Goal: Information Seeking & Learning: Compare options

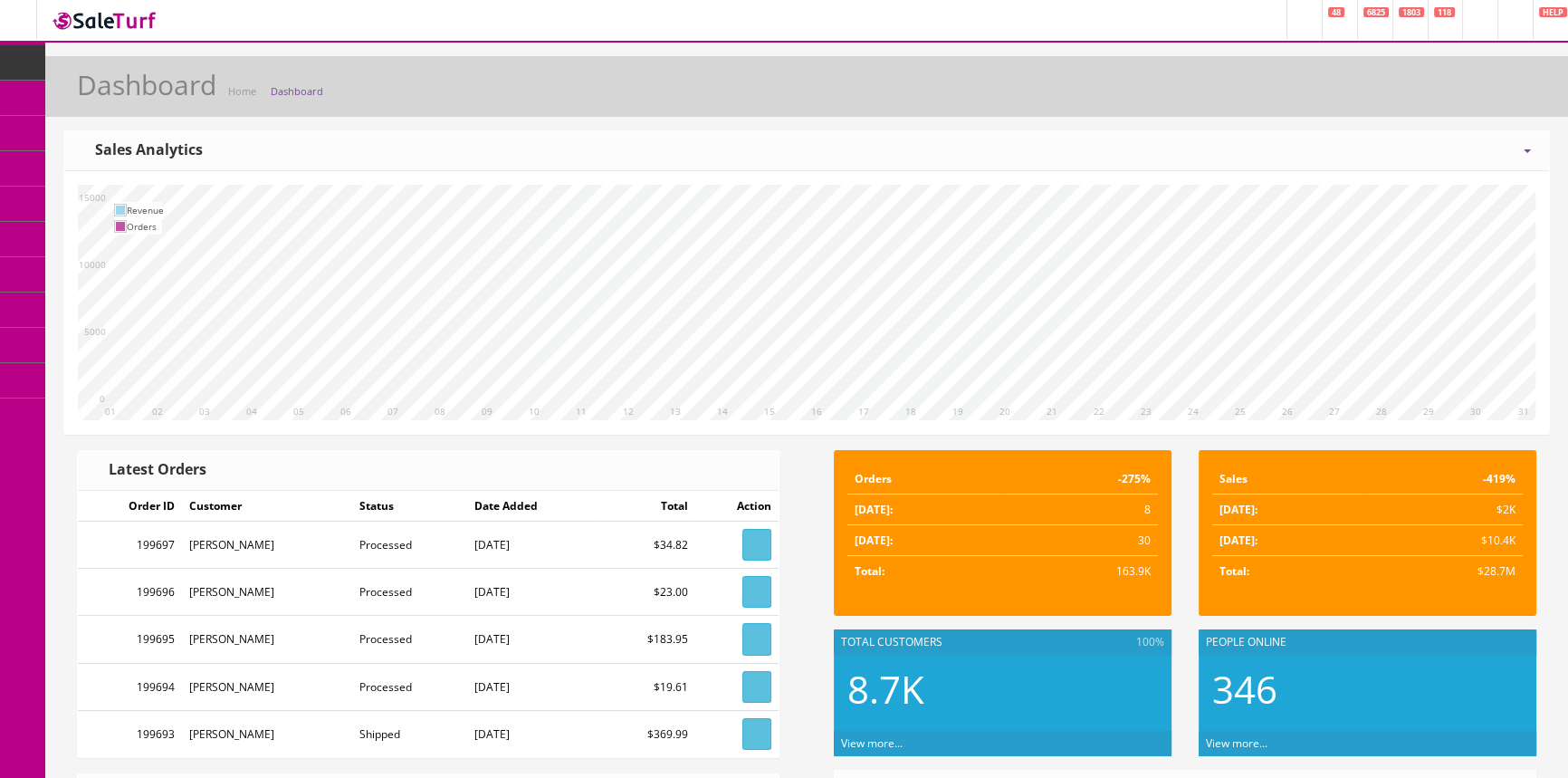
click at [152, 89] on span "Products" at bounding box center [130, 97] width 45 height 15
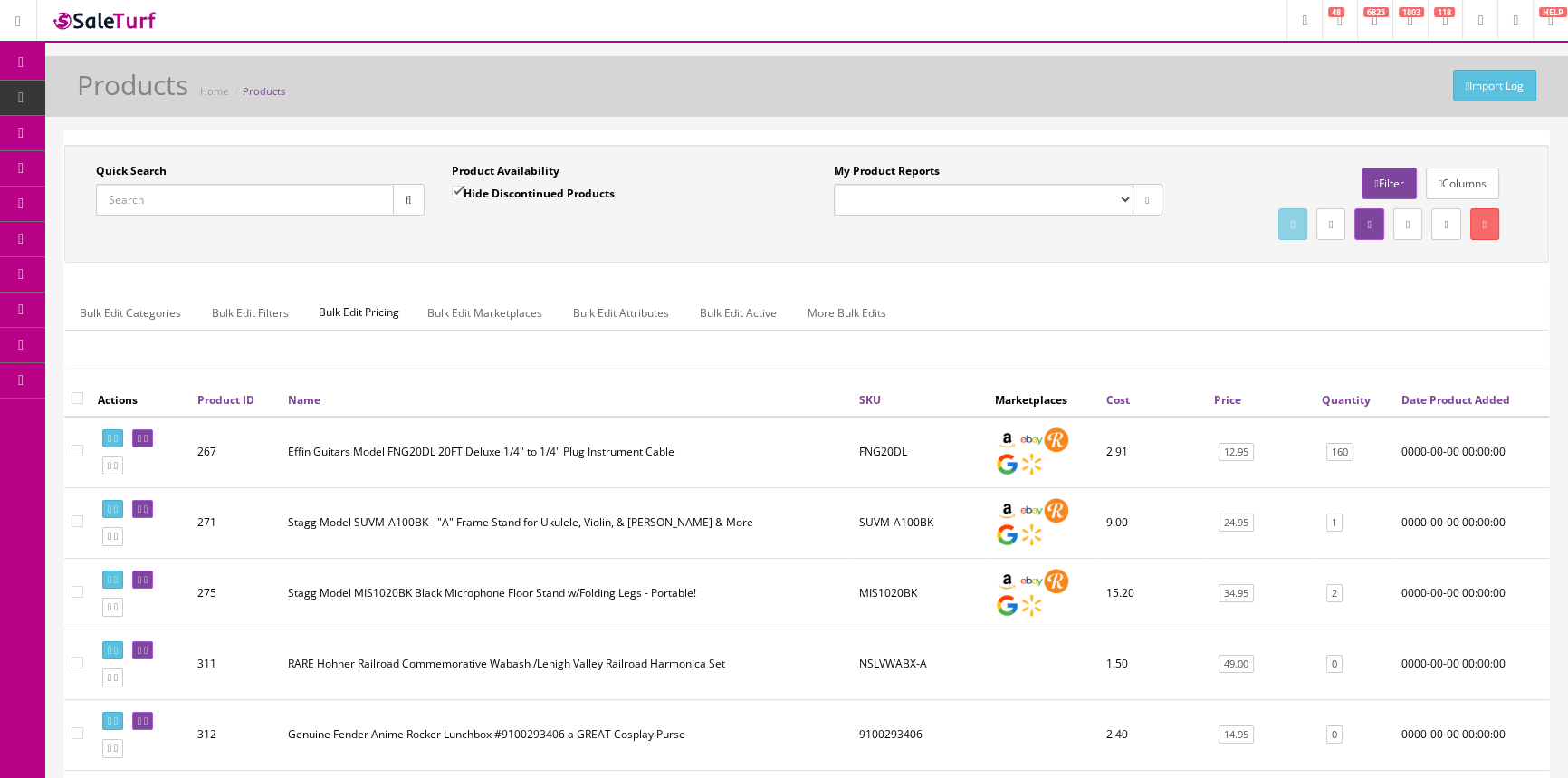
click at [365, 208] on input "Quick Search" at bounding box center [245, 199] width 298 height 31
type input "verbcore"
click at [453, 188] on input "Hide Discontinued Products" at bounding box center [457, 192] width 11 height 11
checkbox input "false"
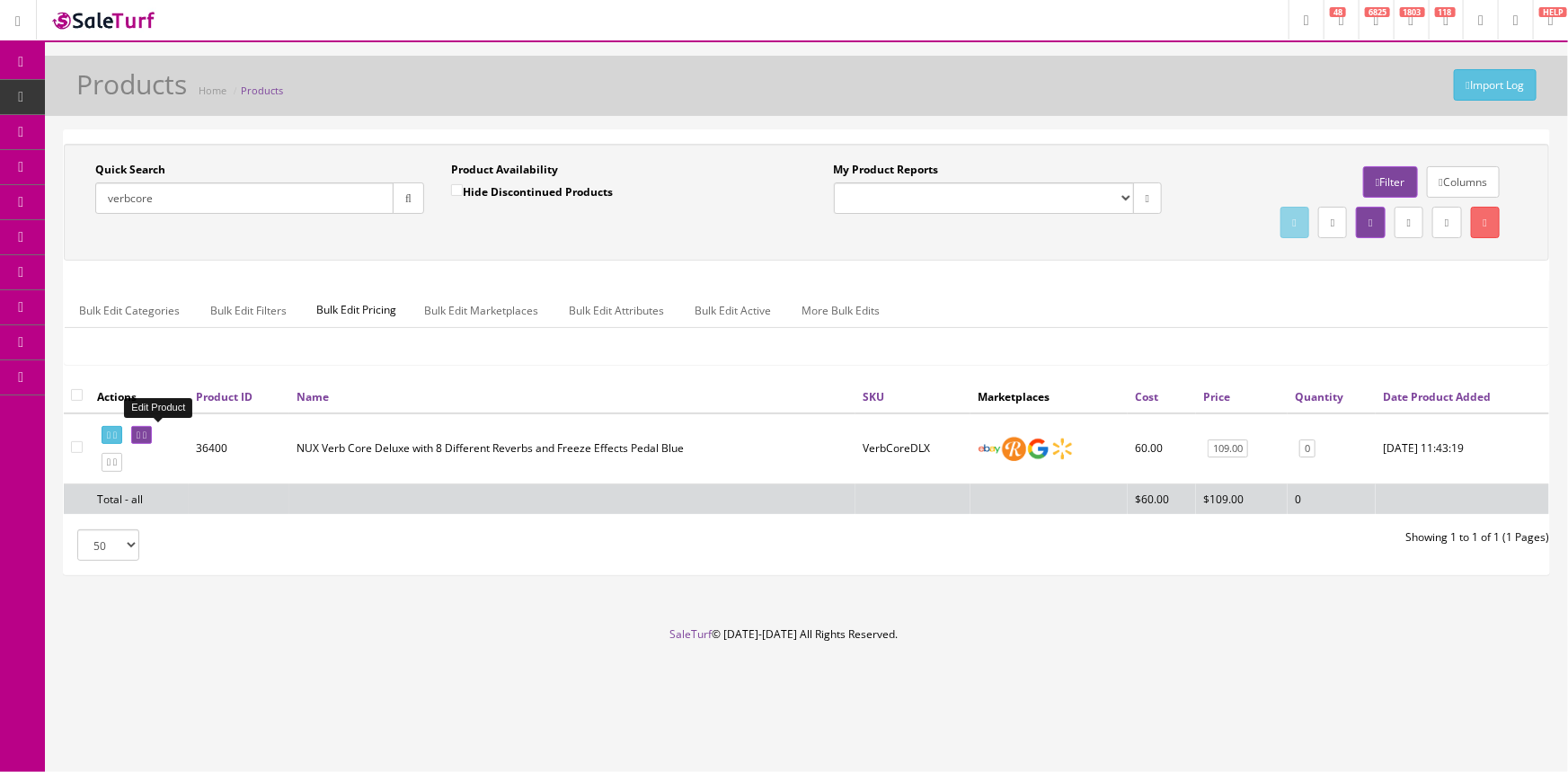
click at [140, 434] on icon at bounding box center [138, 435] width 4 height 9
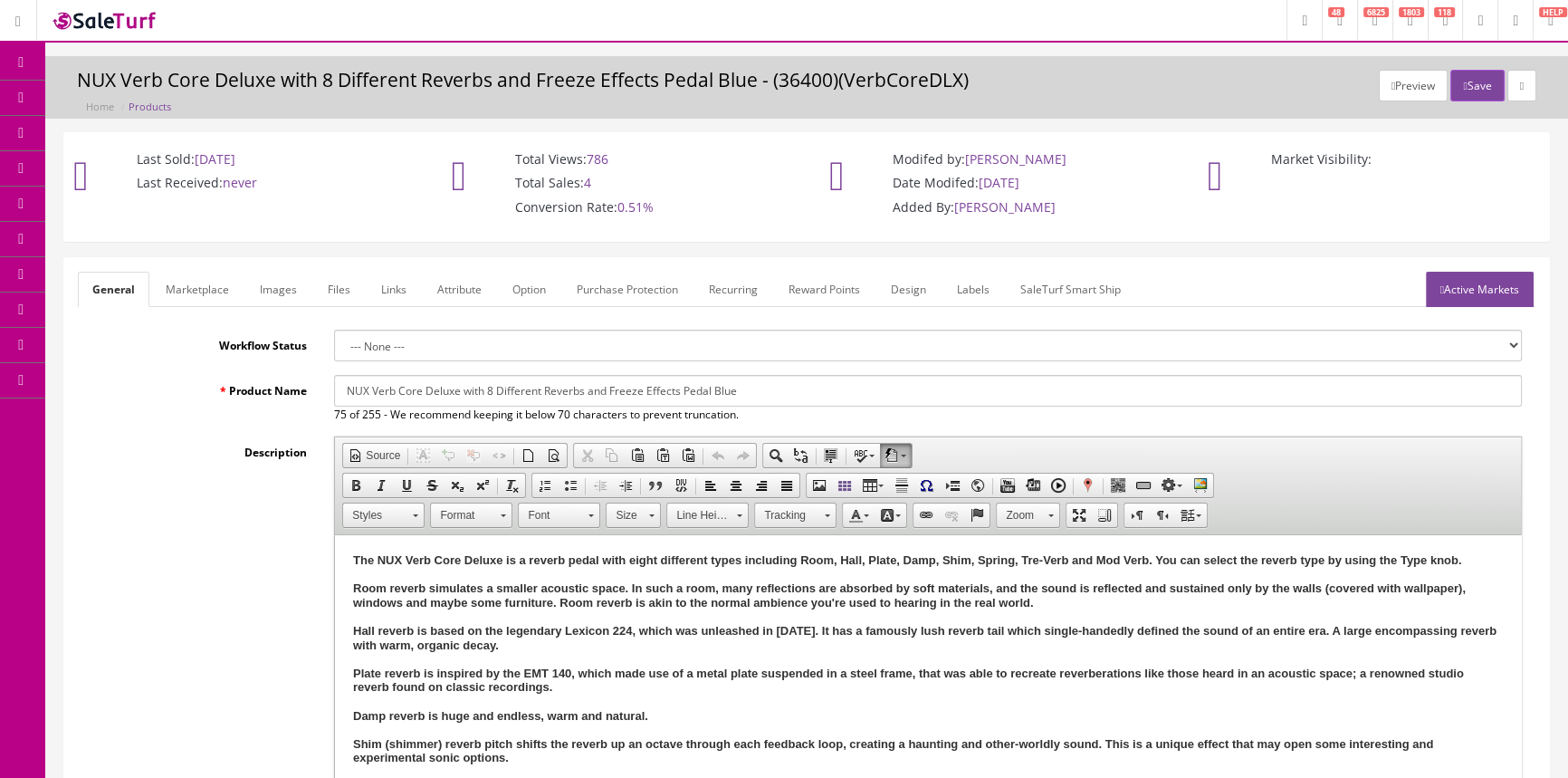
click at [267, 289] on link "Images" at bounding box center [279, 288] width 66 height 35
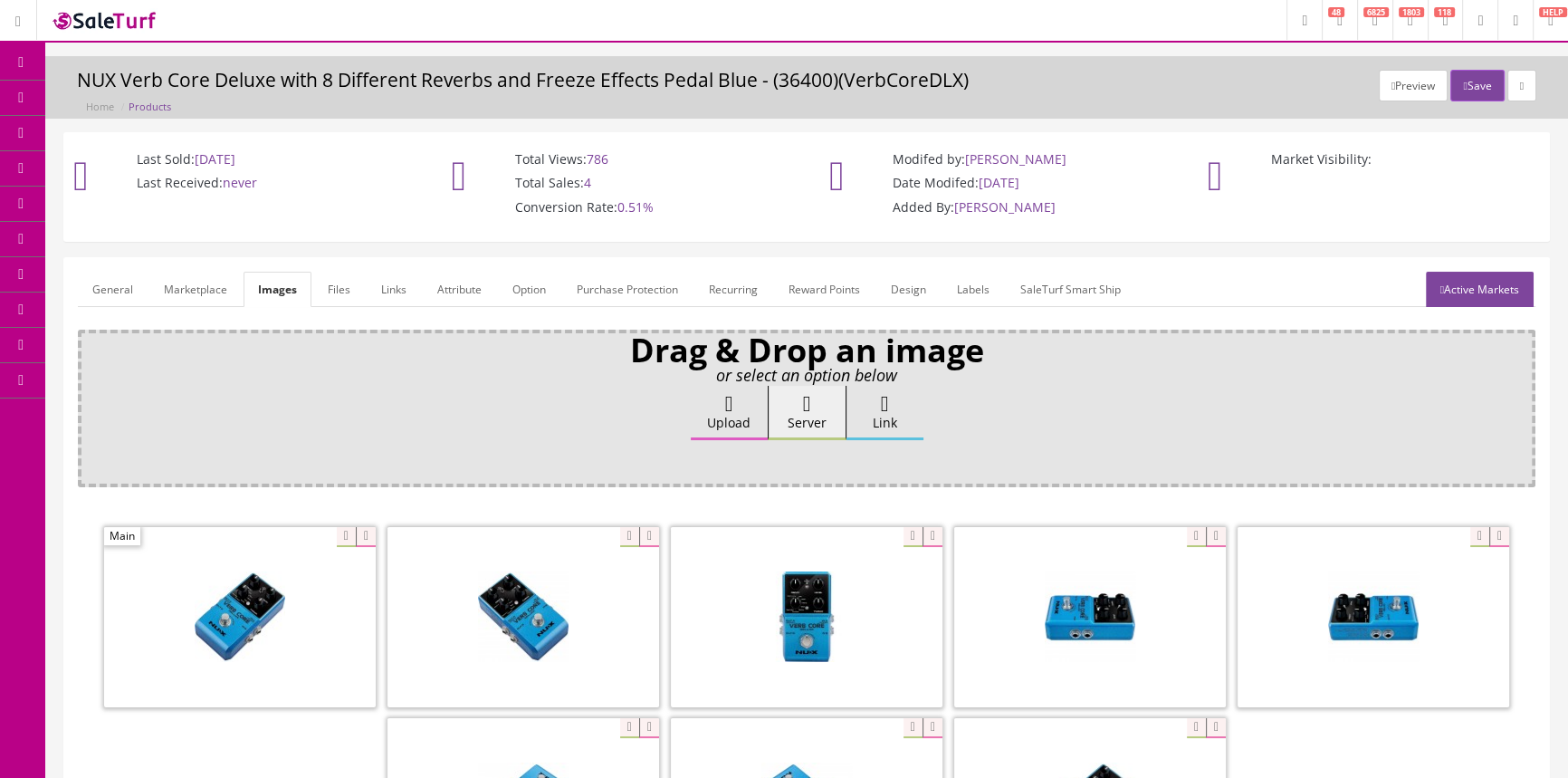
click at [128, 92] on span "Products" at bounding box center [130, 97] width 45 height 15
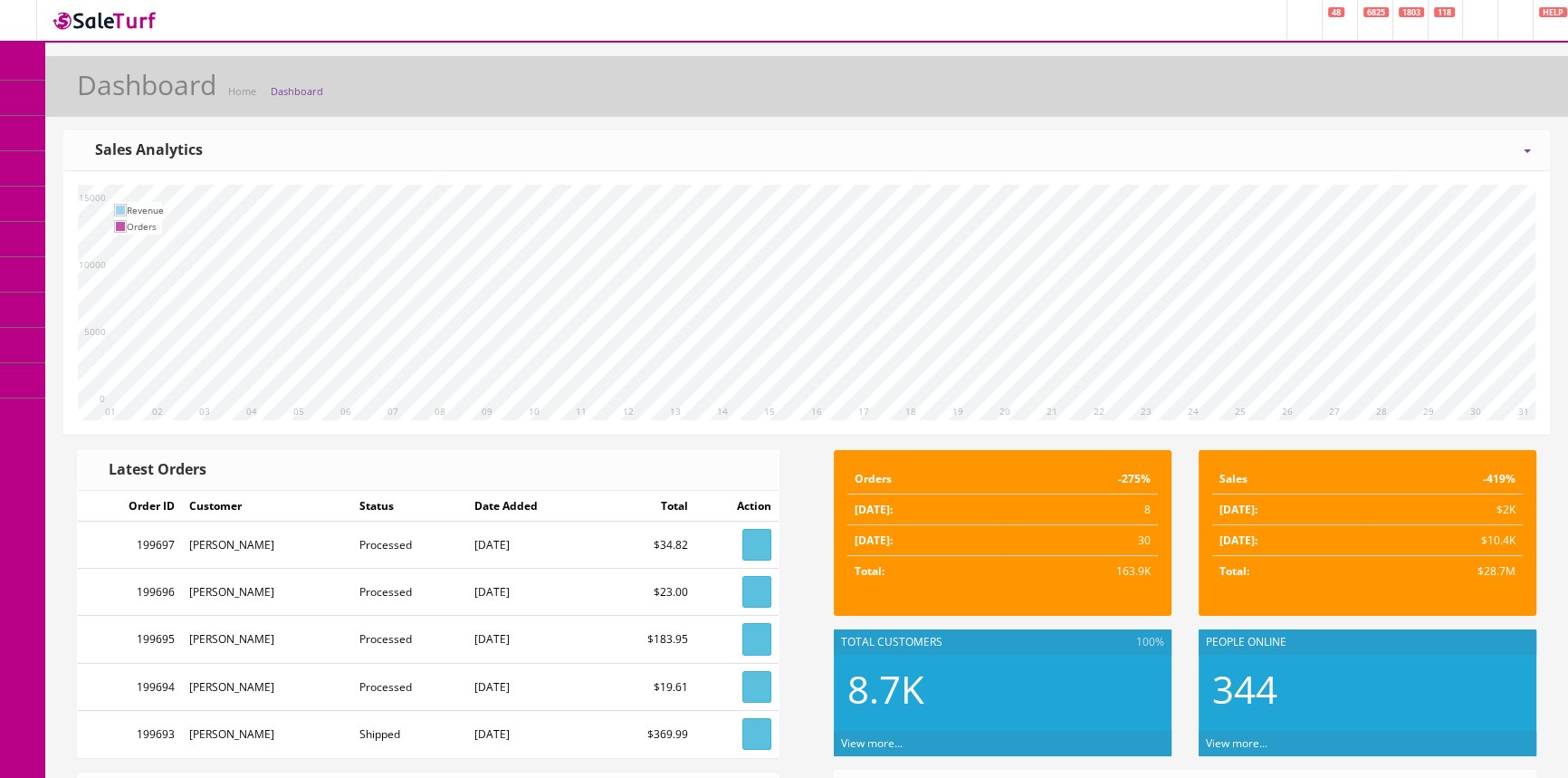
click at [146, 99] on span "Products" at bounding box center [130, 97] width 45 height 15
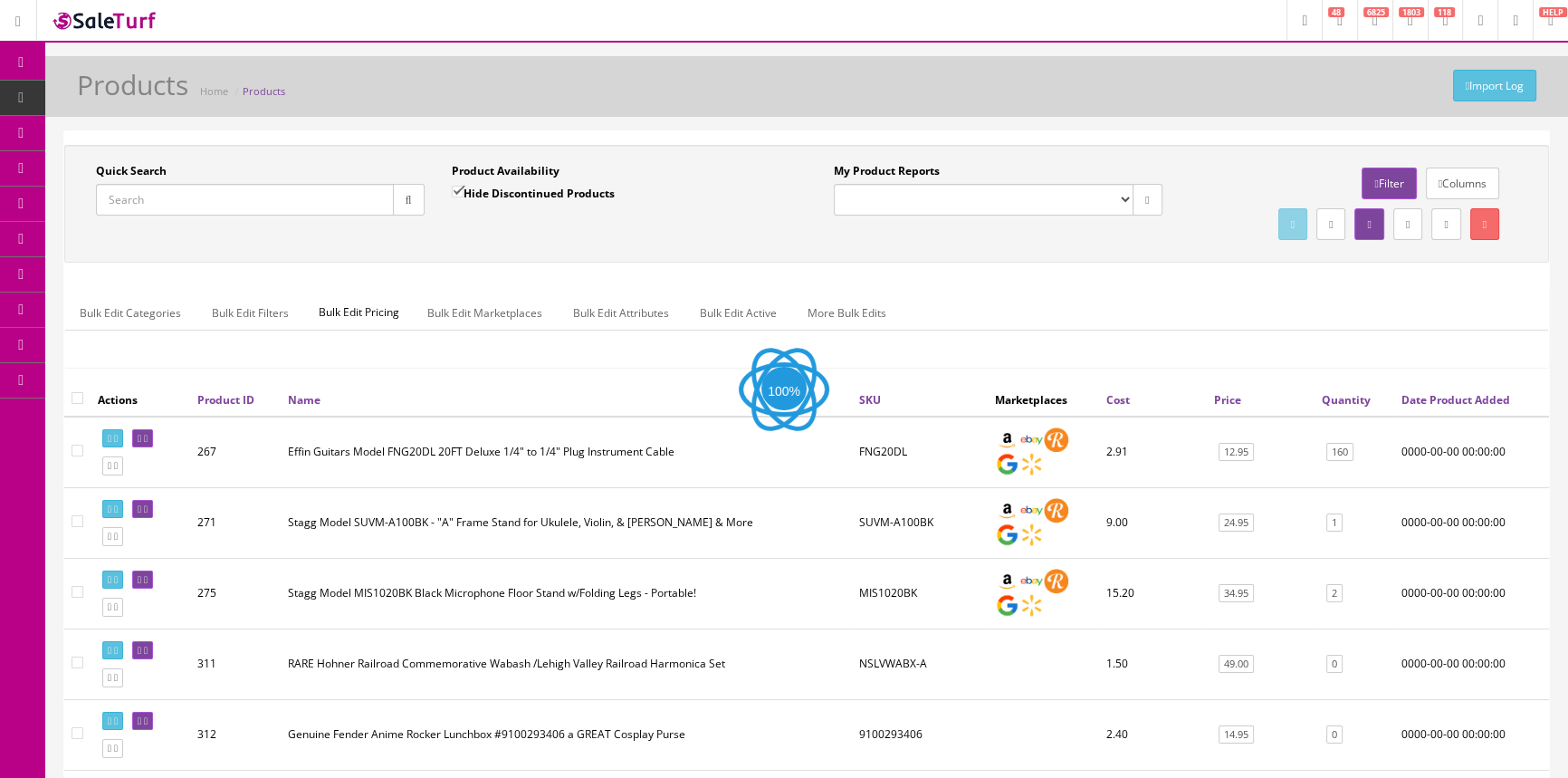
click at [248, 194] on input "Quick Search" at bounding box center [245, 199] width 298 height 31
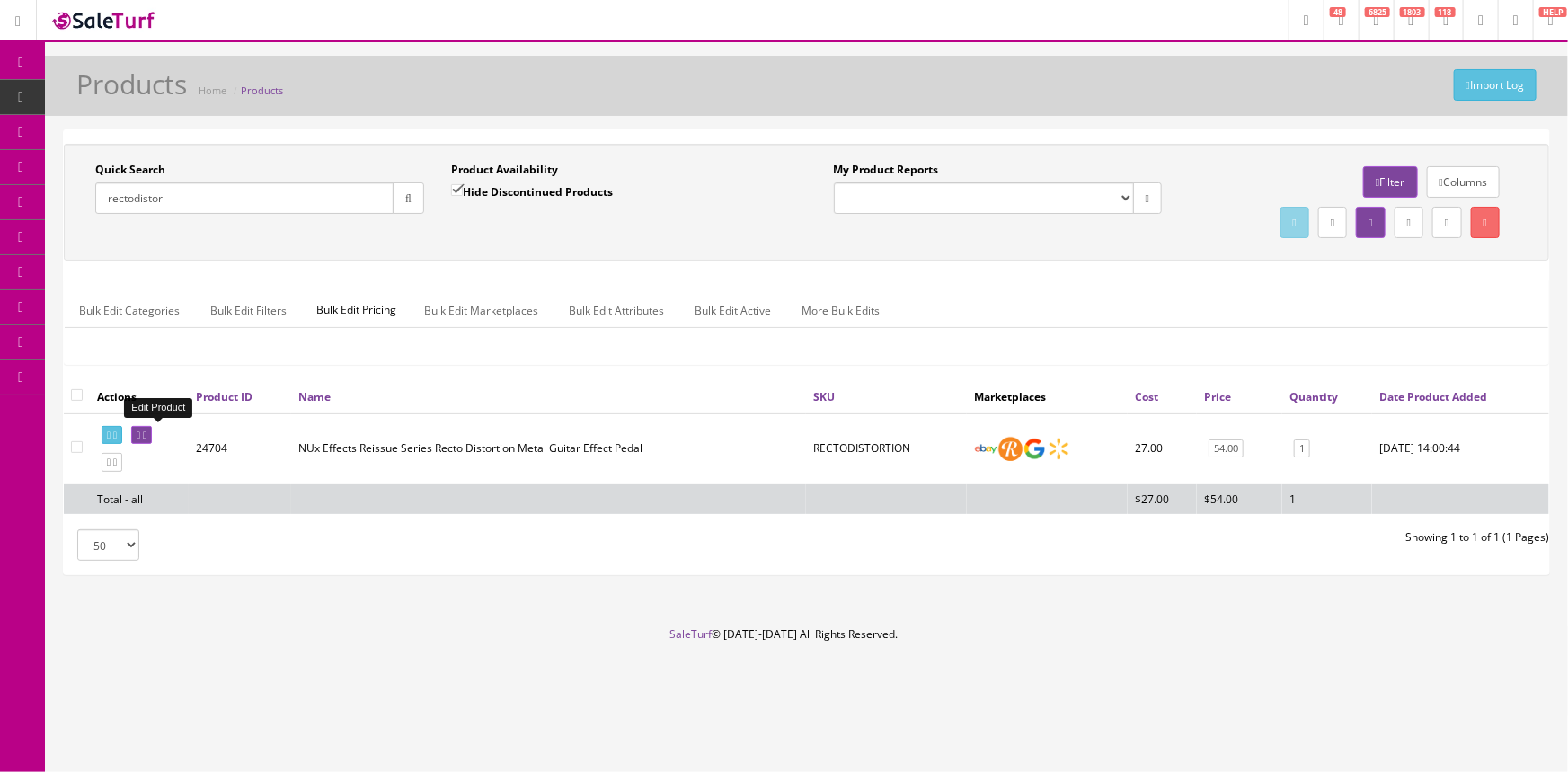
type input "rectodistor"
click at [140, 431] on icon at bounding box center [138, 435] width 4 height 9
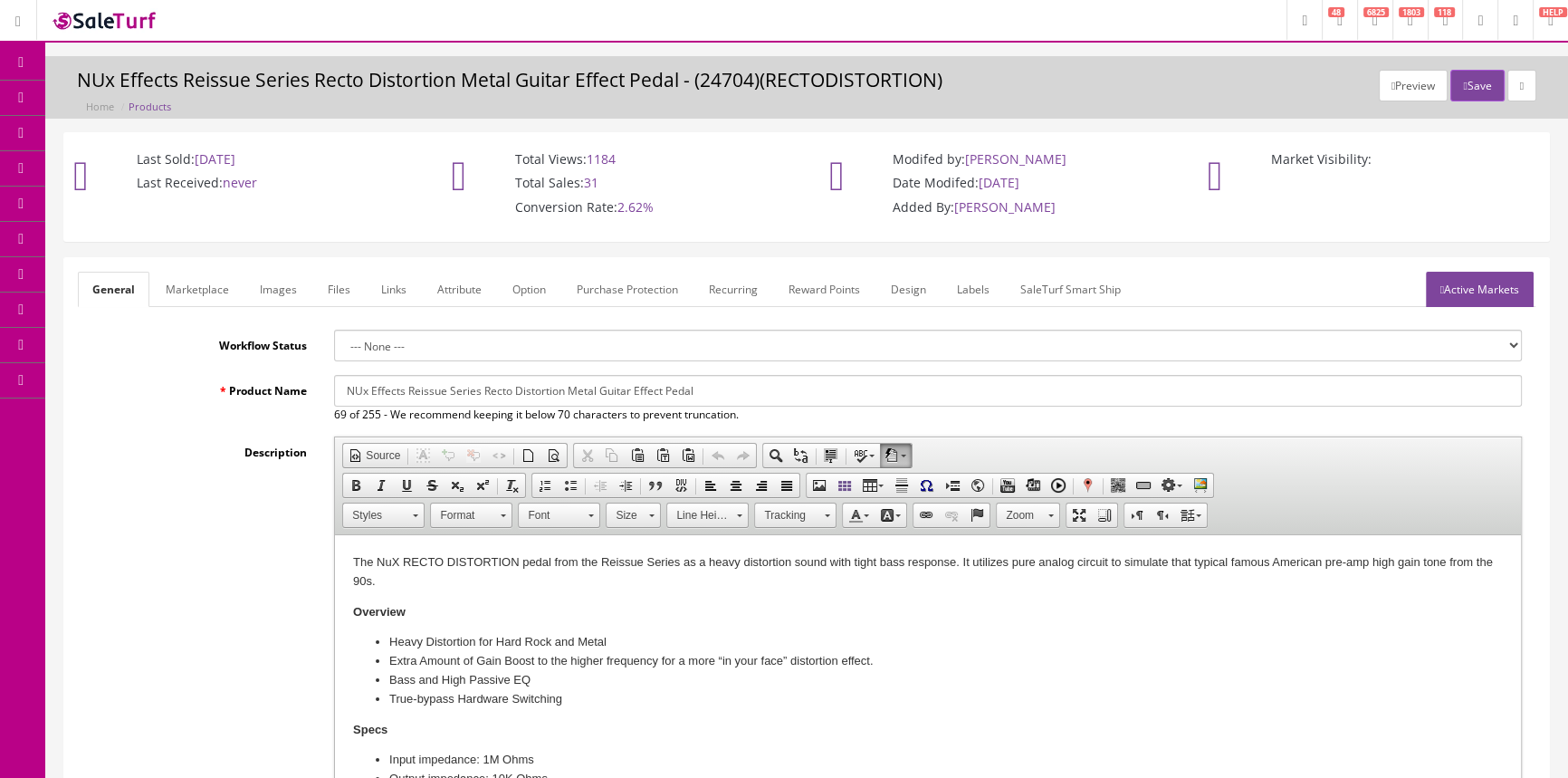
click at [264, 283] on link "Images" at bounding box center [279, 288] width 66 height 35
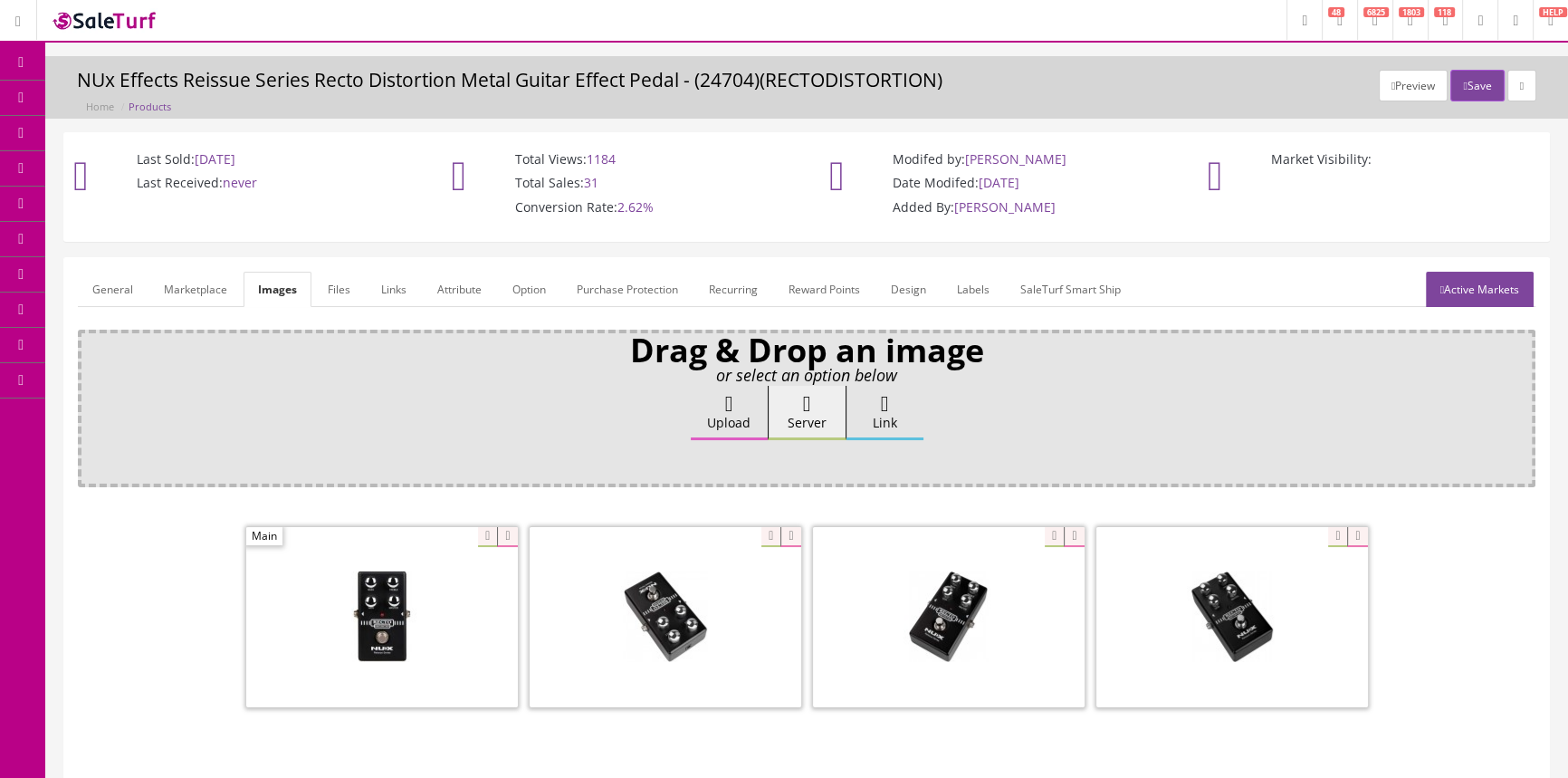
click at [98, 95] on icon at bounding box center [96, 96] width 19 height 14
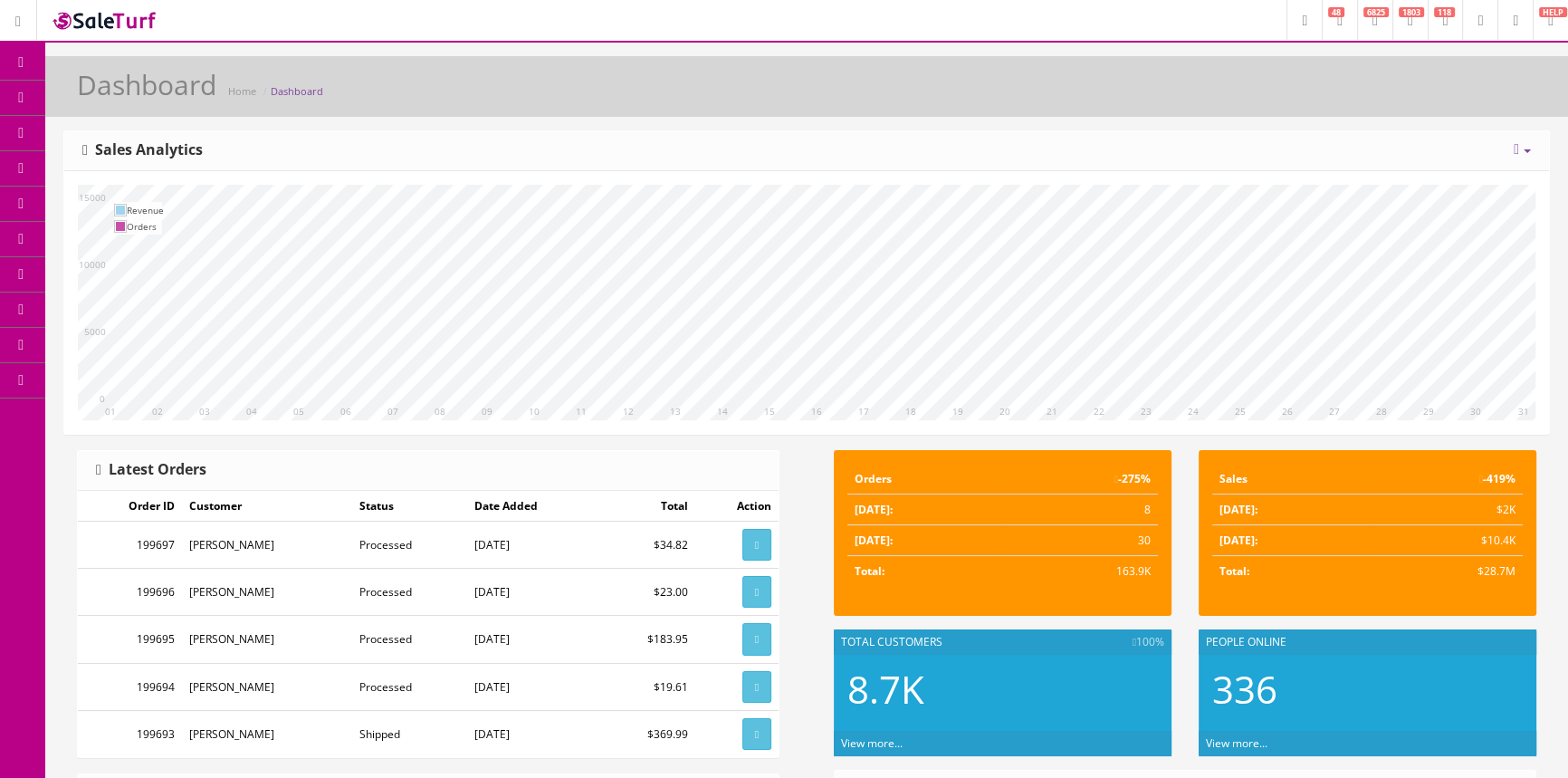
click at [69, 156] on link "POS Console" at bounding box center [140, 168] width 190 height 35
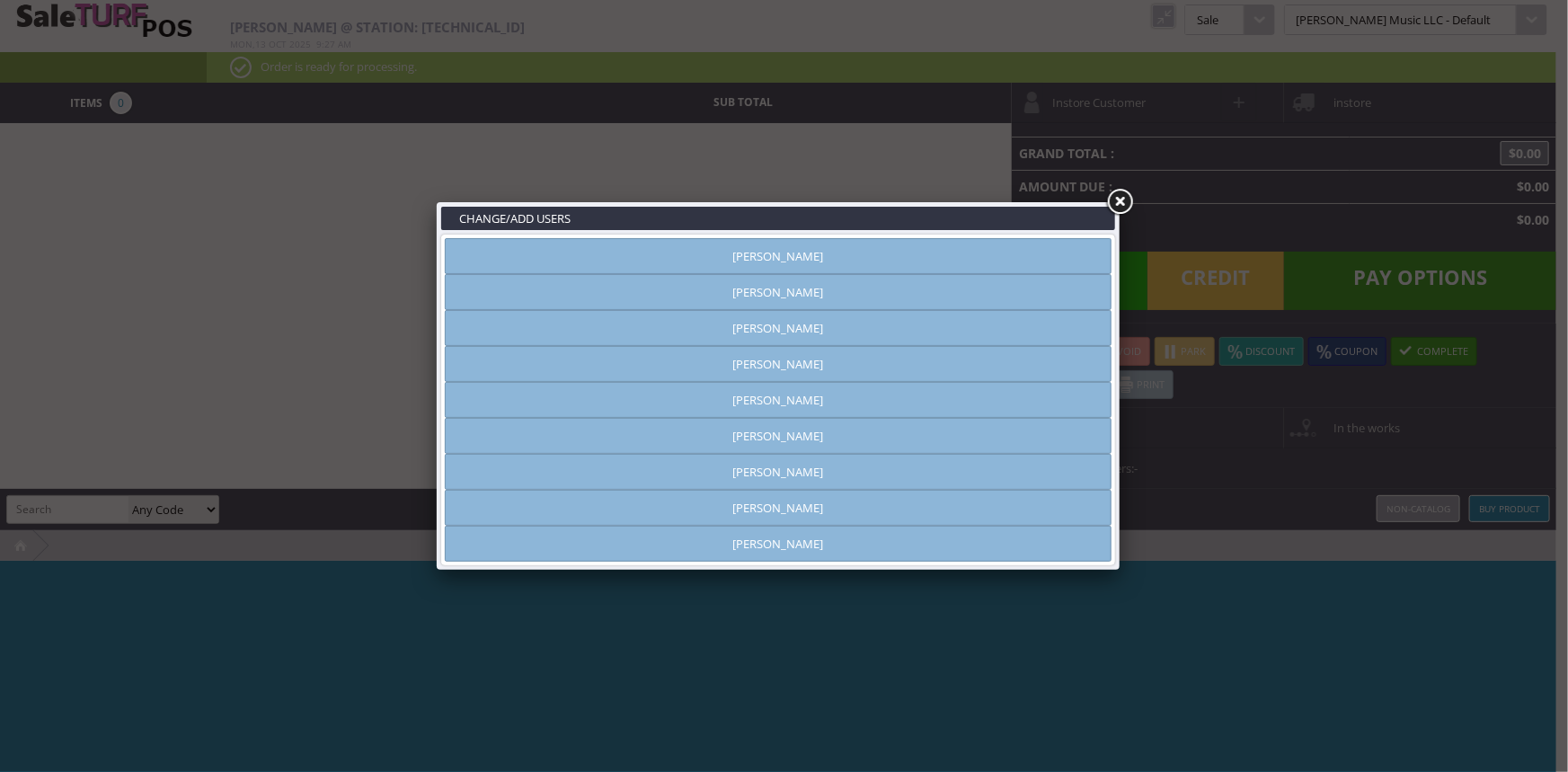
type input "[PERSON_NAME]"
click at [1074, 278] on link "[PERSON_NAME]" at bounding box center [778, 292] width 667 height 36
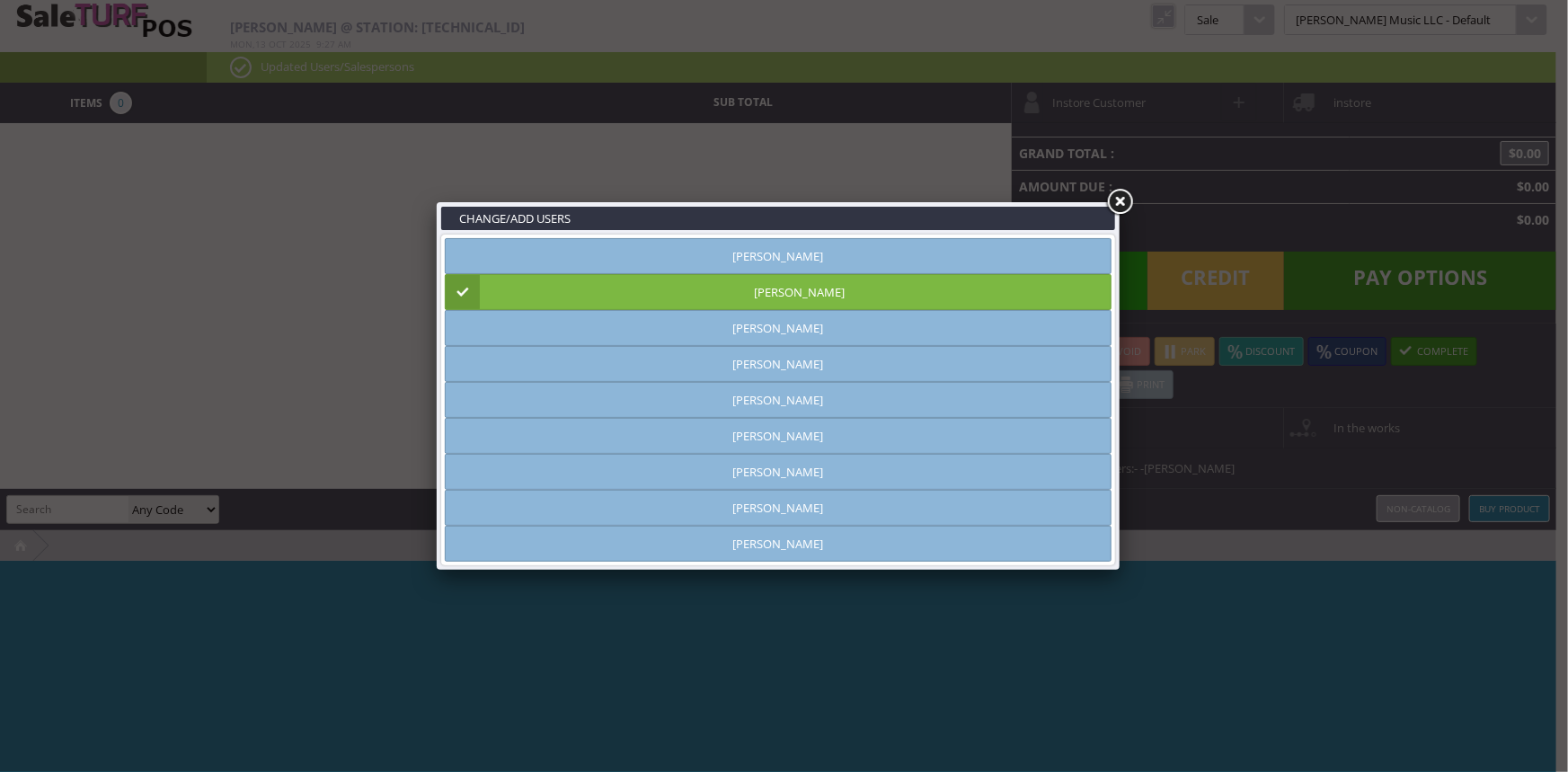
click at [1118, 201] on link at bounding box center [1120, 202] width 32 height 32
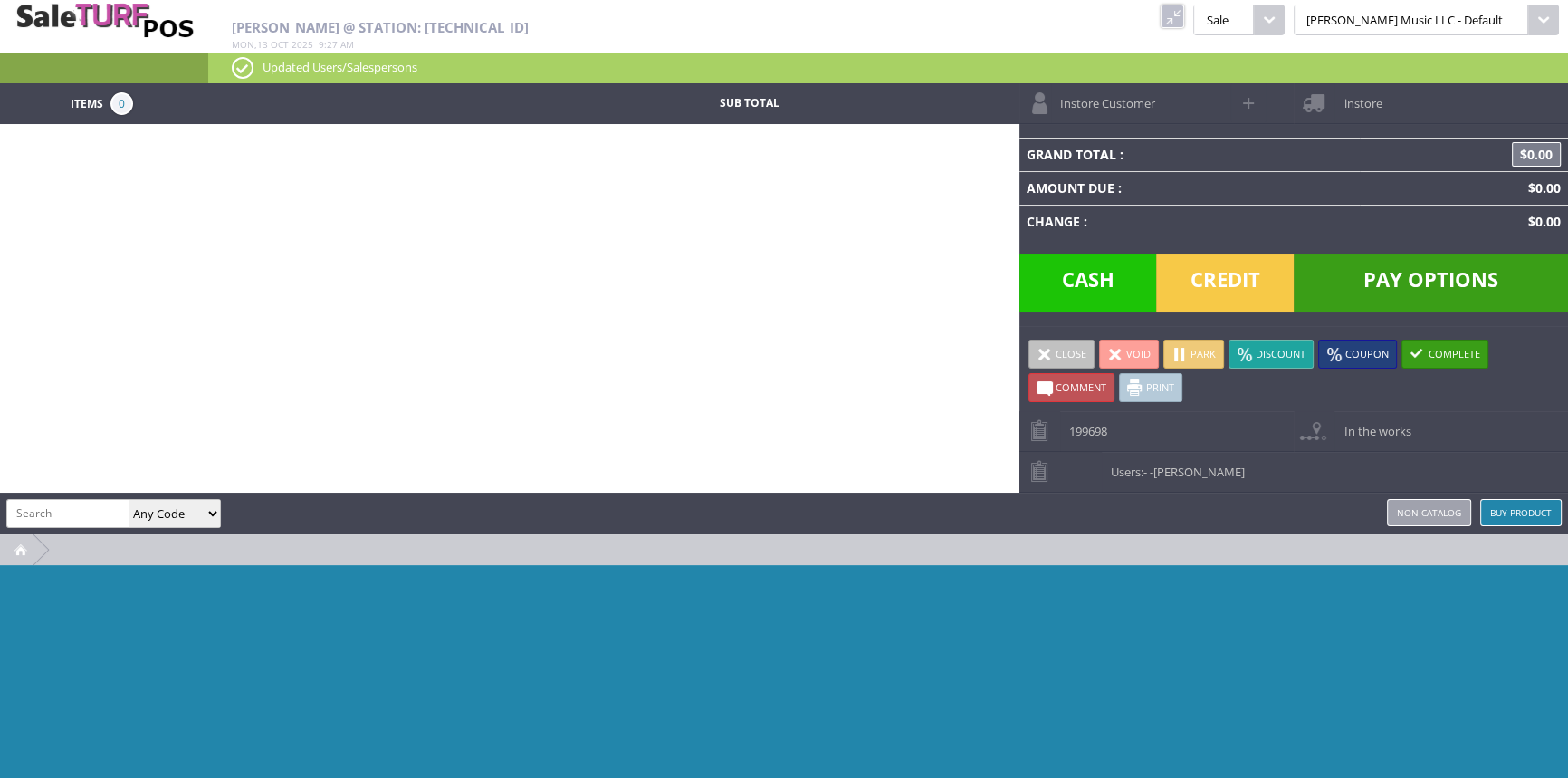
click at [1239, 18] on div "Amber Helgren @ Station: 24.35.146.166 Mon , 13 Oct 2025 9 : 27 am kcukulele Pu…" at bounding box center [784, 42] width 1568 height 83
click at [1184, 17] on link at bounding box center [1171, 16] width 24 height 24
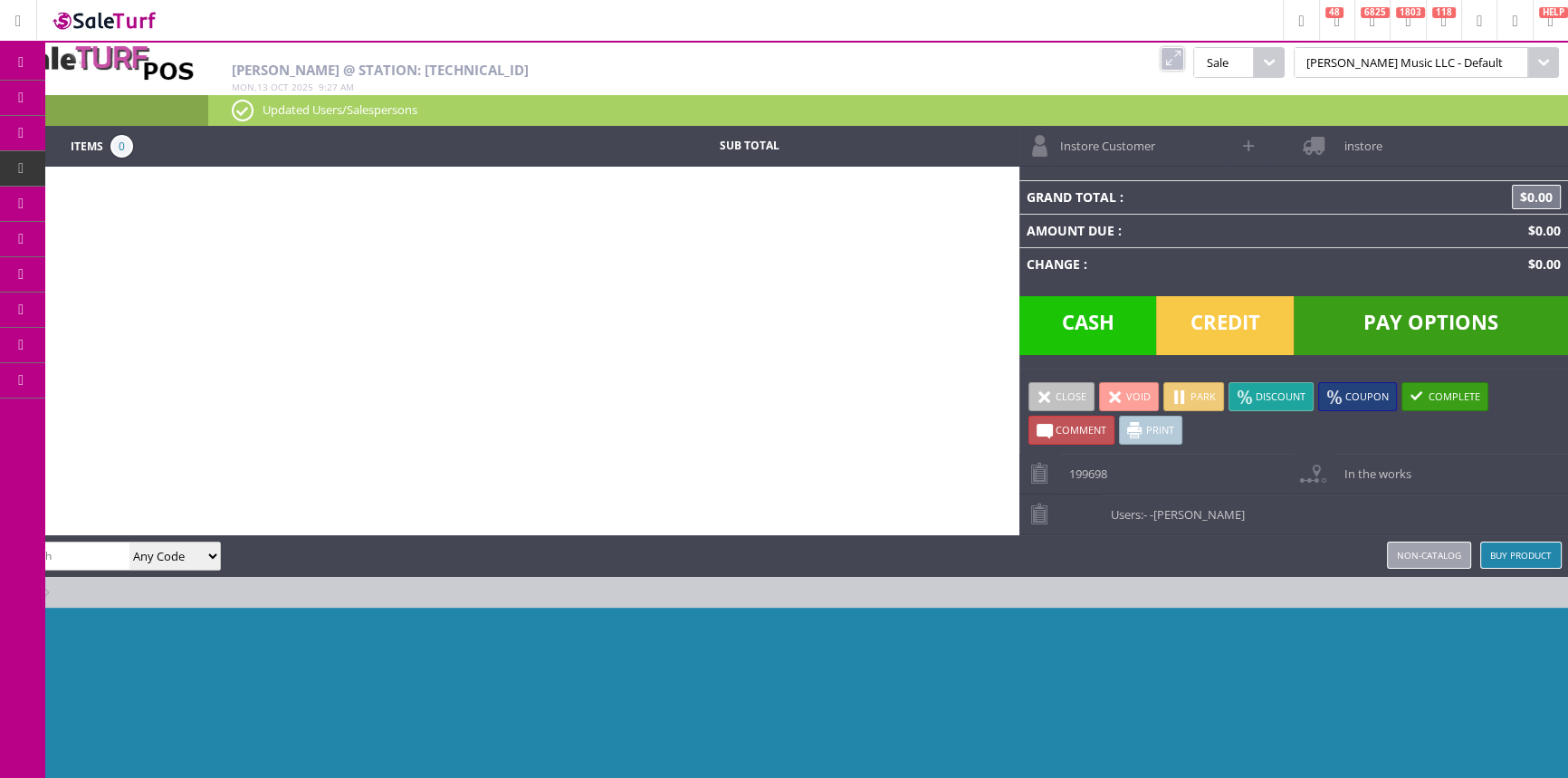
click at [76, 99] on link "Products" at bounding box center [140, 99] width 190 height 36
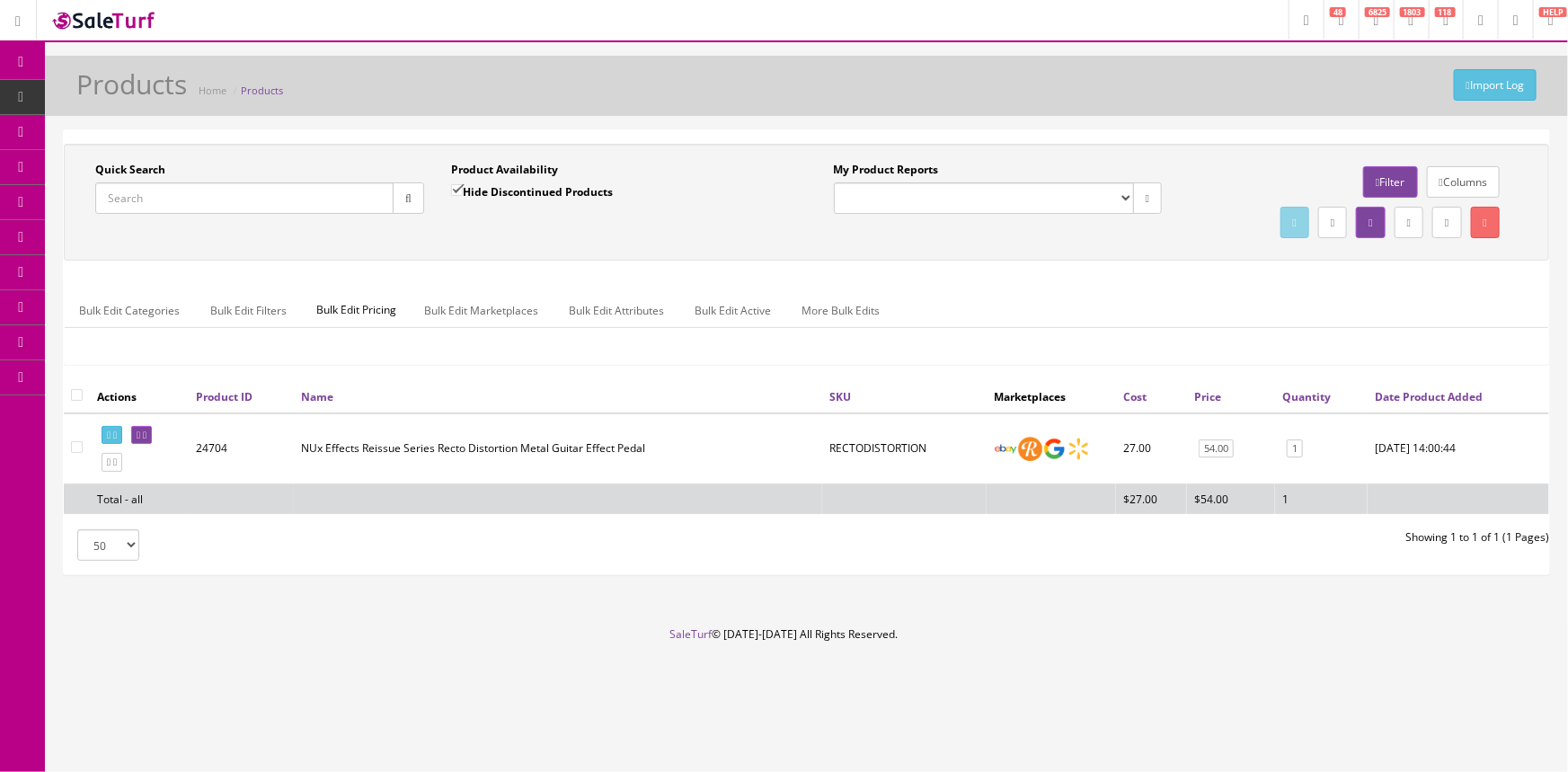
click at [168, 205] on input "Quick Search" at bounding box center [244, 198] width 299 height 31
type input "hpdl25p-RED"
click at [140, 431] on icon at bounding box center [138, 435] width 4 height 9
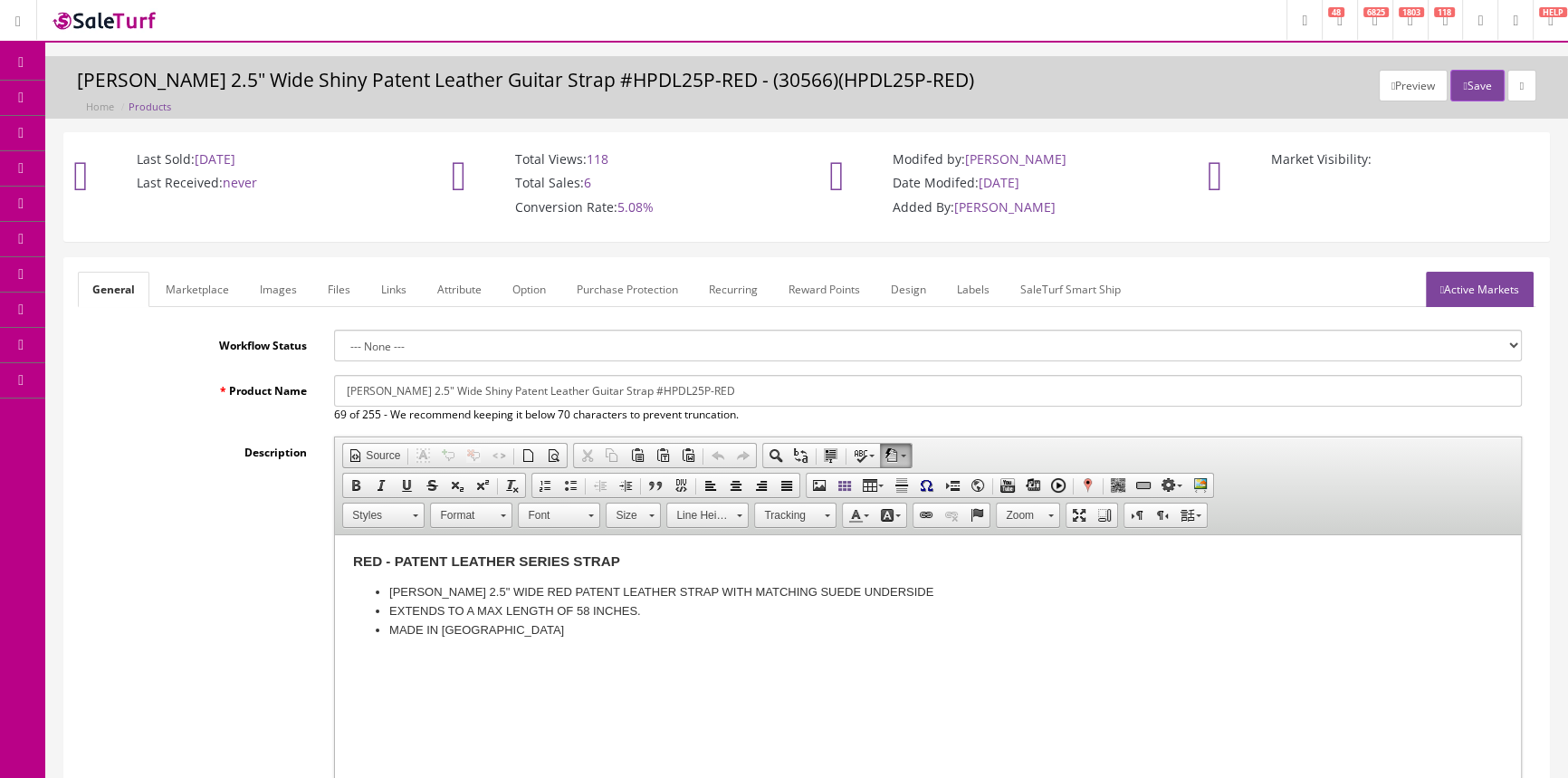
click at [270, 283] on link "Images" at bounding box center [279, 288] width 66 height 35
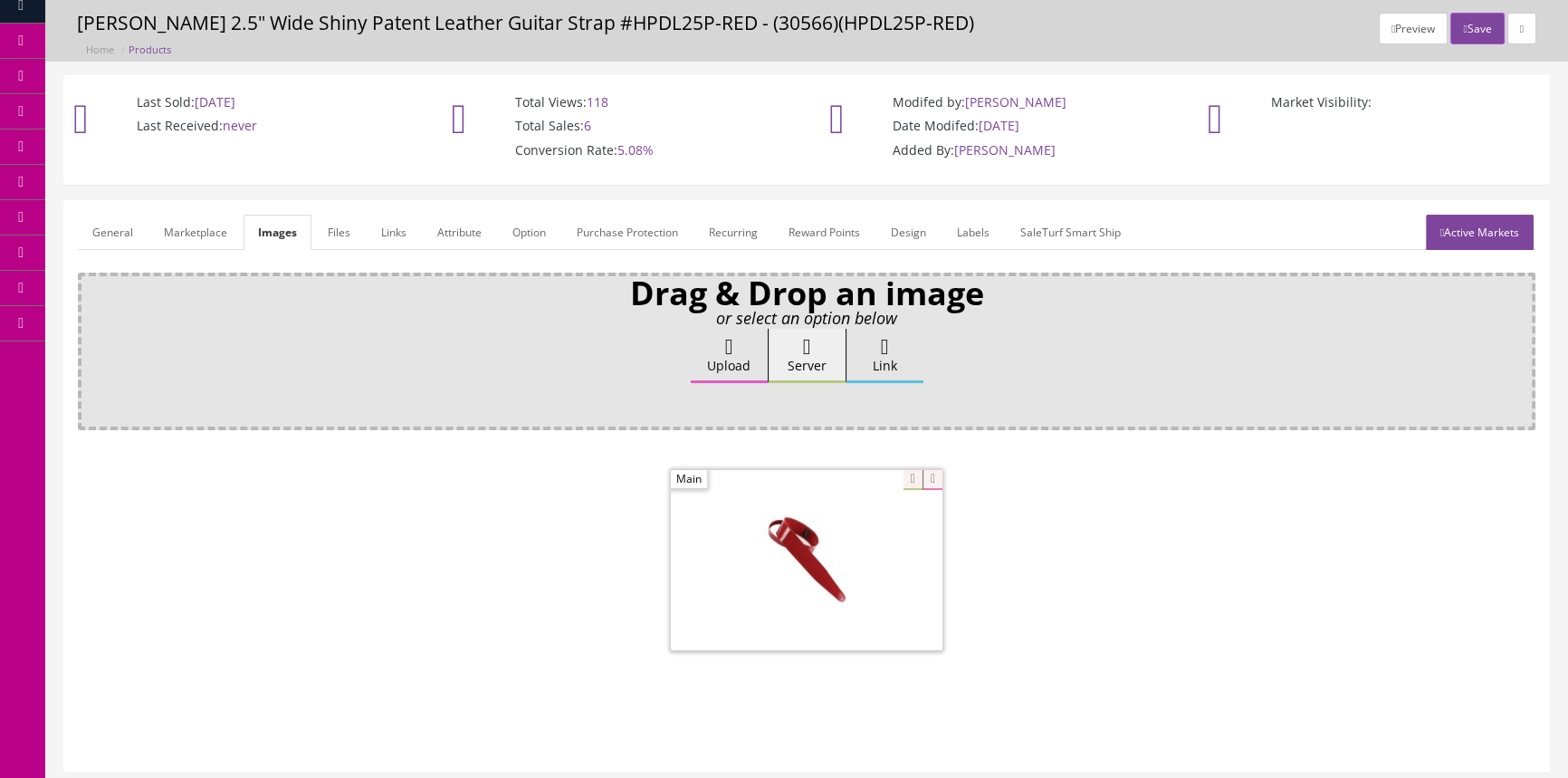
scroll to position [82, 0]
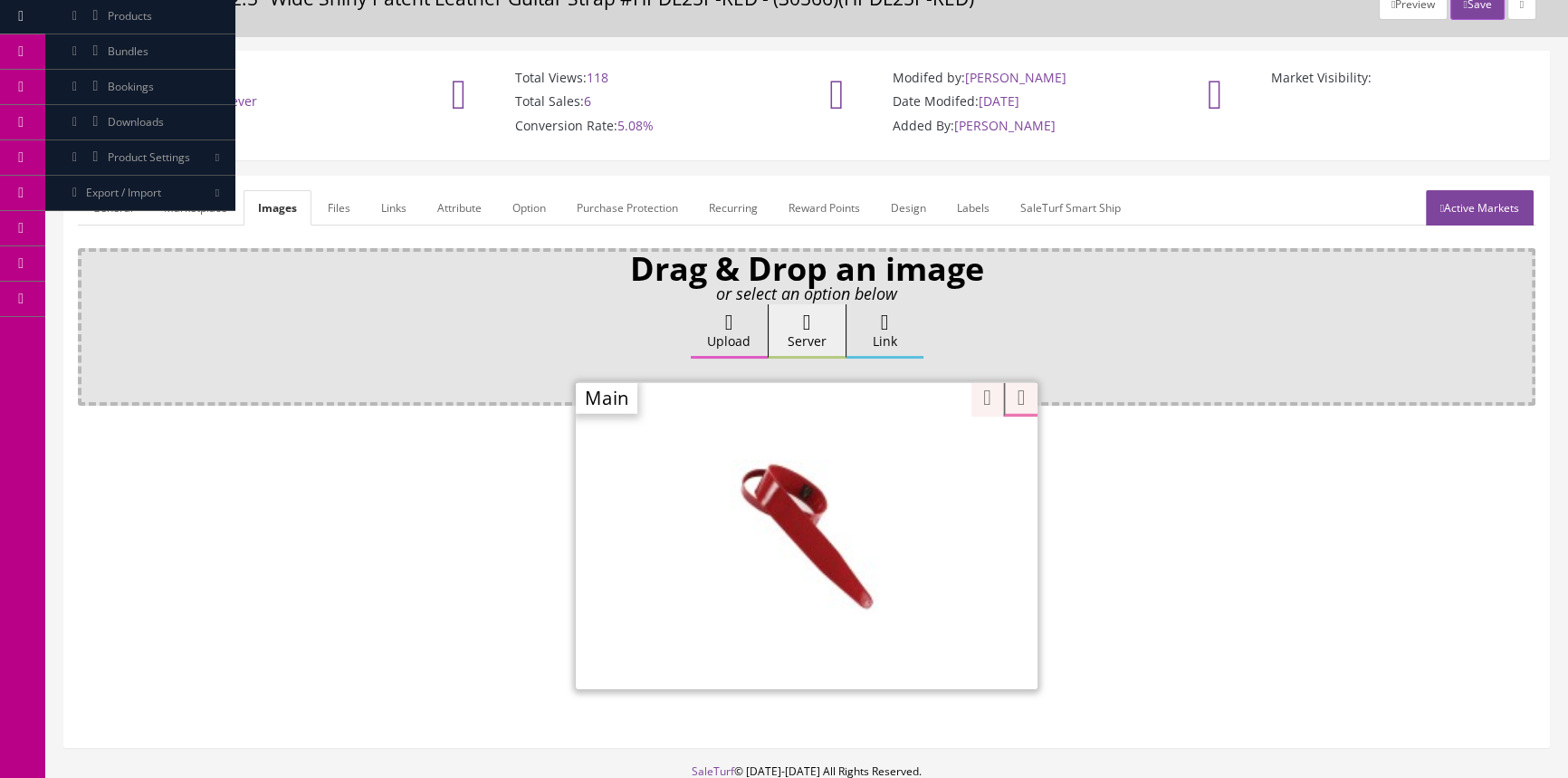
click at [898, 450] on div "Zoom" at bounding box center [806, 535] width 462 height 307
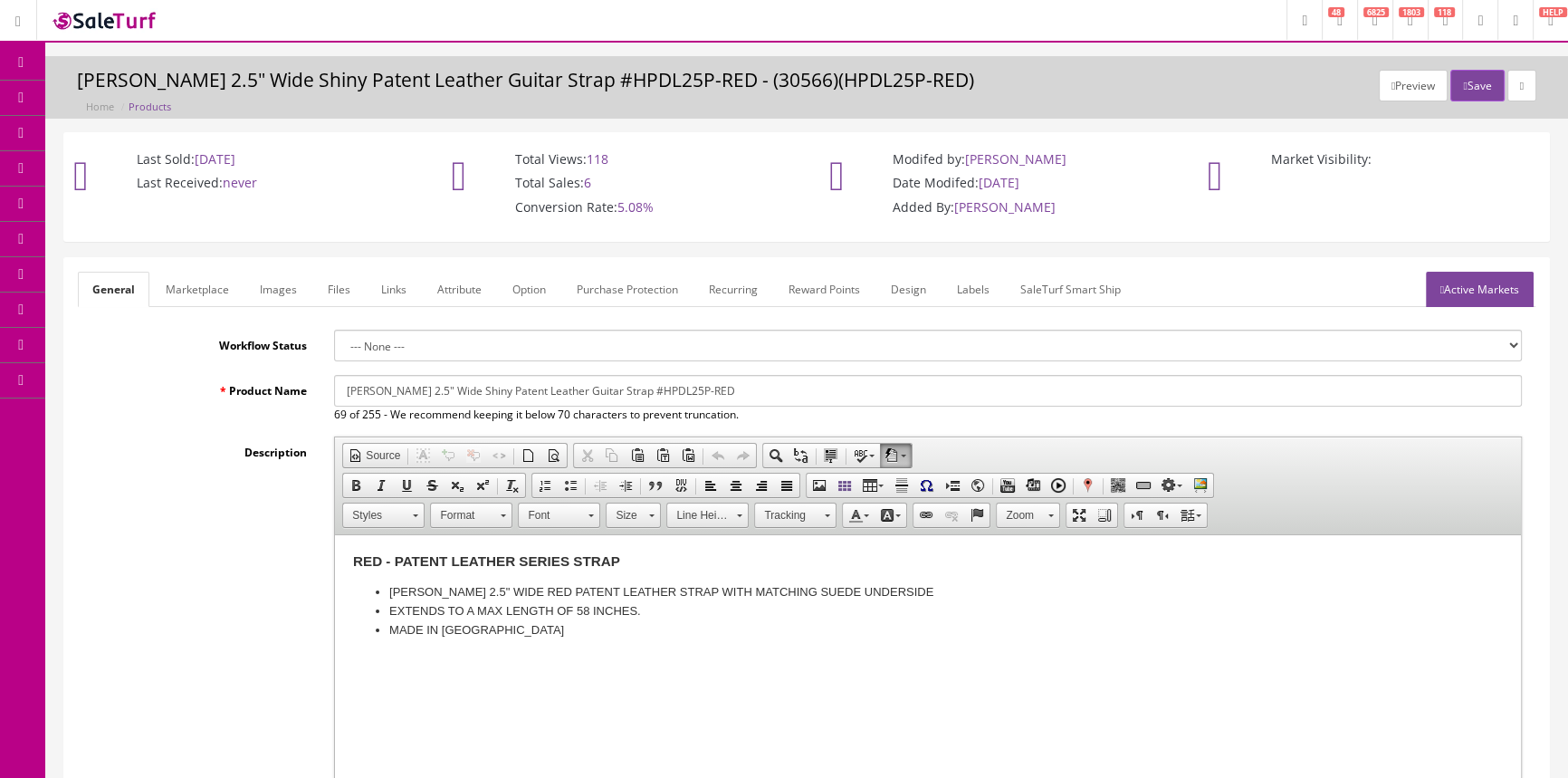
click at [136, 93] on span "Products" at bounding box center [130, 97] width 45 height 15
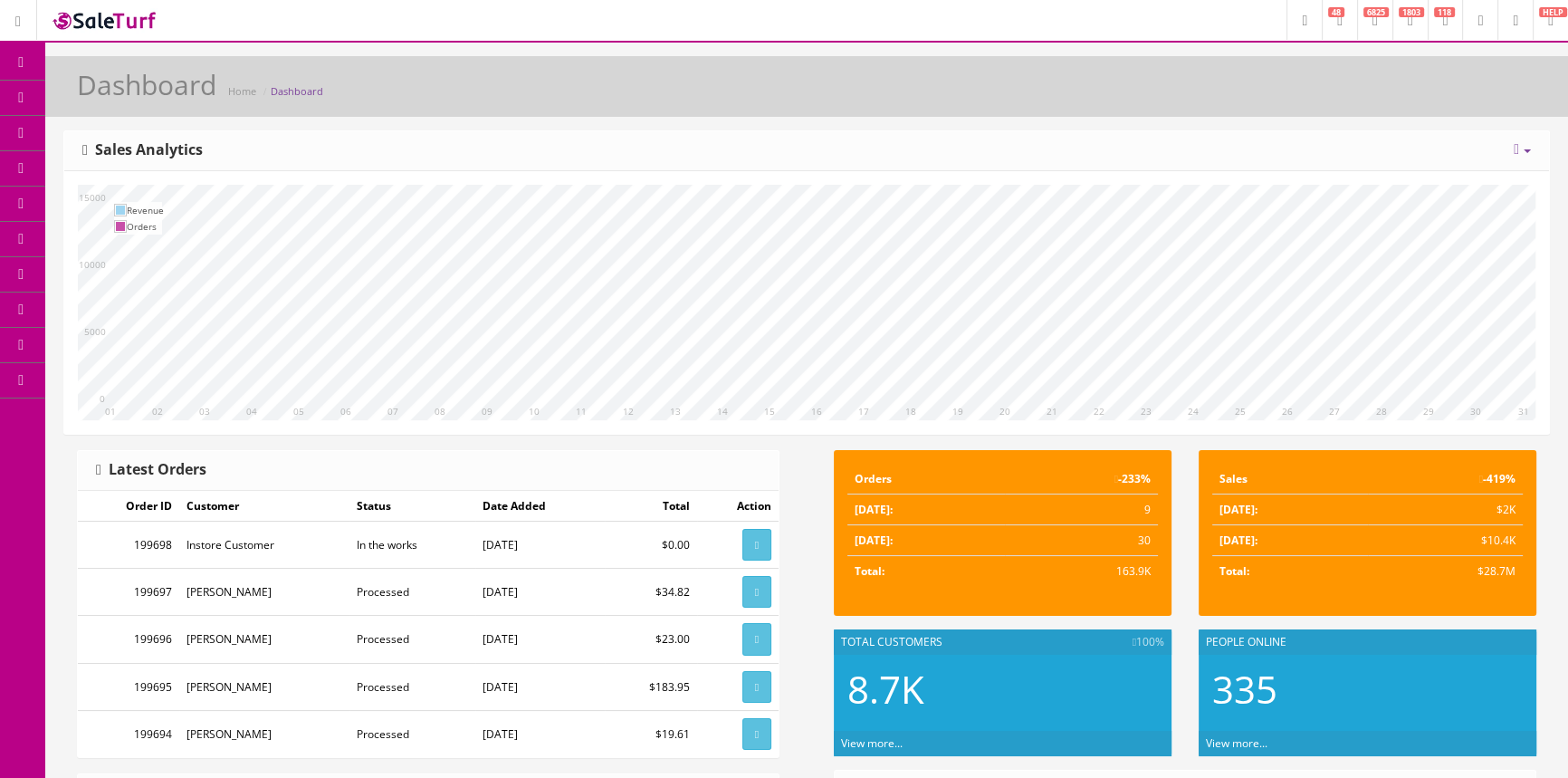
drag, startPoint x: 121, startPoint y: 101, endPoint x: 87, endPoint y: 98, distance: 34.1
click at [87, 98] on link "Products" at bounding box center [140, 98] width 190 height 35
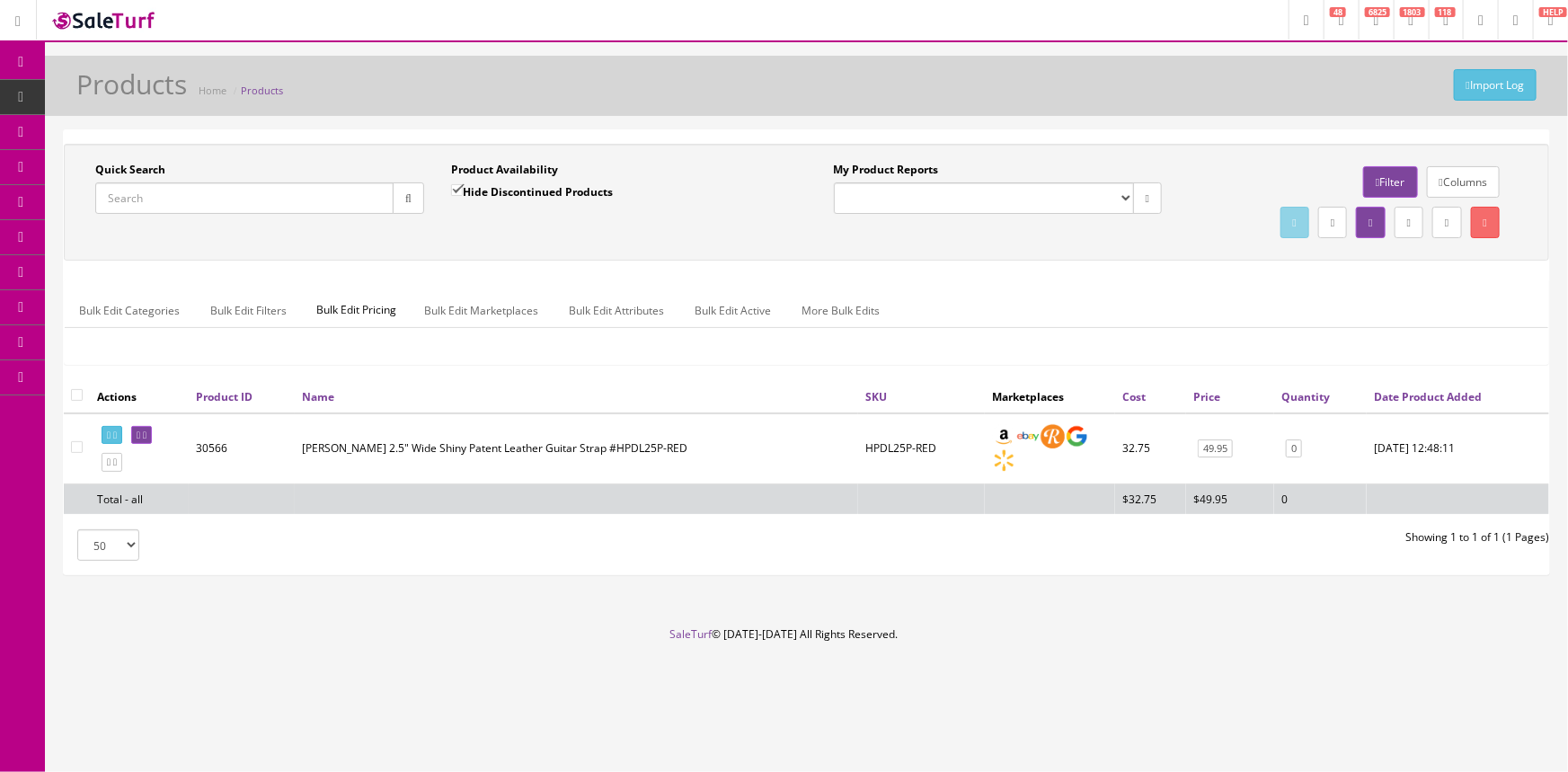
click at [229, 208] on input "Quick Search" at bounding box center [244, 198] width 299 height 31
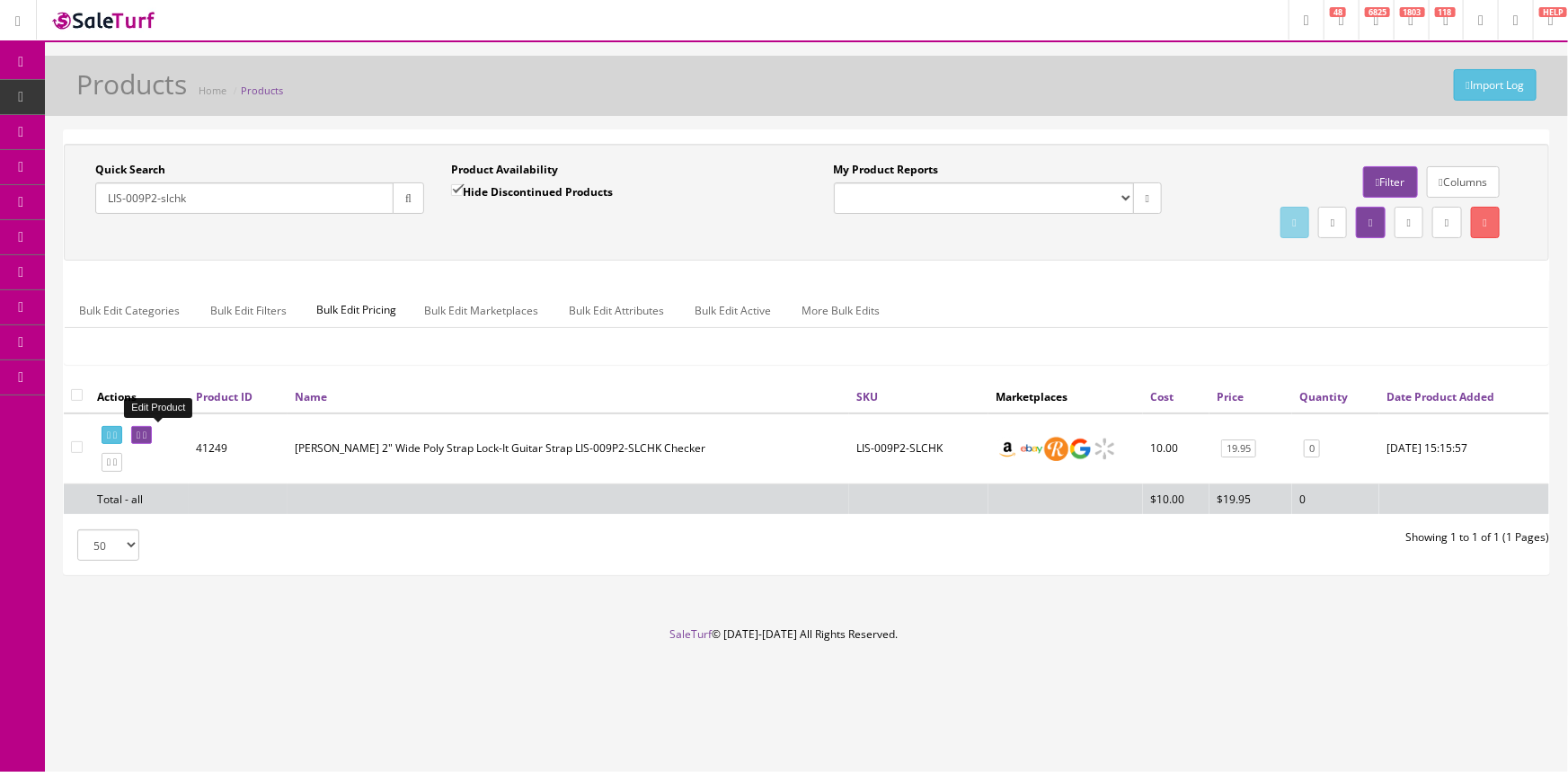
type input "LIS-009P2-slchk"
click at [152, 426] on link at bounding box center [141, 435] width 21 height 19
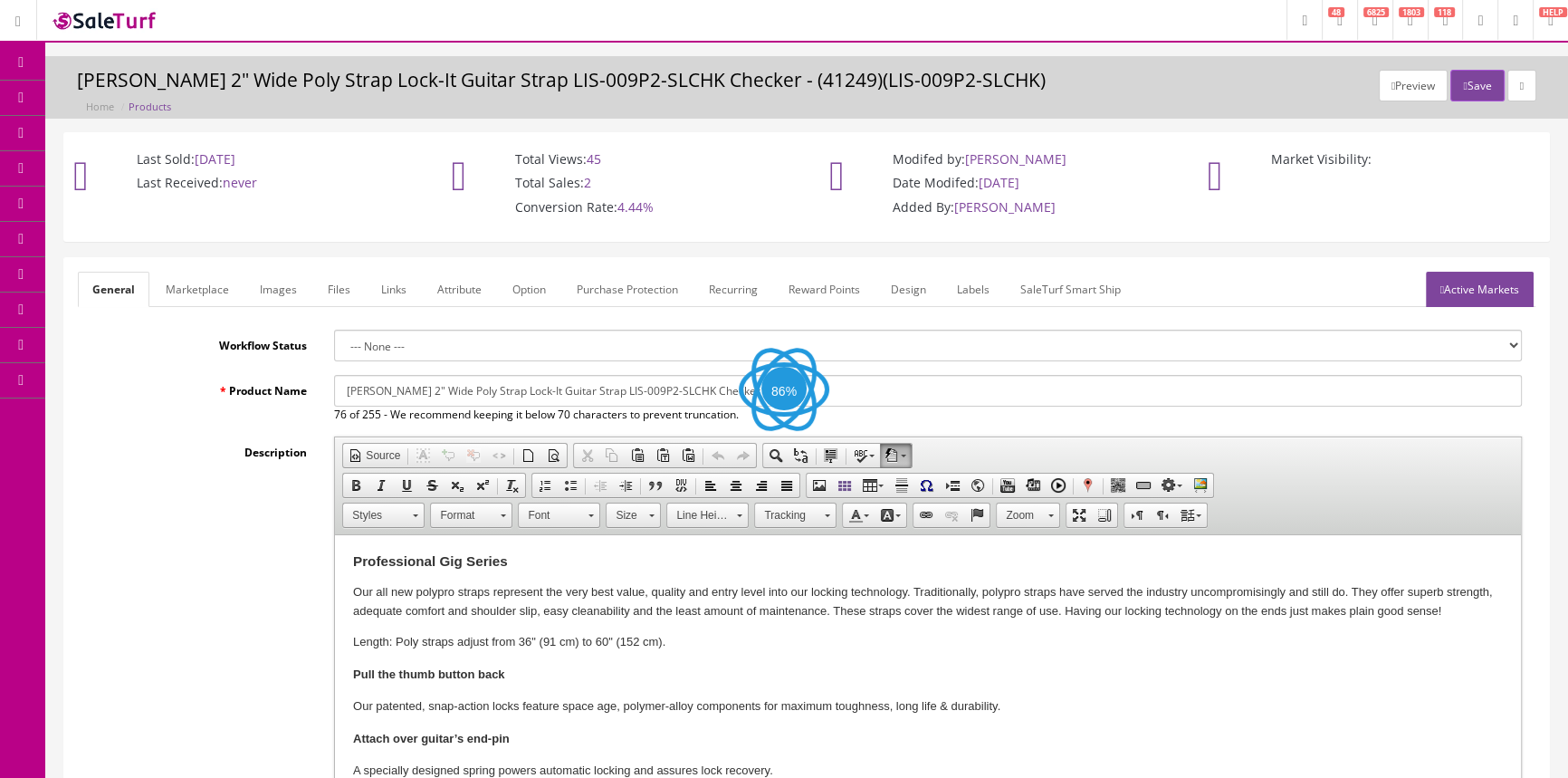
click at [286, 299] on link "Images" at bounding box center [279, 288] width 66 height 35
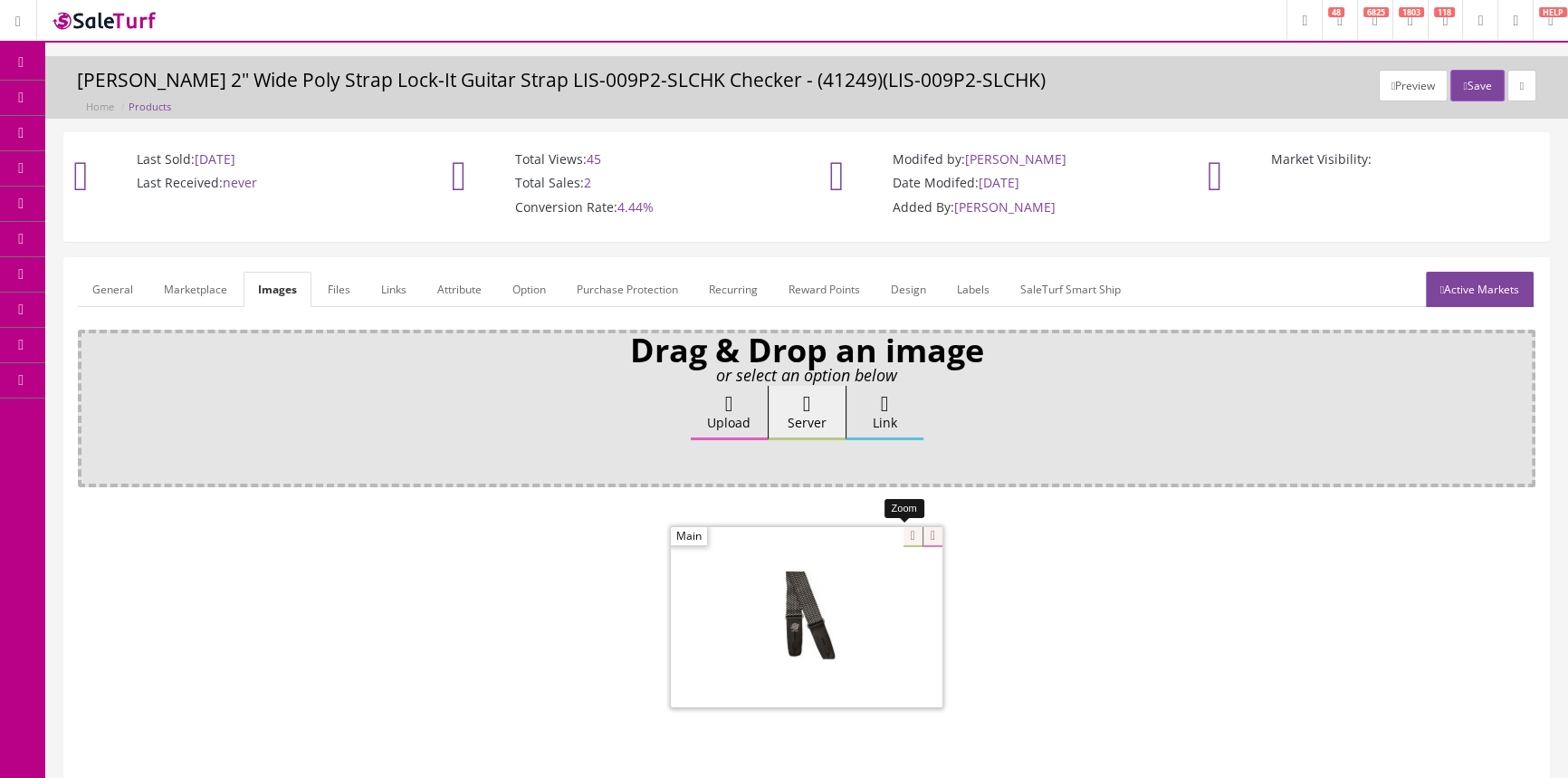
click at [895, 534] on div at bounding box center [806, 616] width 271 height 181
click at [133, 99] on span "Products" at bounding box center [130, 97] width 45 height 15
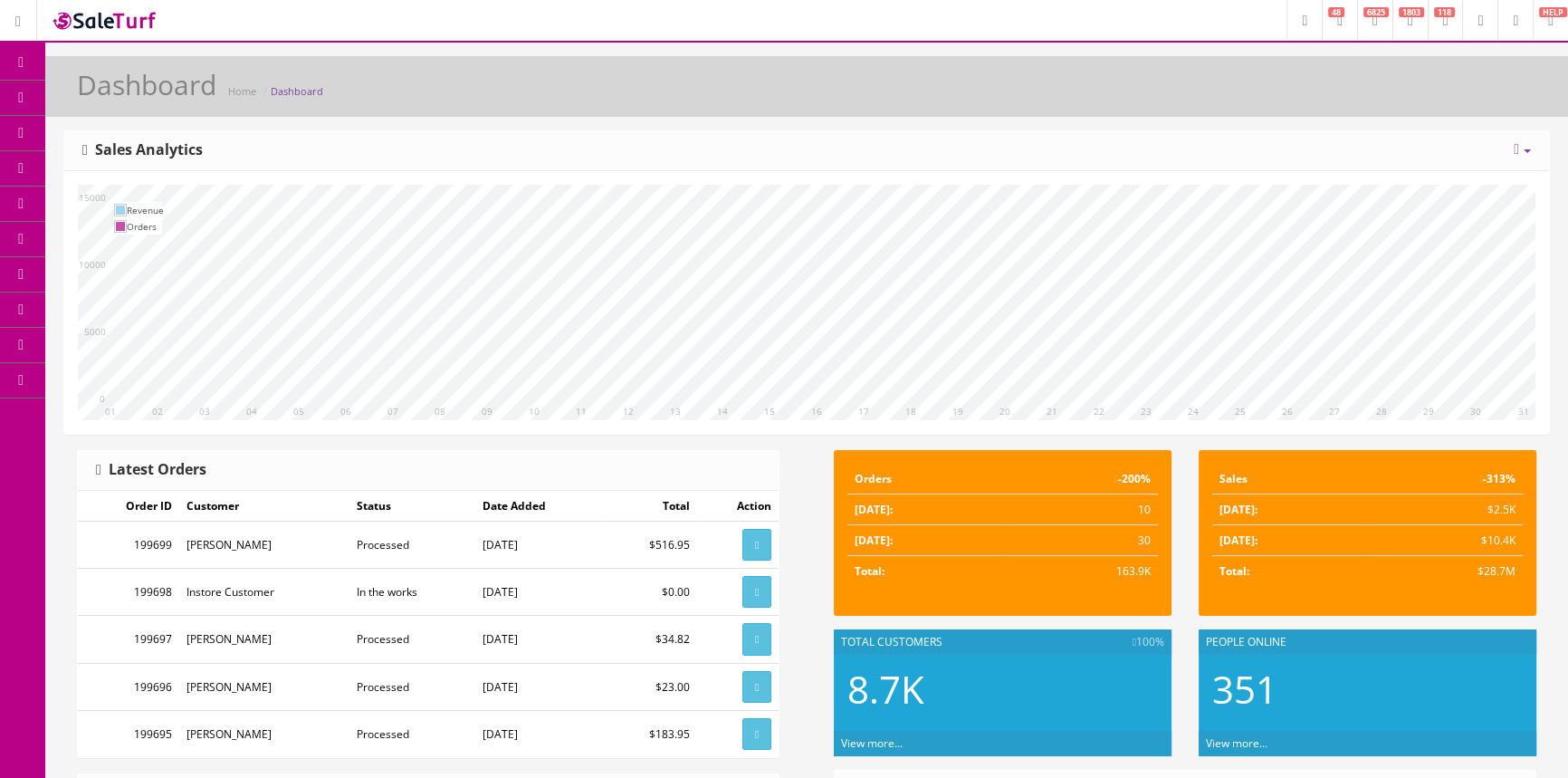
click at [128, 94] on span "Products" at bounding box center [130, 97] width 45 height 15
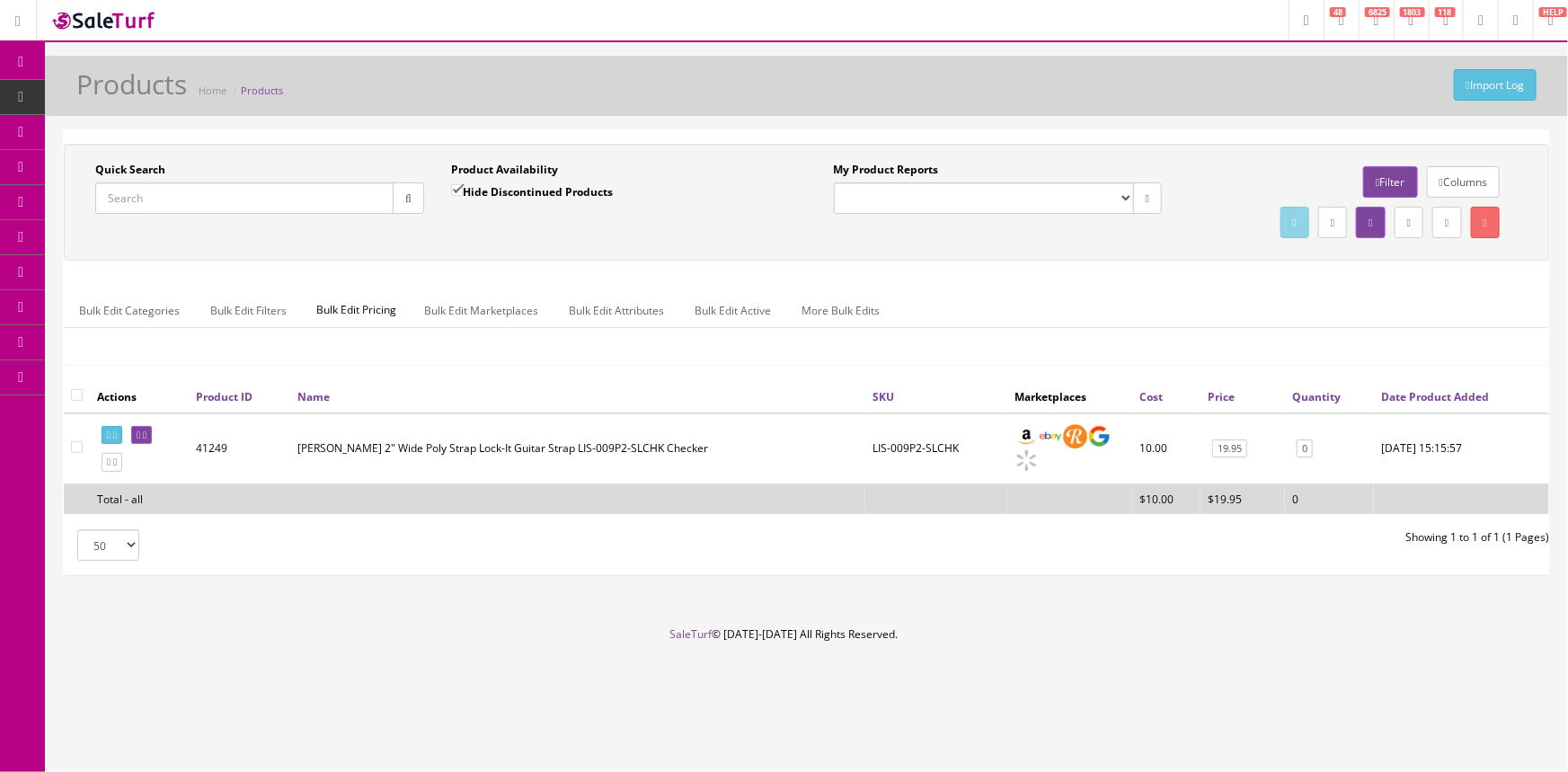
click at [133, 192] on input "Quick Search" at bounding box center [244, 198] width 299 height 31
type input "axpebb"
click at [451, 187] on input "Hide Discontinued Products" at bounding box center [457, 190] width 11 height 11
checkbox input "false"
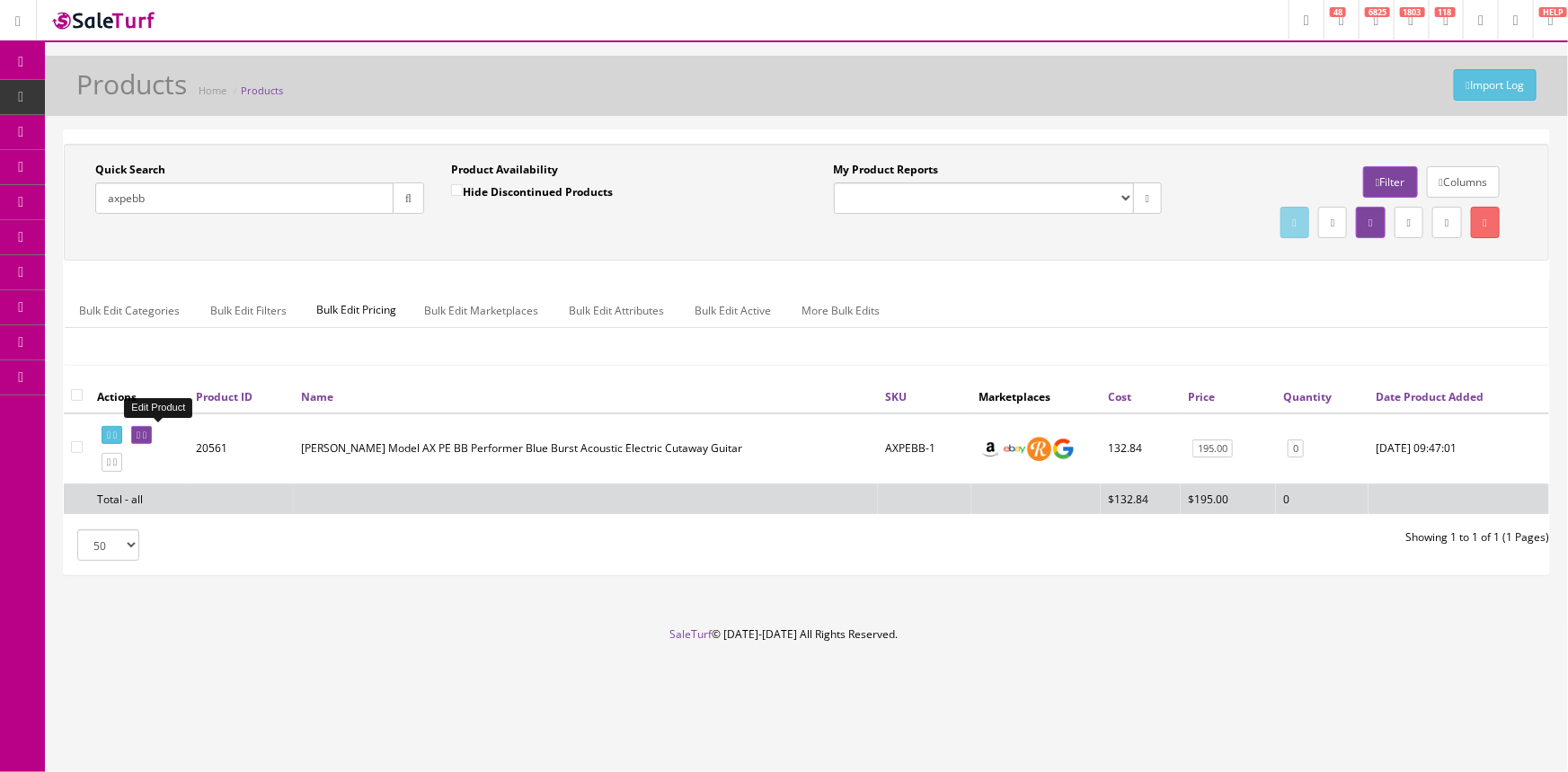
click at [140, 430] on icon at bounding box center [138, 435] width 4 height 9
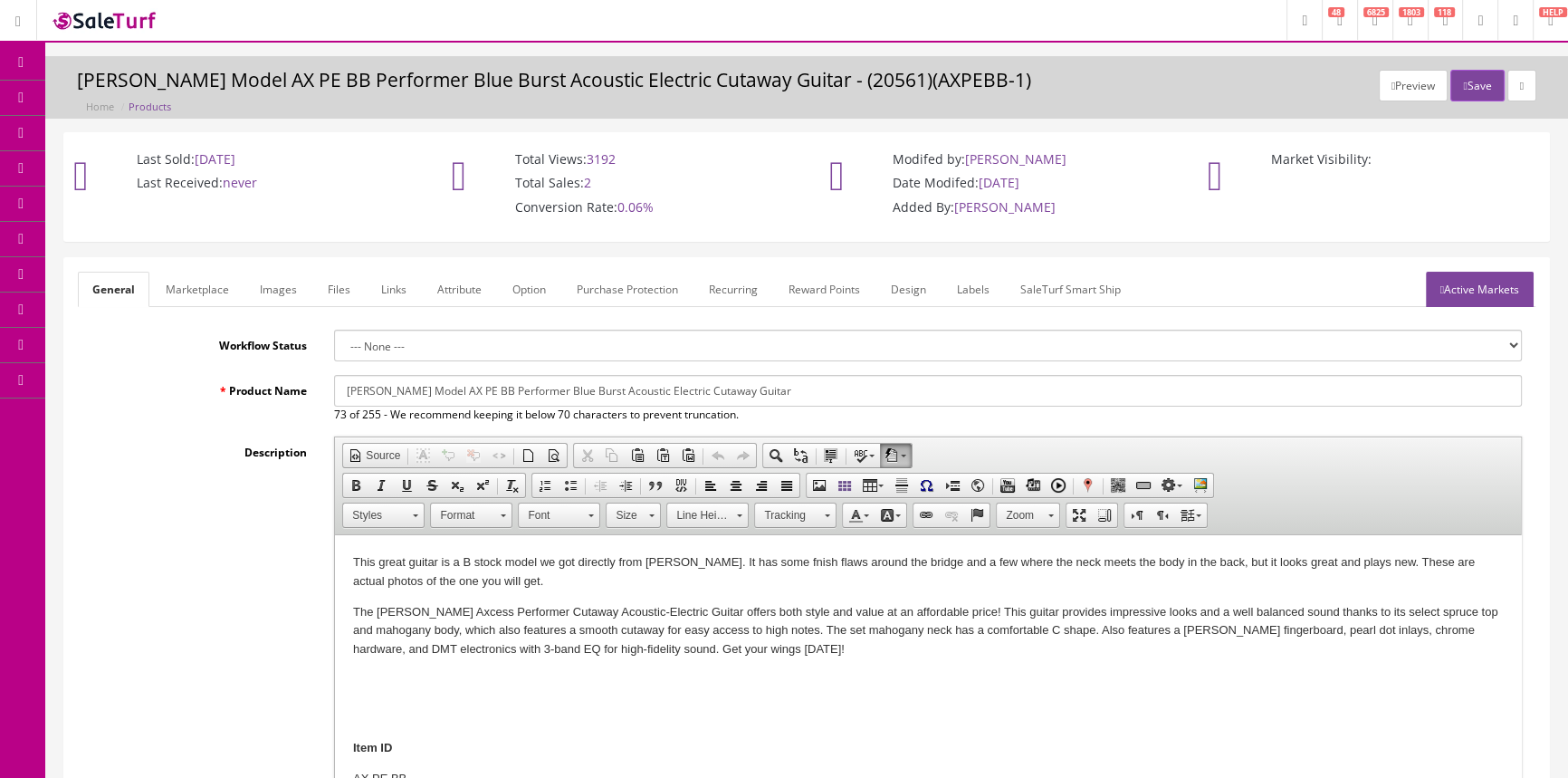
click at [275, 285] on link "Images" at bounding box center [279, 288] width 66 height 35
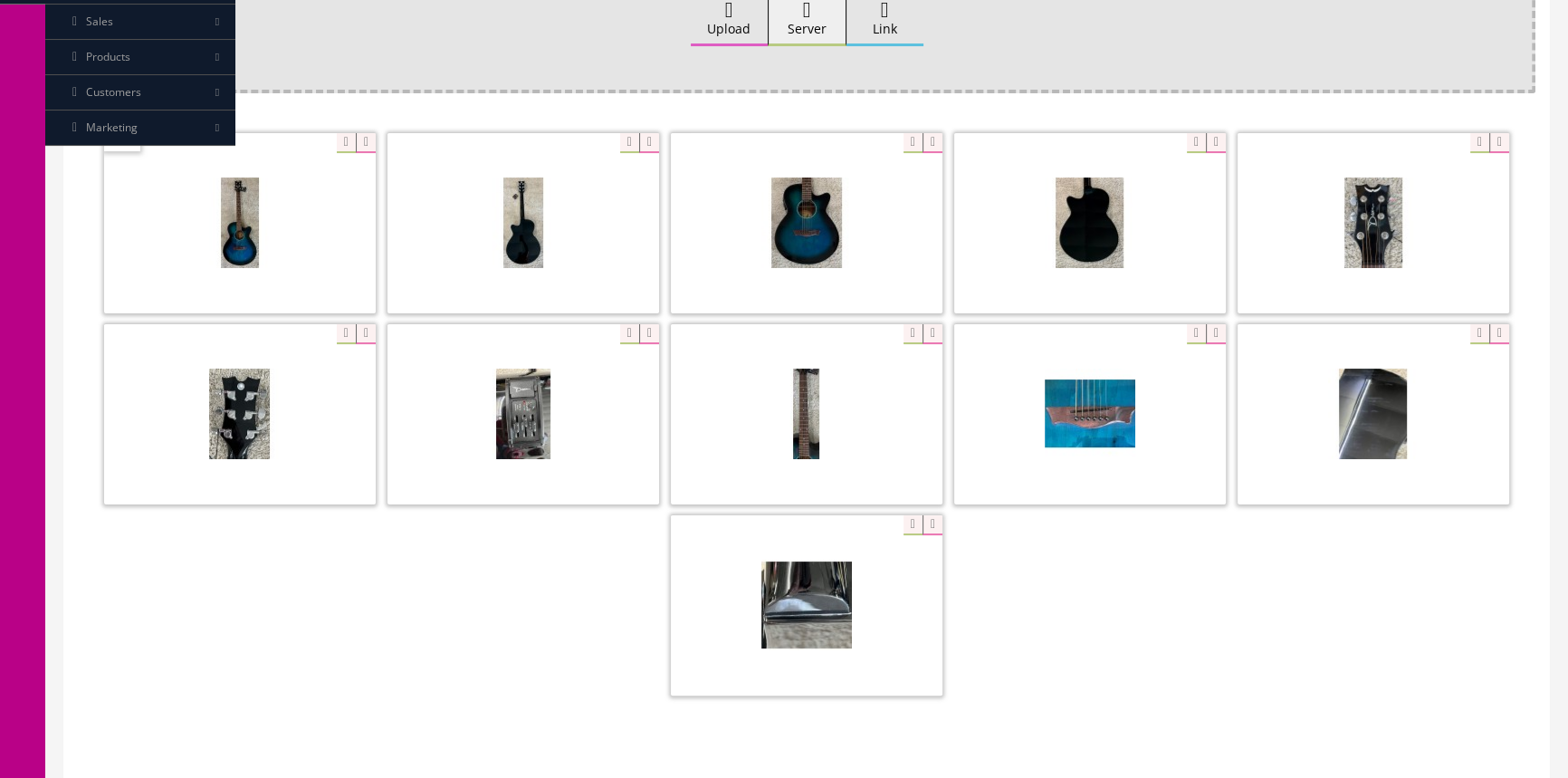
scroll to position [411, 0]
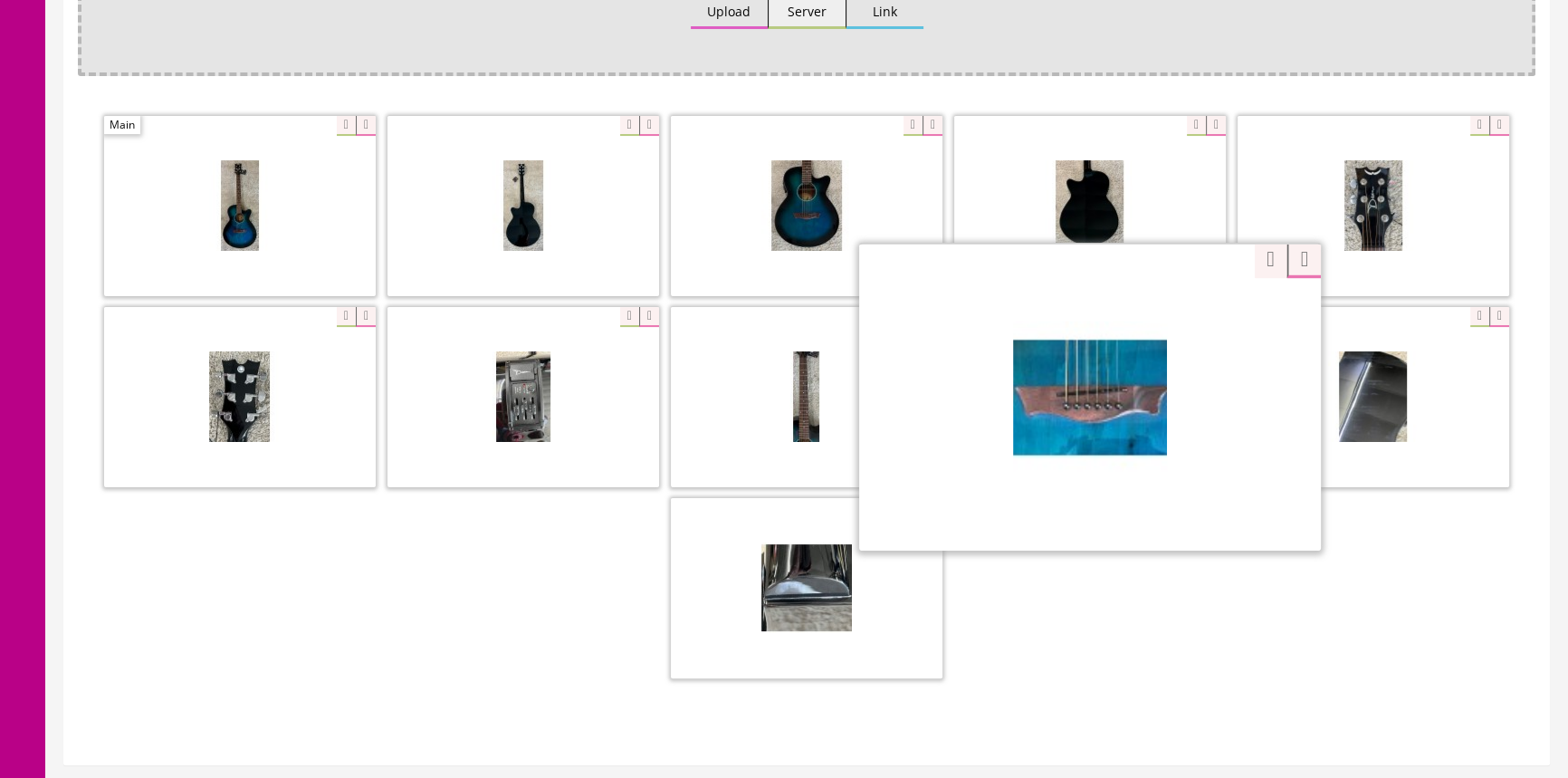
click at [1187, 318] on div "Zoom" at bounding box center [1090, 397] width 462 height 307
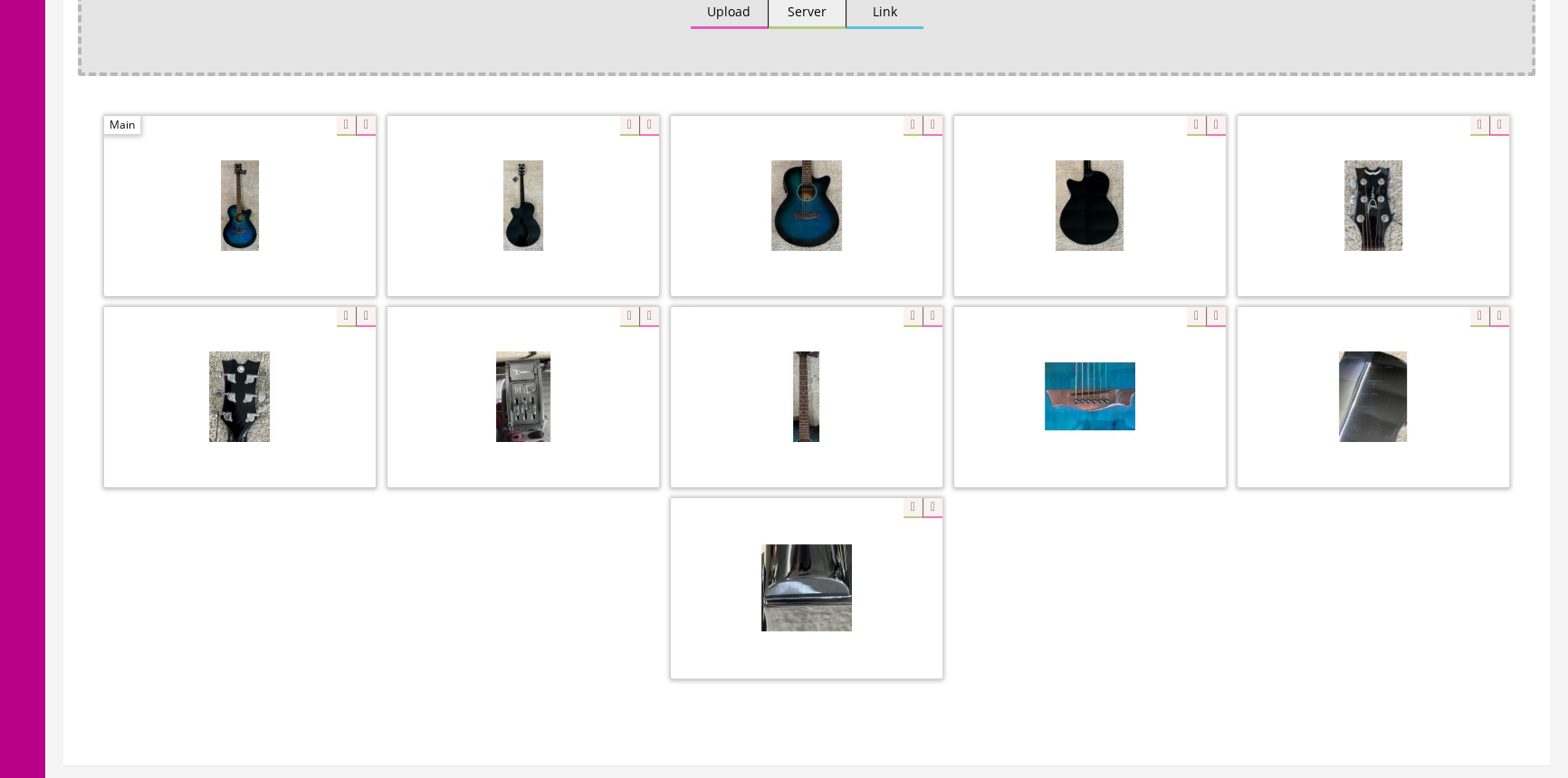
scroll to position [0, 0]
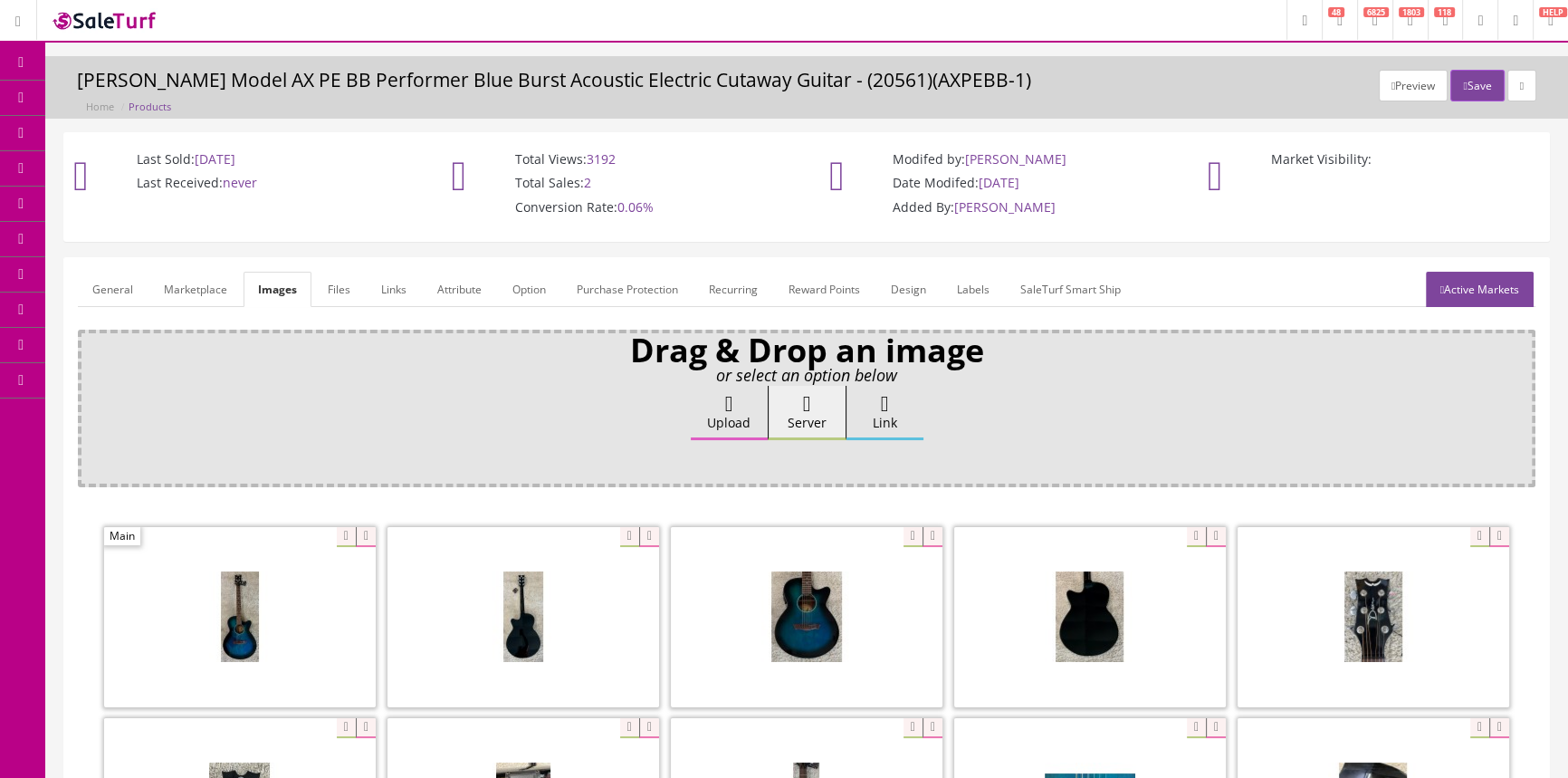
click at [121, 290] on link "General" at bounding box center [112, 288] width 69 height 35
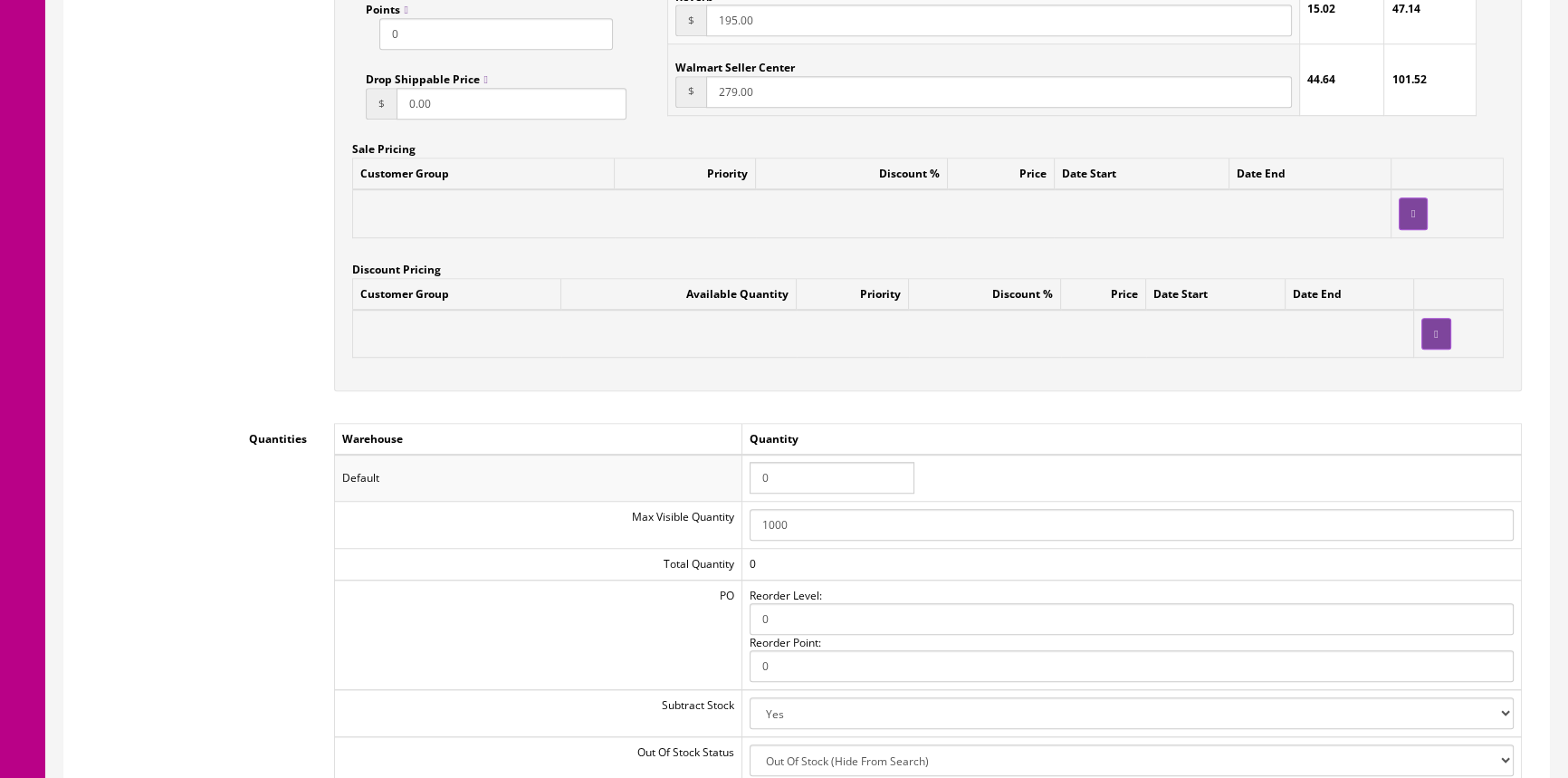
scroll to position [1729, 0]
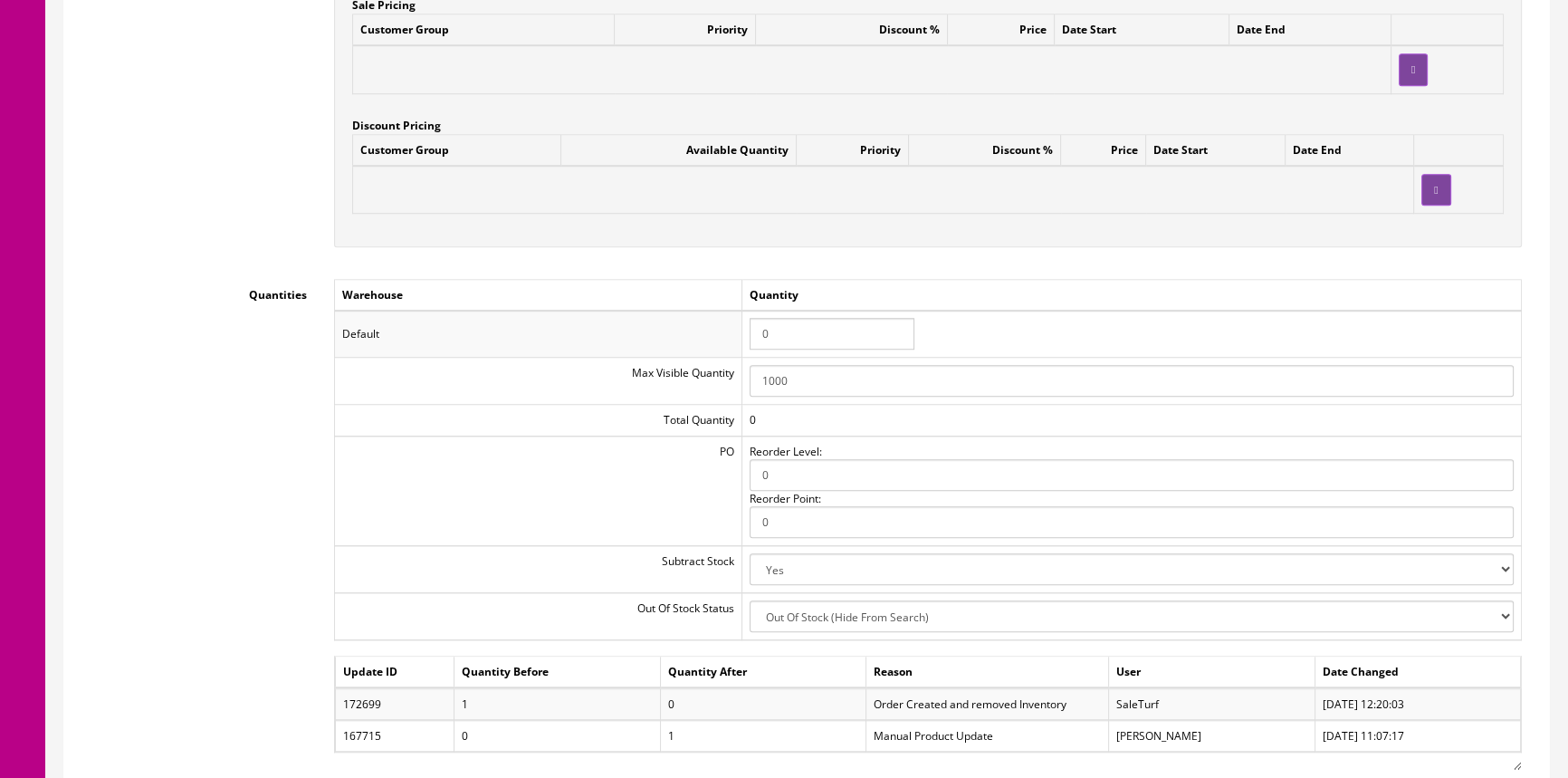
drag, startPoint x: 1578, startPoint y: 128, endPoint x: 133, endPoint y: 482, distance: 1487.7
click at [133, 483] on div "Quantities Warehouse Quantity Default 0 Max Visible Quantity 1000 Total Quantit…" at bounding box center [806, 524] width 1457 height 491
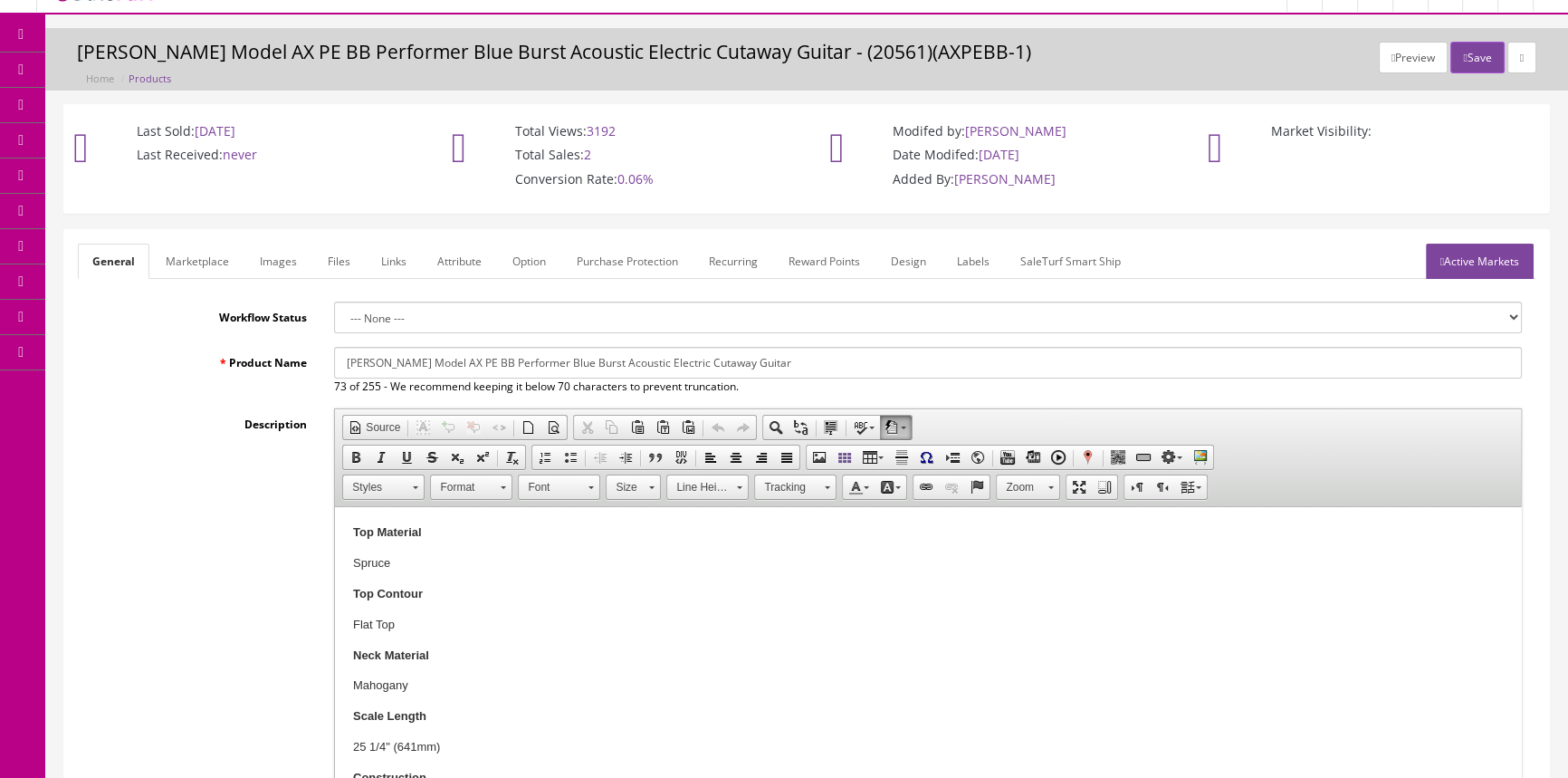
scroll to position [0, 0]
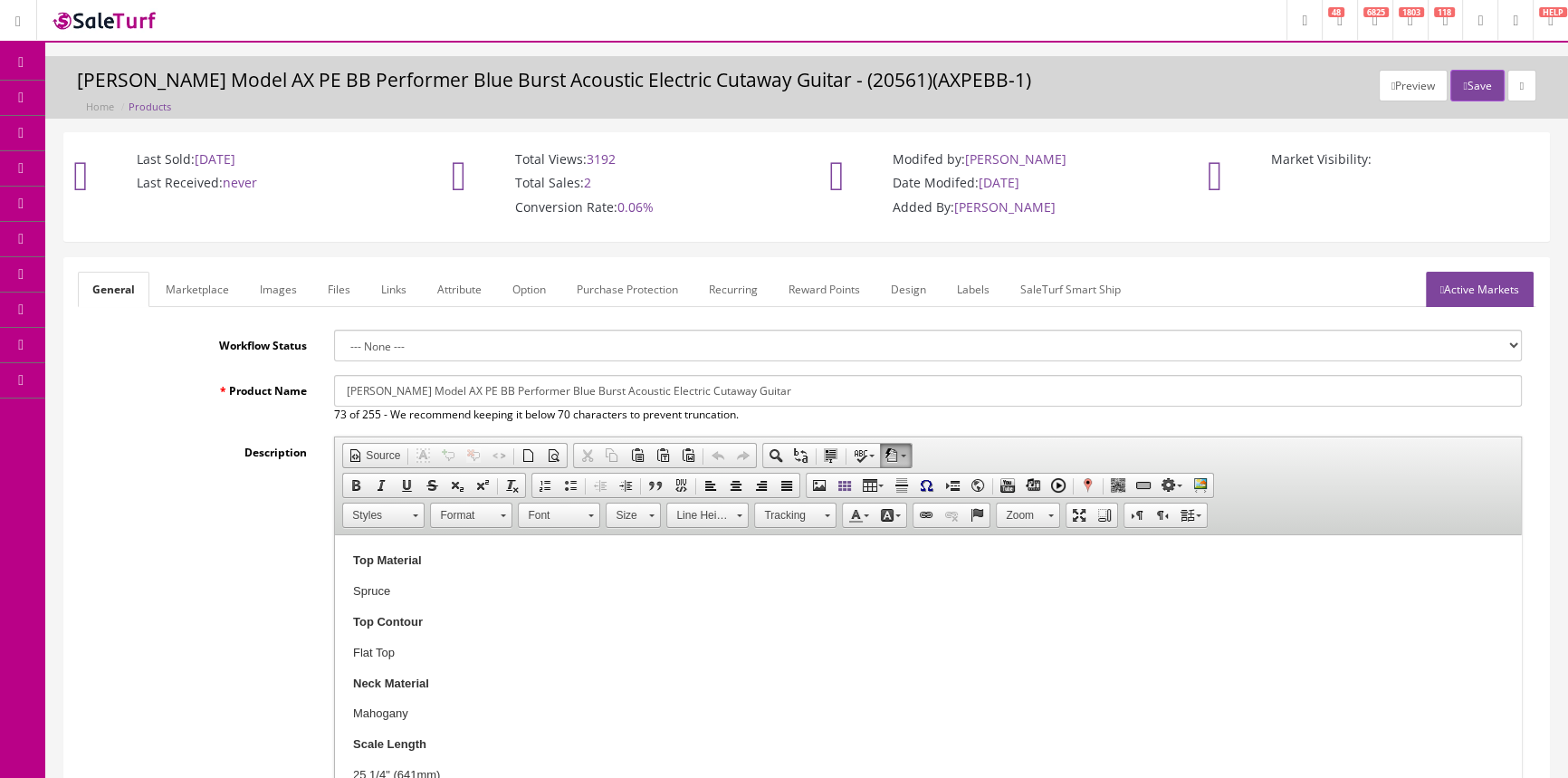
click at [143, 90] on span "Products" at bounding box center [130, 97] width 45 height 15
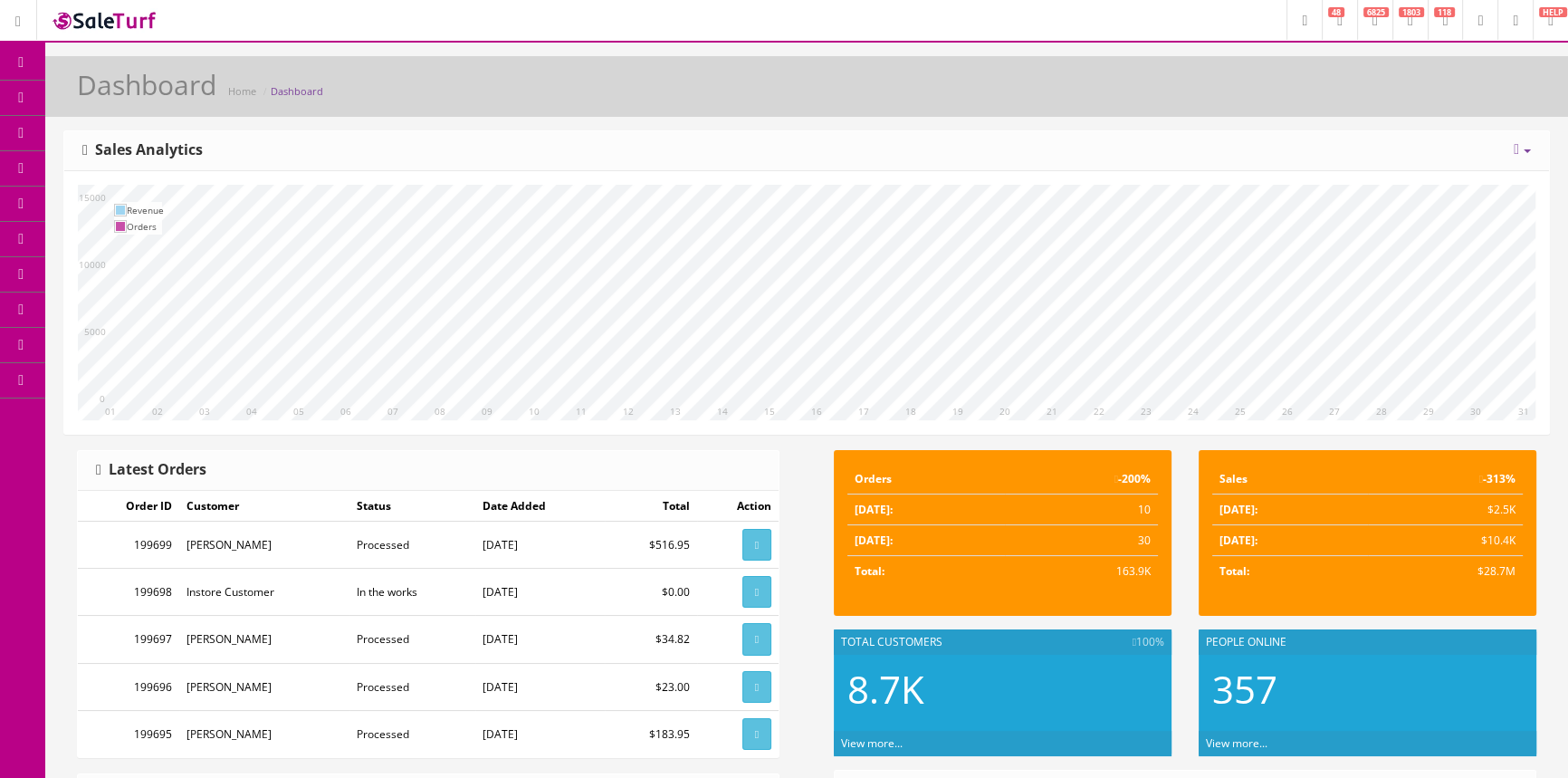
click at [154, 89] on link "Products" at bounding box center [140, 98] width 190 height 35
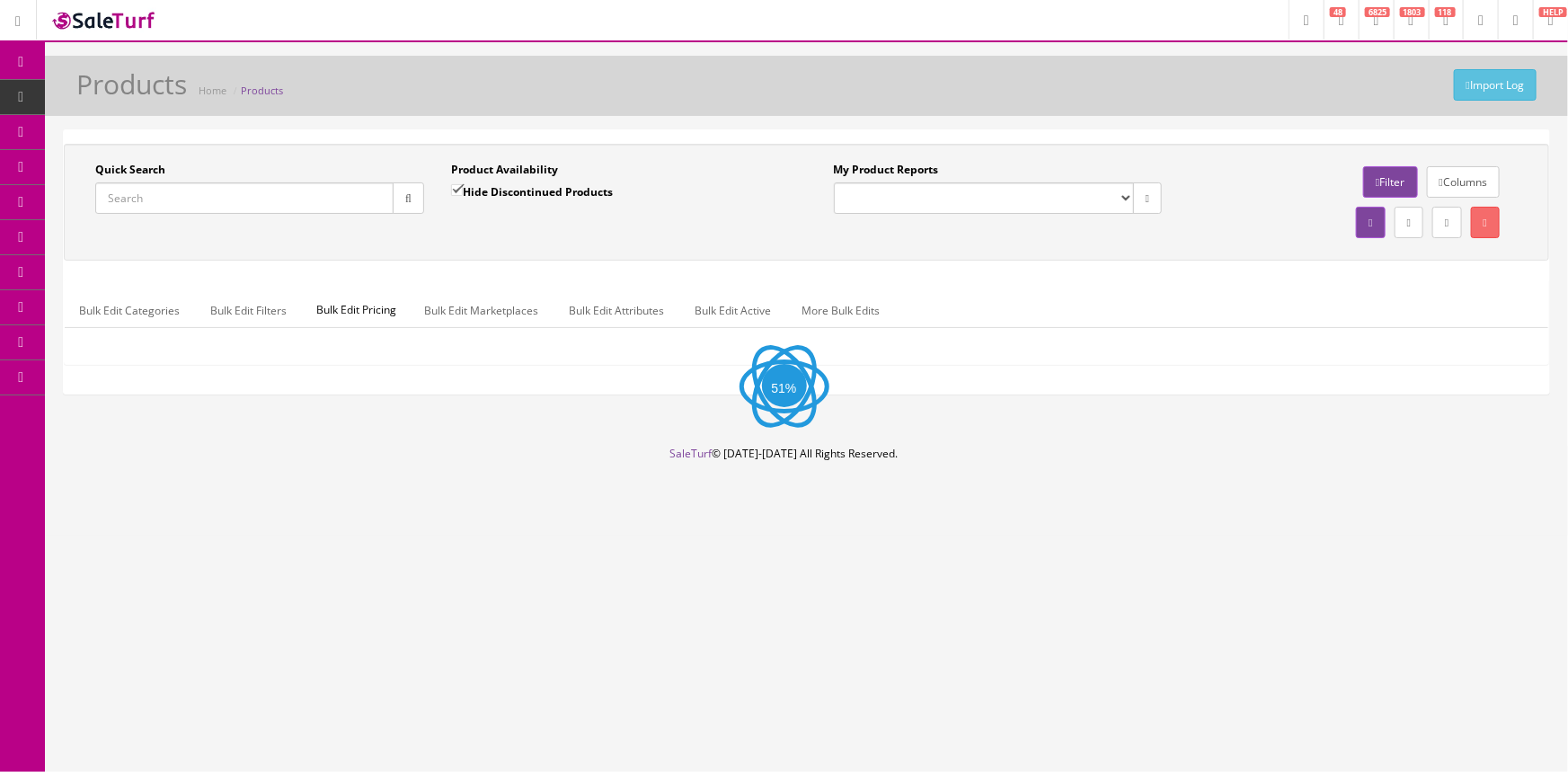
click at [265, 202] on input "Quick Search" at bounding box center [244, 198] width 299 height 31
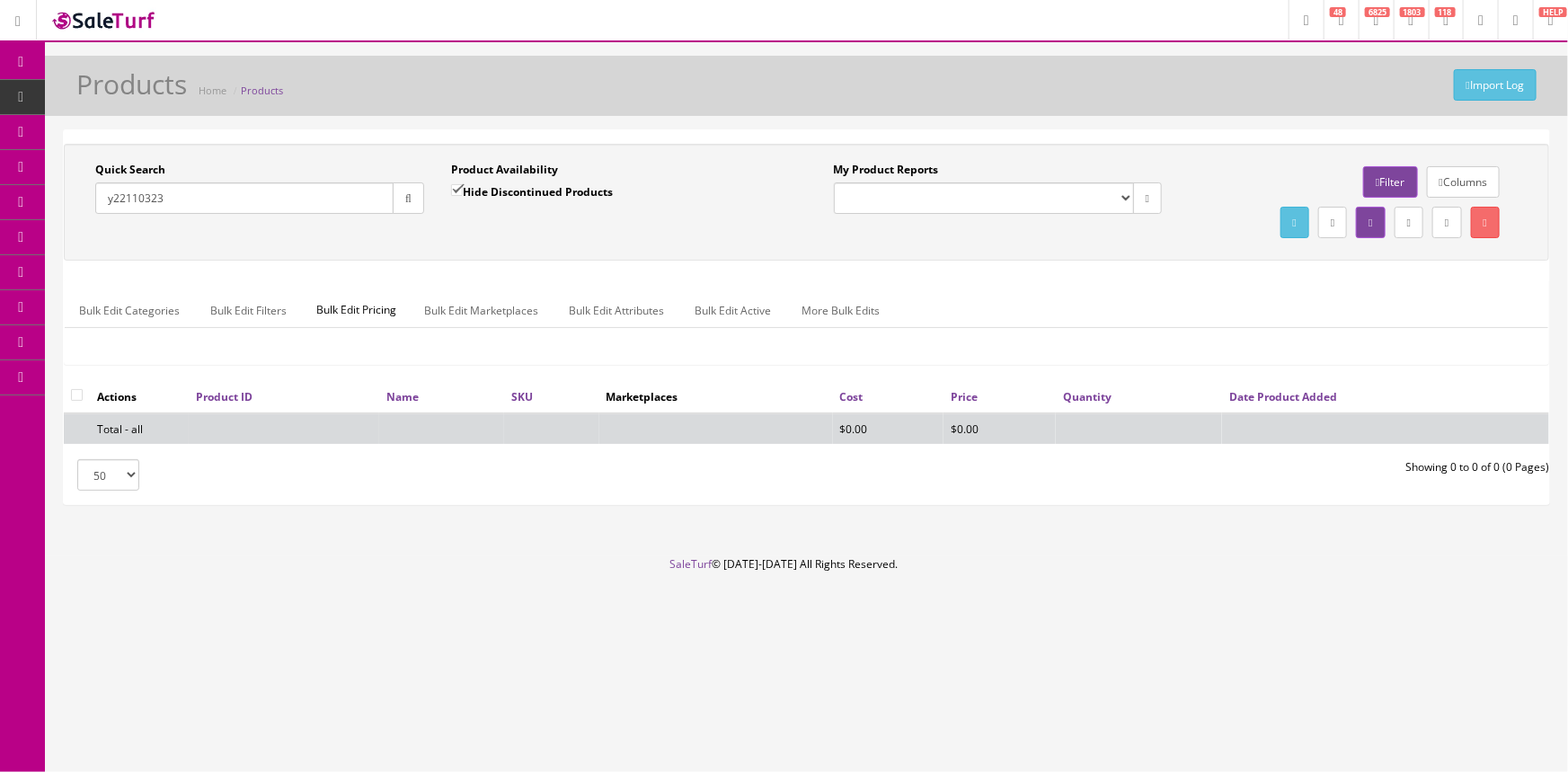
type input "y22110323"
click at [453, 188] on input "Hide Discontinued Products" at bounding box center [457, 190] width 11 height 11
checkbox input "false"
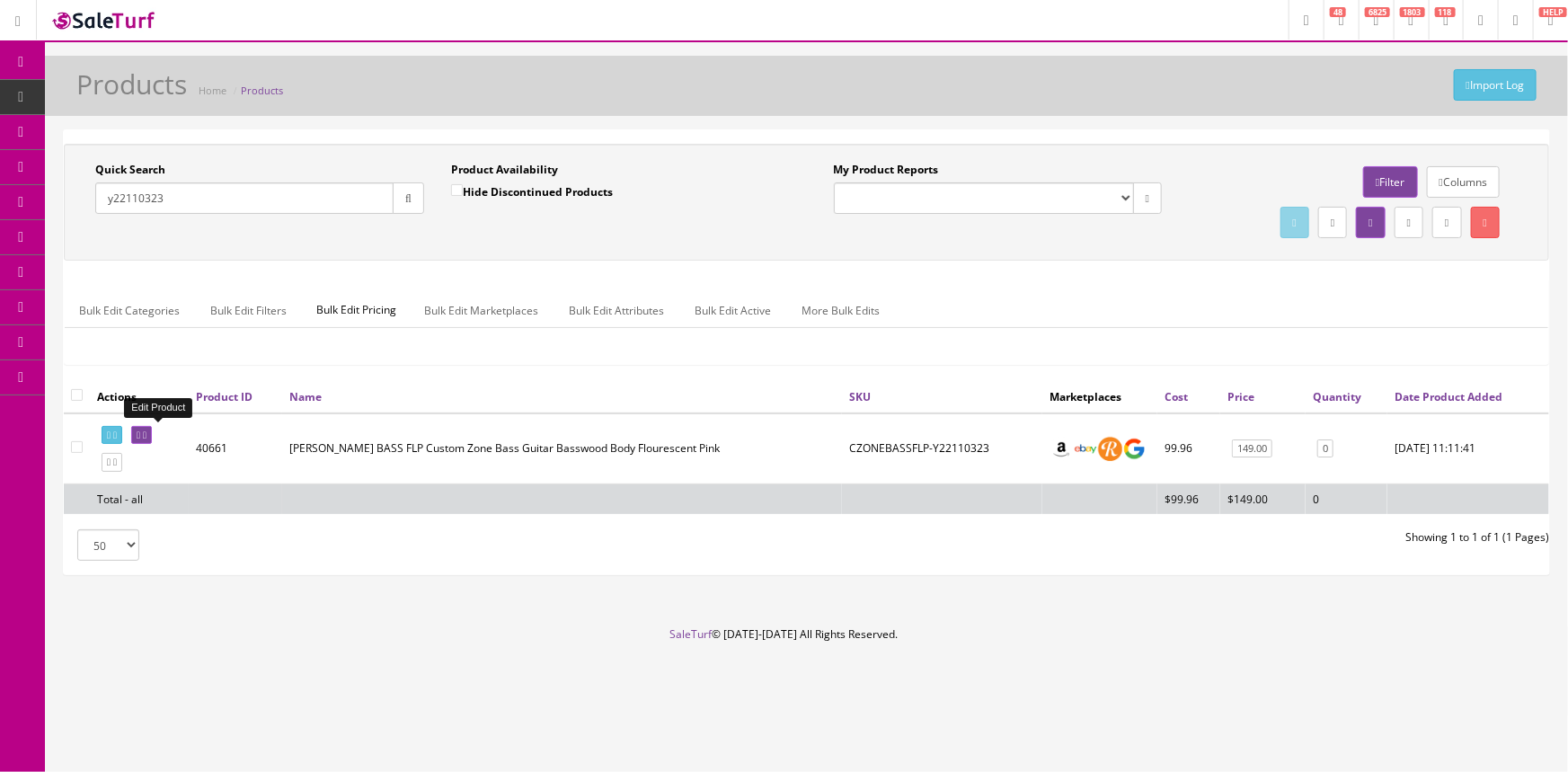
click at [140, 430] on icon at bounding box center [138, 435] width 4 height 9
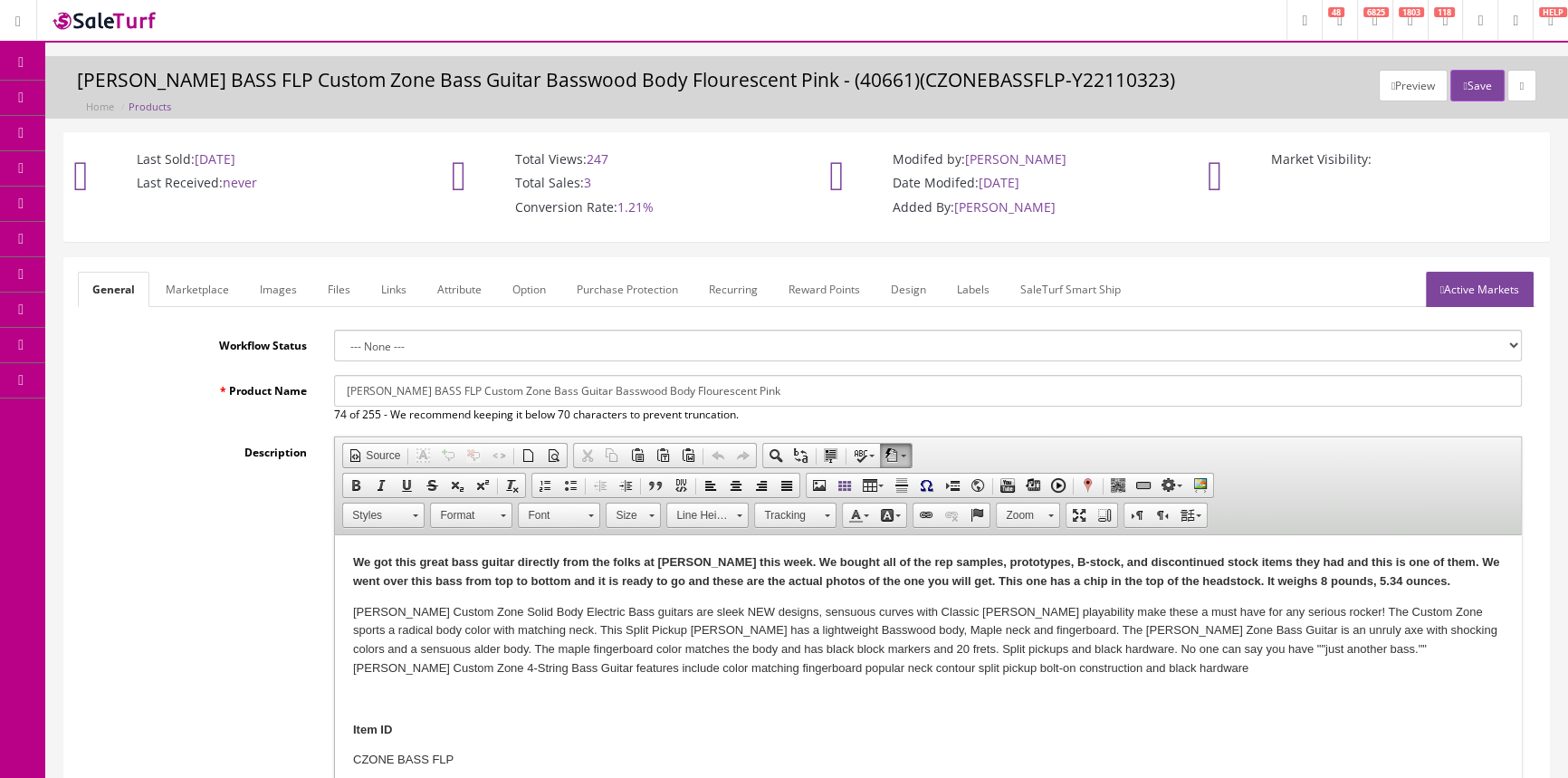
click at [283, 287] on link "Images" at bounding box center [279, 288] width 66 height 35
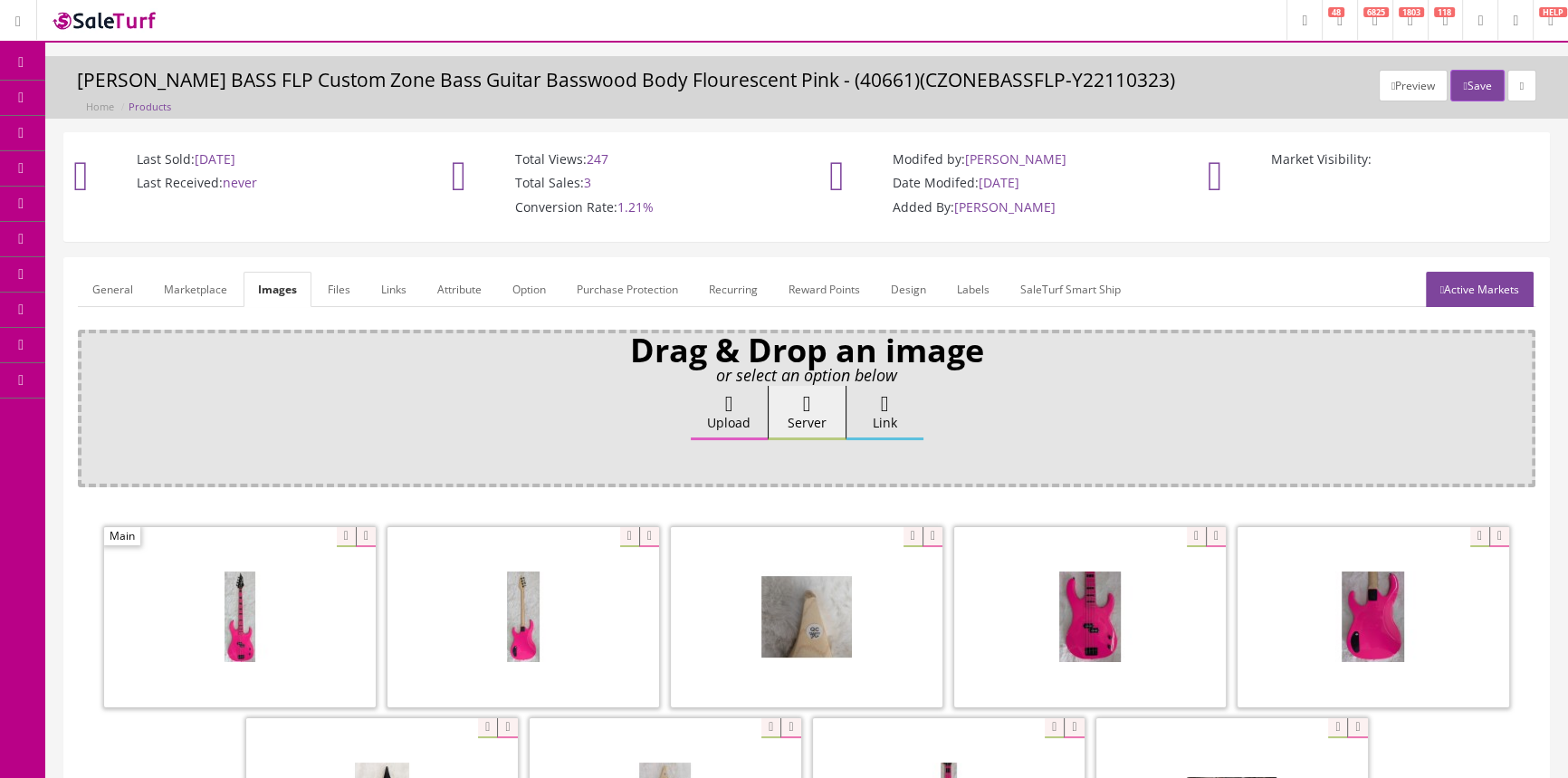
click at [120, 94] on span "Products" at bounding box center [130, 97] width 45 height 15
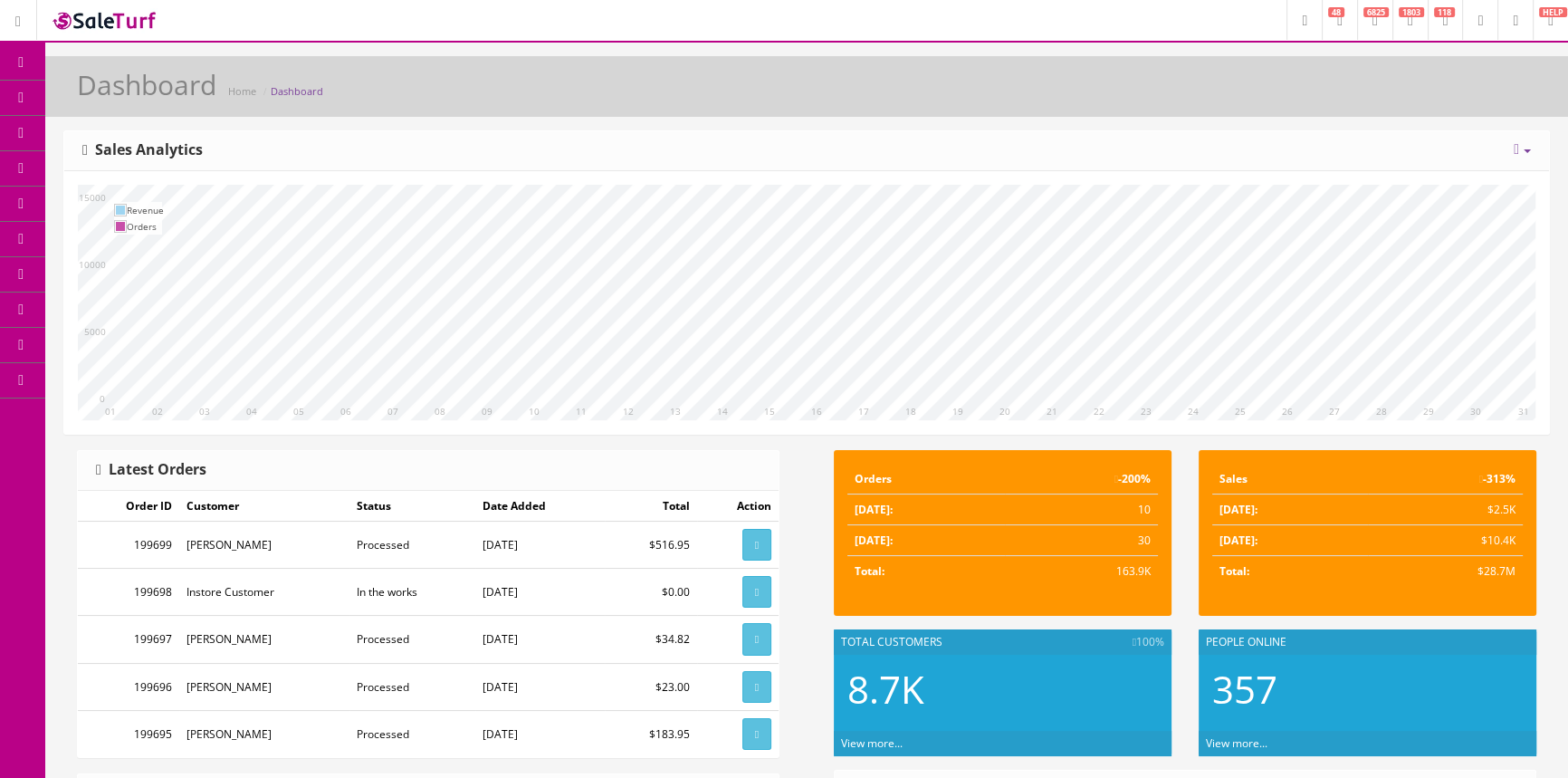
click at [148, 91] on span "Products" at bounding box center [130, 97] width 45 height 15
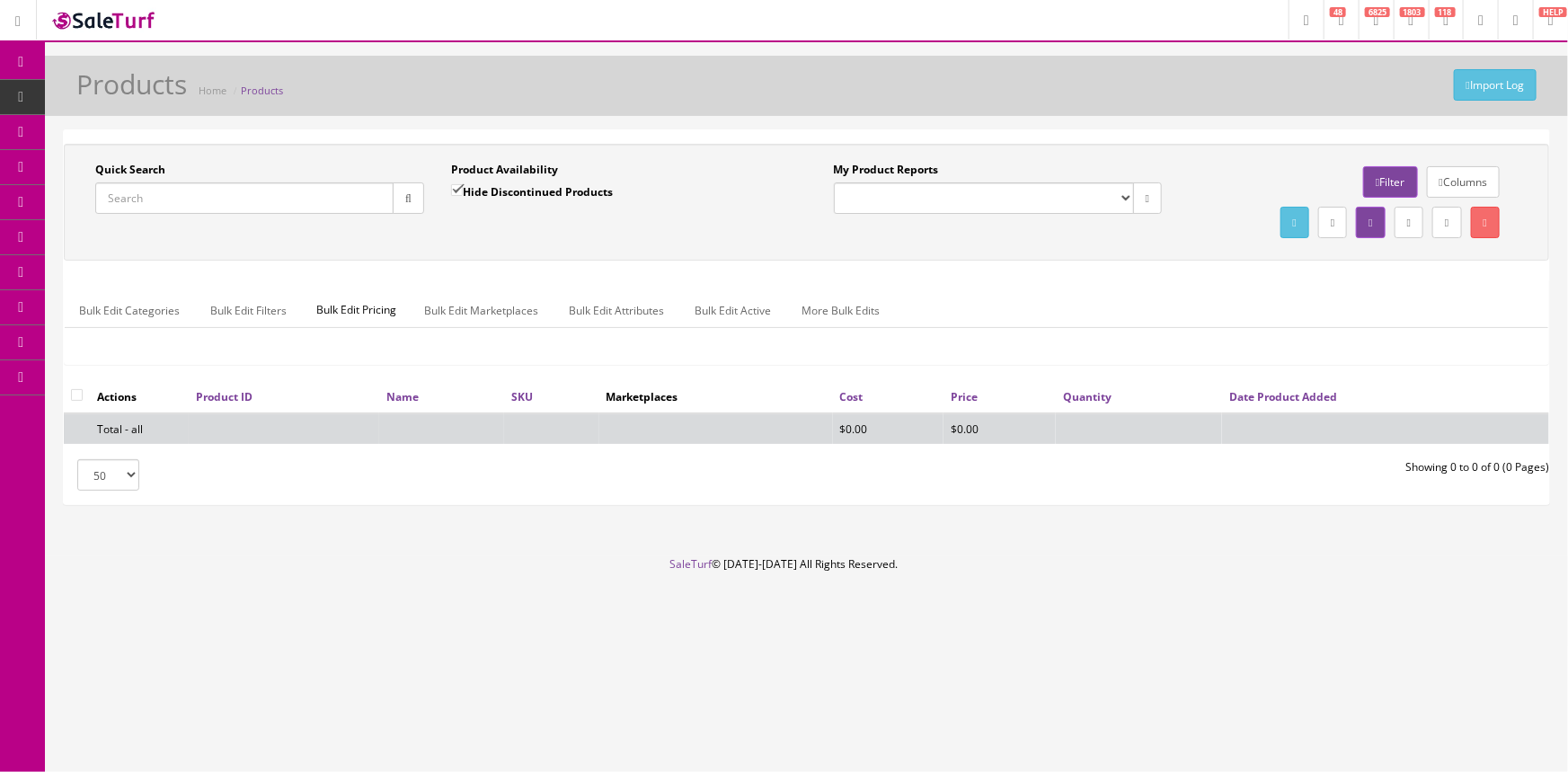
click at [166, 196] on input "Quick Search" at bounding box center [244, 198] width 299 height 31
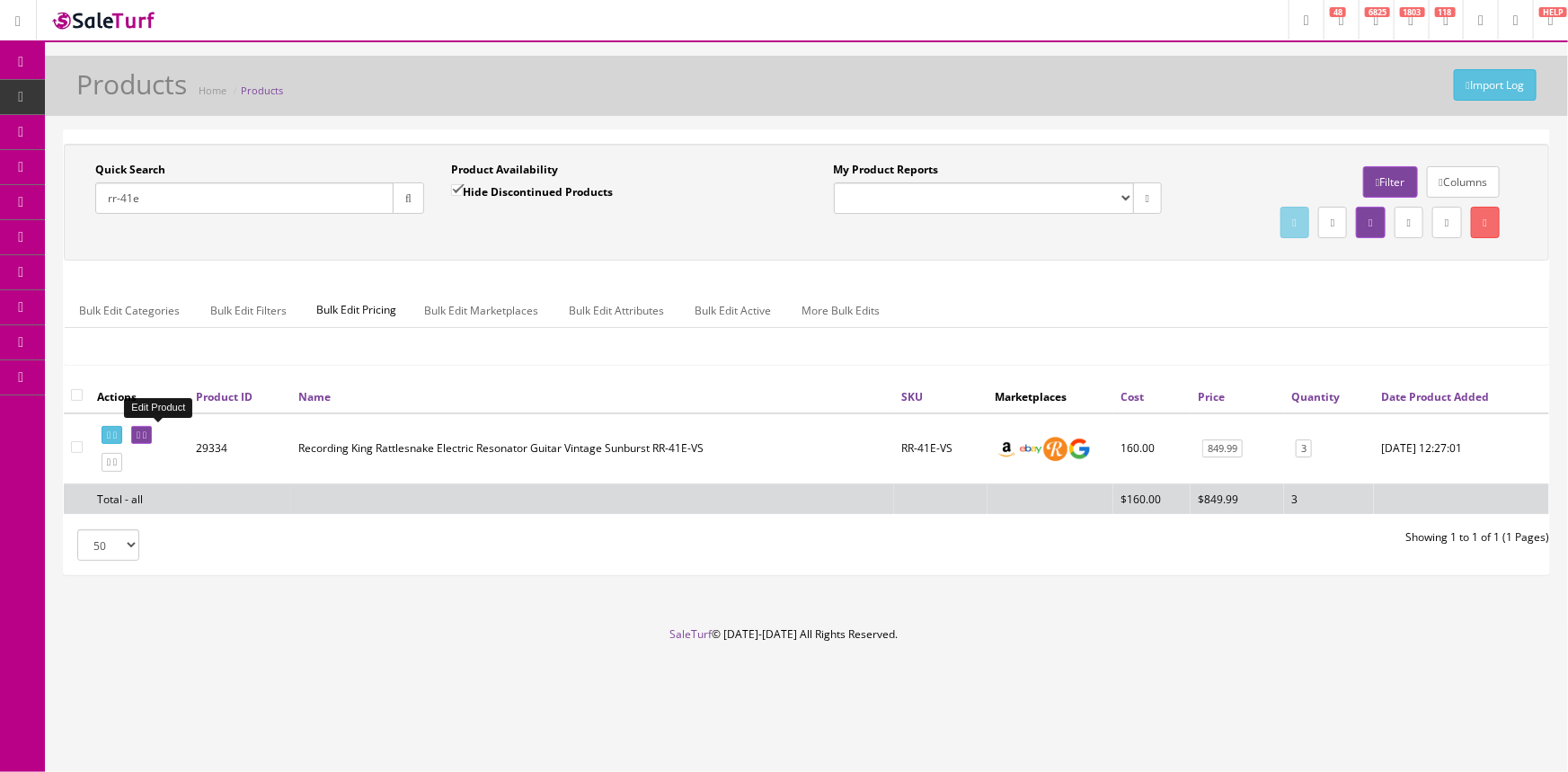
type input "rr-41e"
click at [152, 439] on link at bounding box center [141, 435] width 21 height 19
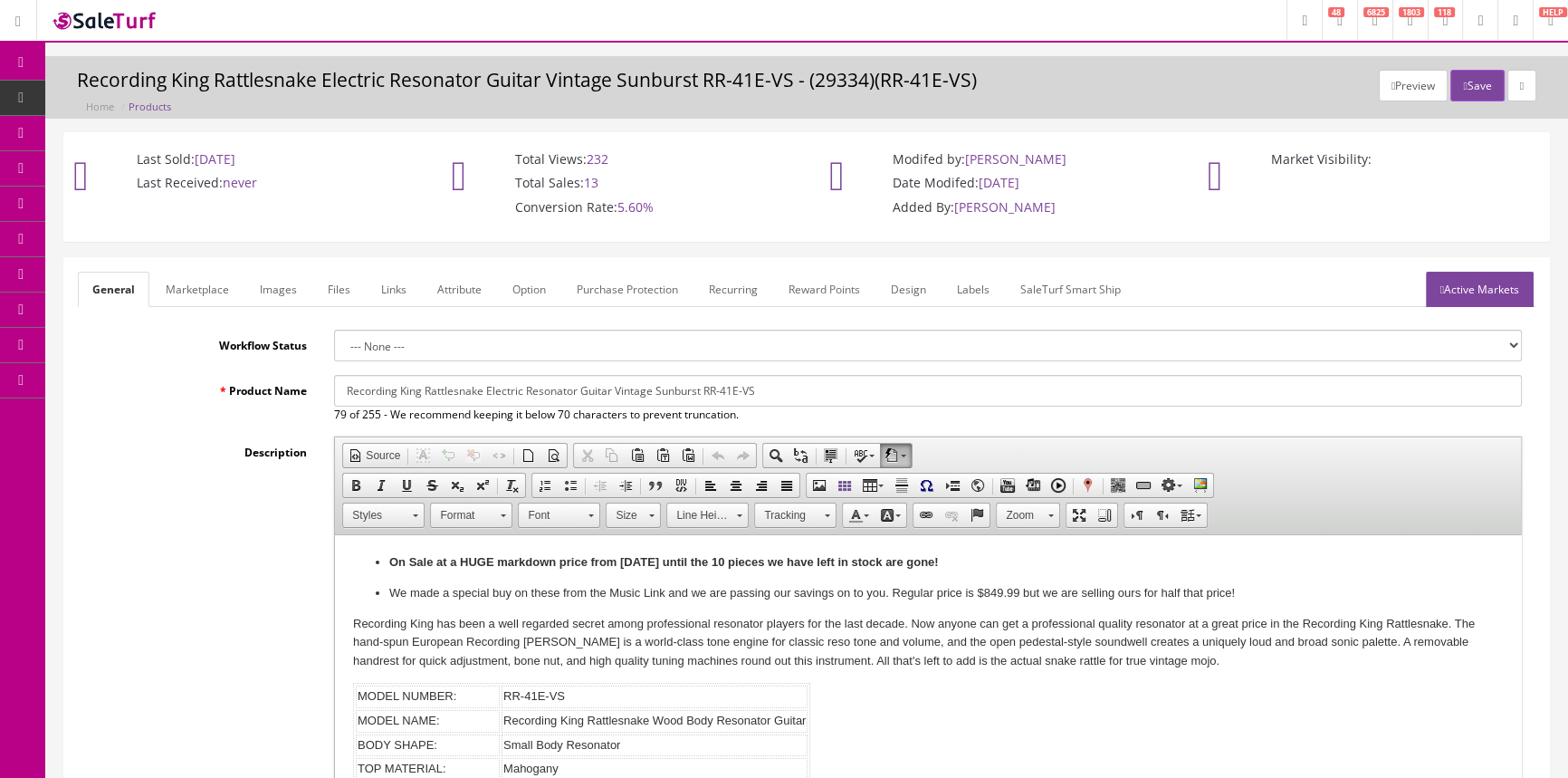
click at [145, 95] on span "Products" at bounding box center [138, 97] width 45 height 15
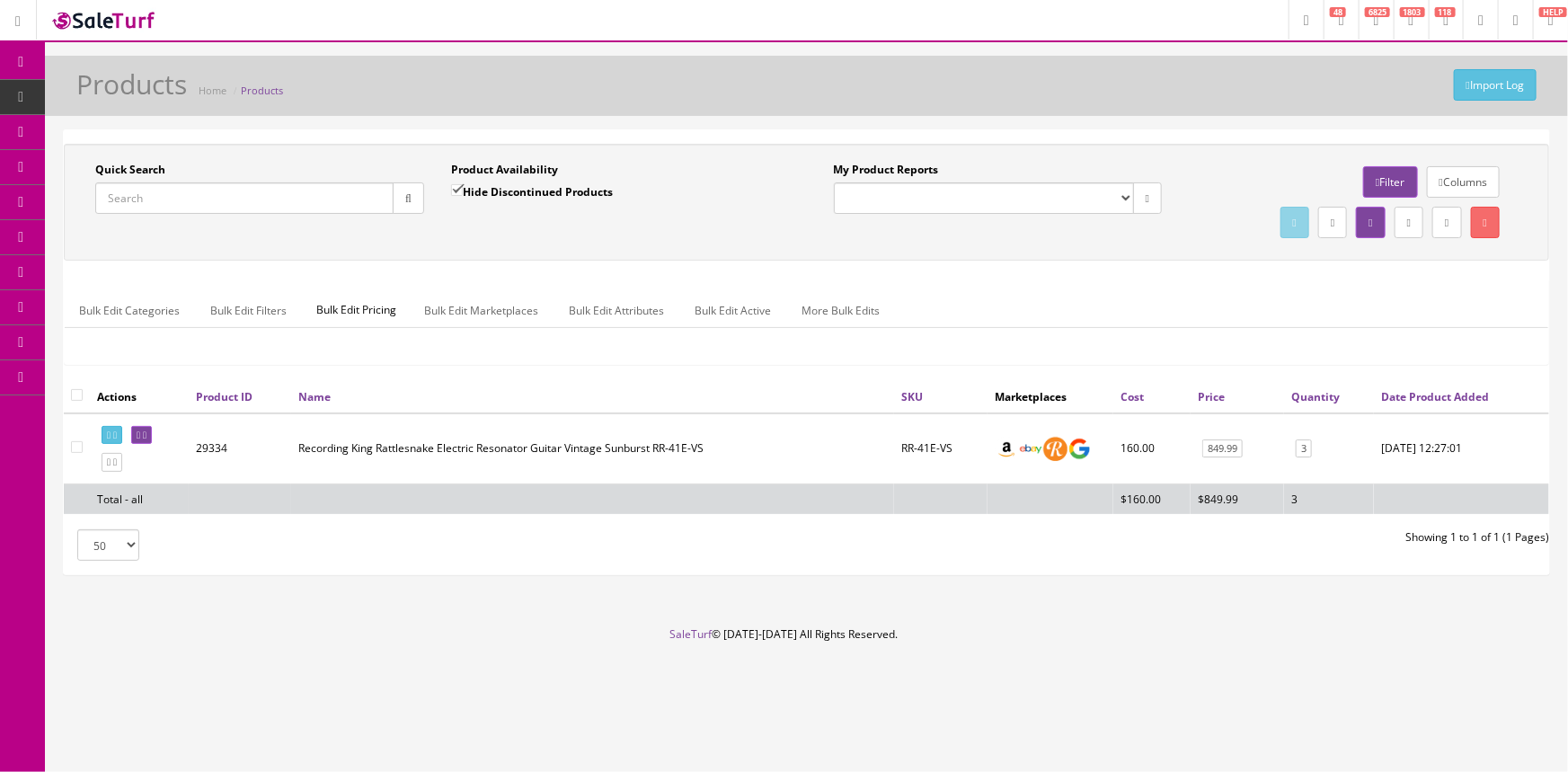
drag, startPoint x: 180, startPoint y: 188, endPoint x: 100, endPoint y: 6, distance: 198.8
click at [180, 188] on input "Quick Search" at bounding box center [244, 198] width 299 height 31
drag, startPoint x: 180, startPoint y: 197, endPoint x: 133, endPoint y: 171, distance: 53.7
click at [99, 195] on input "rr-36" at bounding box center [244, 198] width 299 height 31
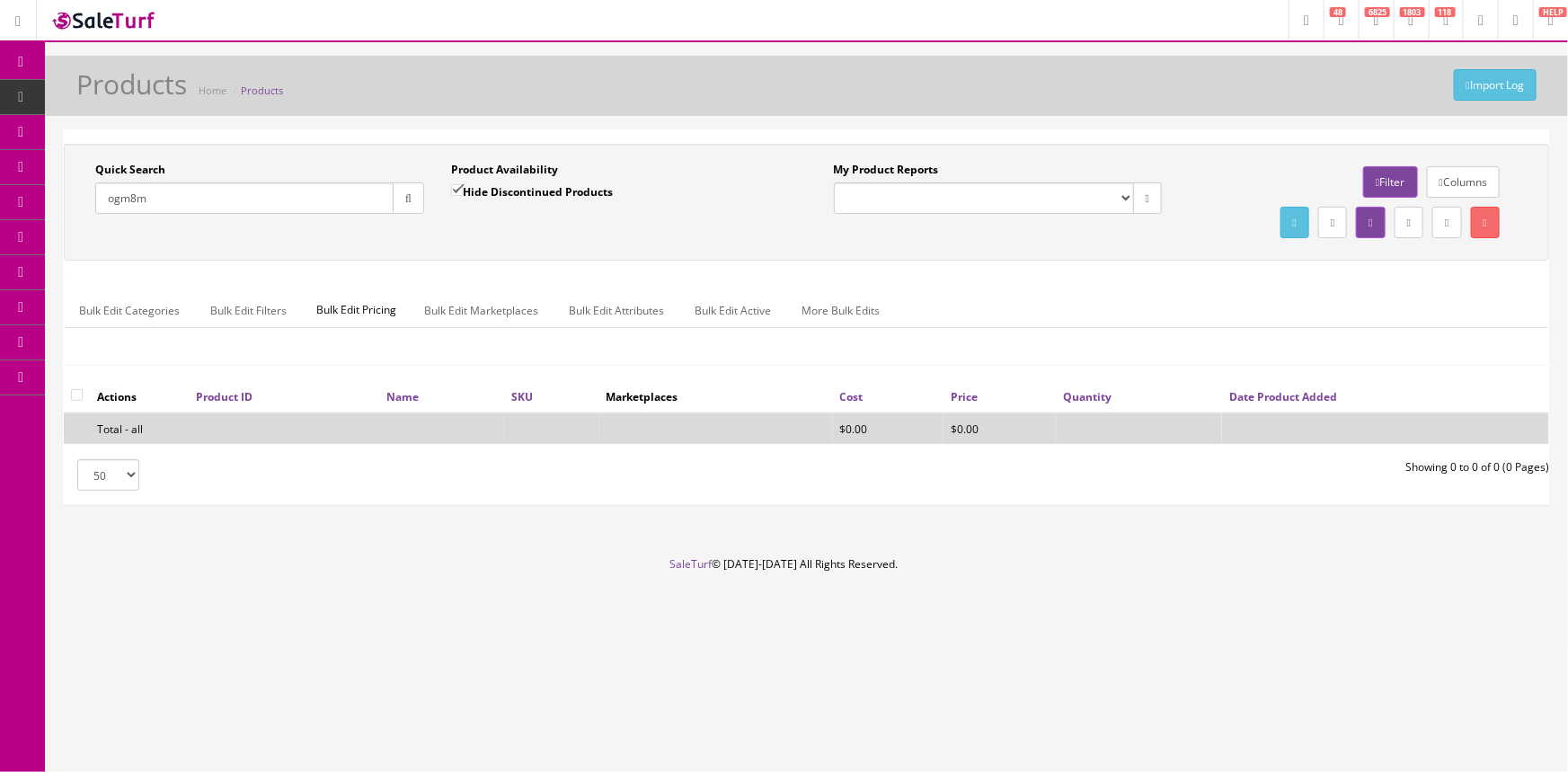
type input "ogm8m"
click at [458, 186] on input "Hide Discontinued Products" at bounding box center [457, 190] width 11 height 11
checkbox input "false"
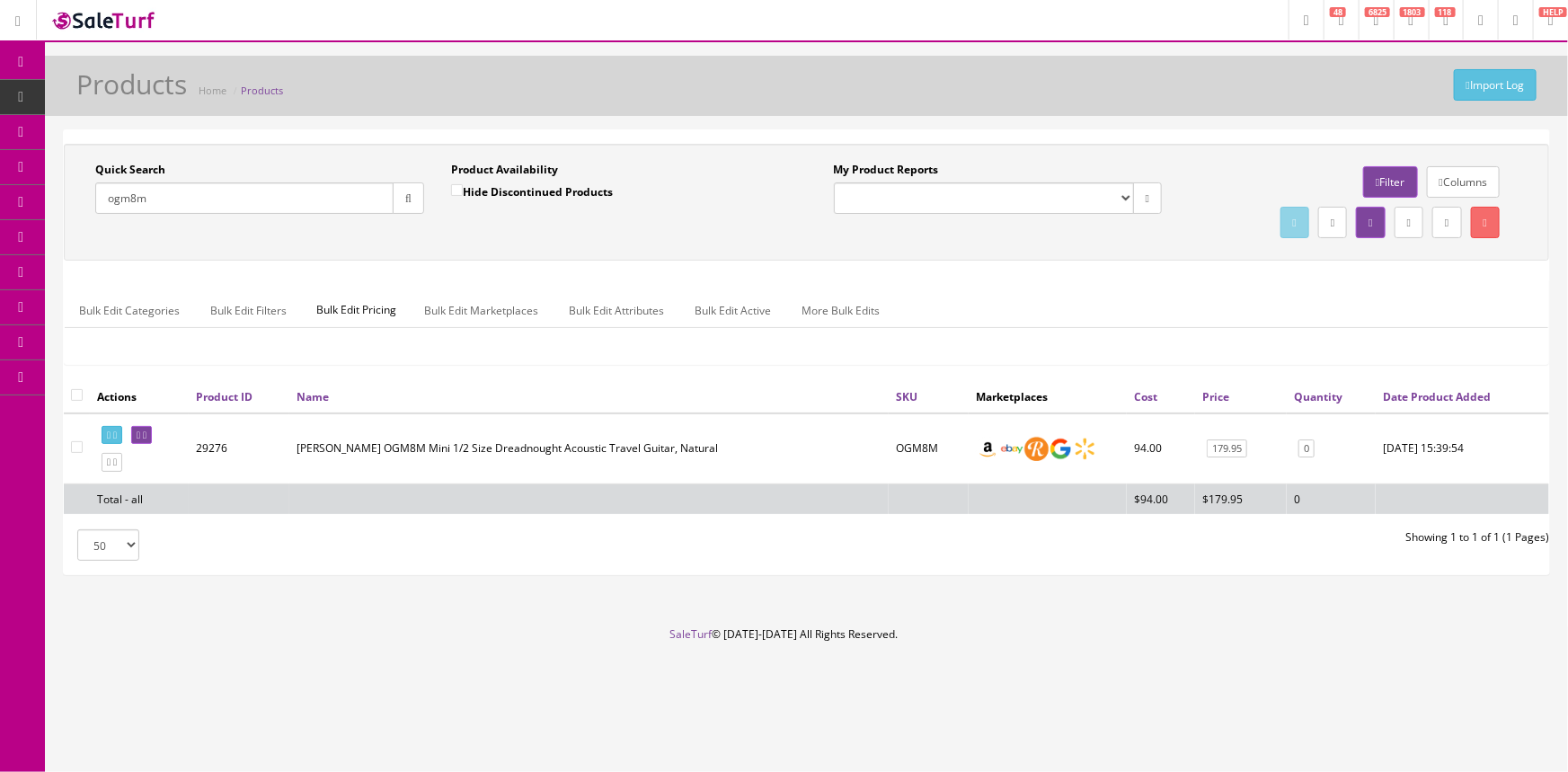
drag, startPoint x: 160, startPoint y: 187, endPoint x: 62, endPoint y: 221, distance: 103.7
click at [66, 227] on div "Quick Search ogm8m Date From Product Availability Hide Discontinued Products Da…" at bounding box center [806, 202] width 1485 height 117
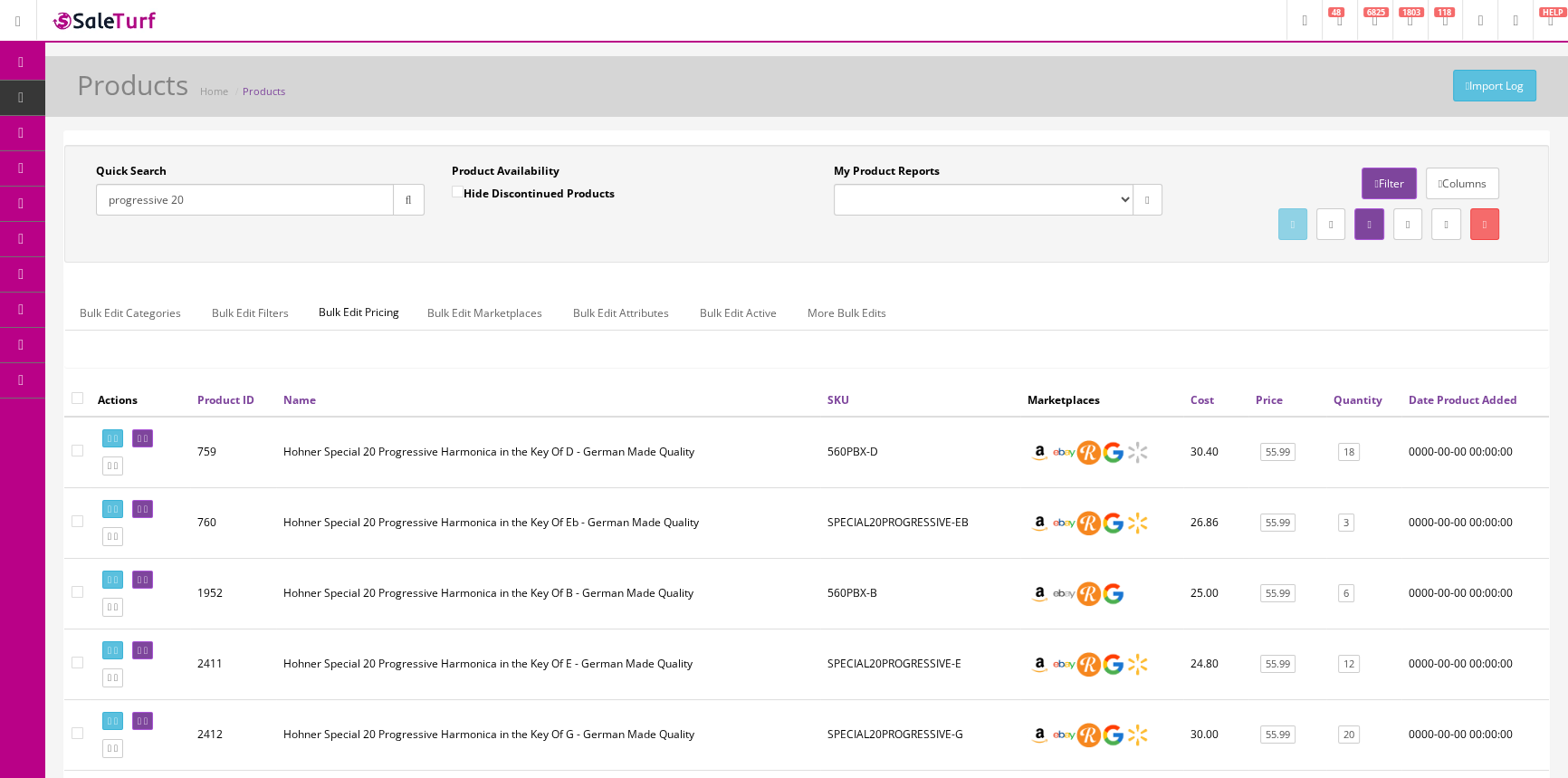
type input "progressive 20"
drag, startPoint x: 249, startPoint y: 201, endPoint x: 10, endPoint y: 208, distance: 239.1
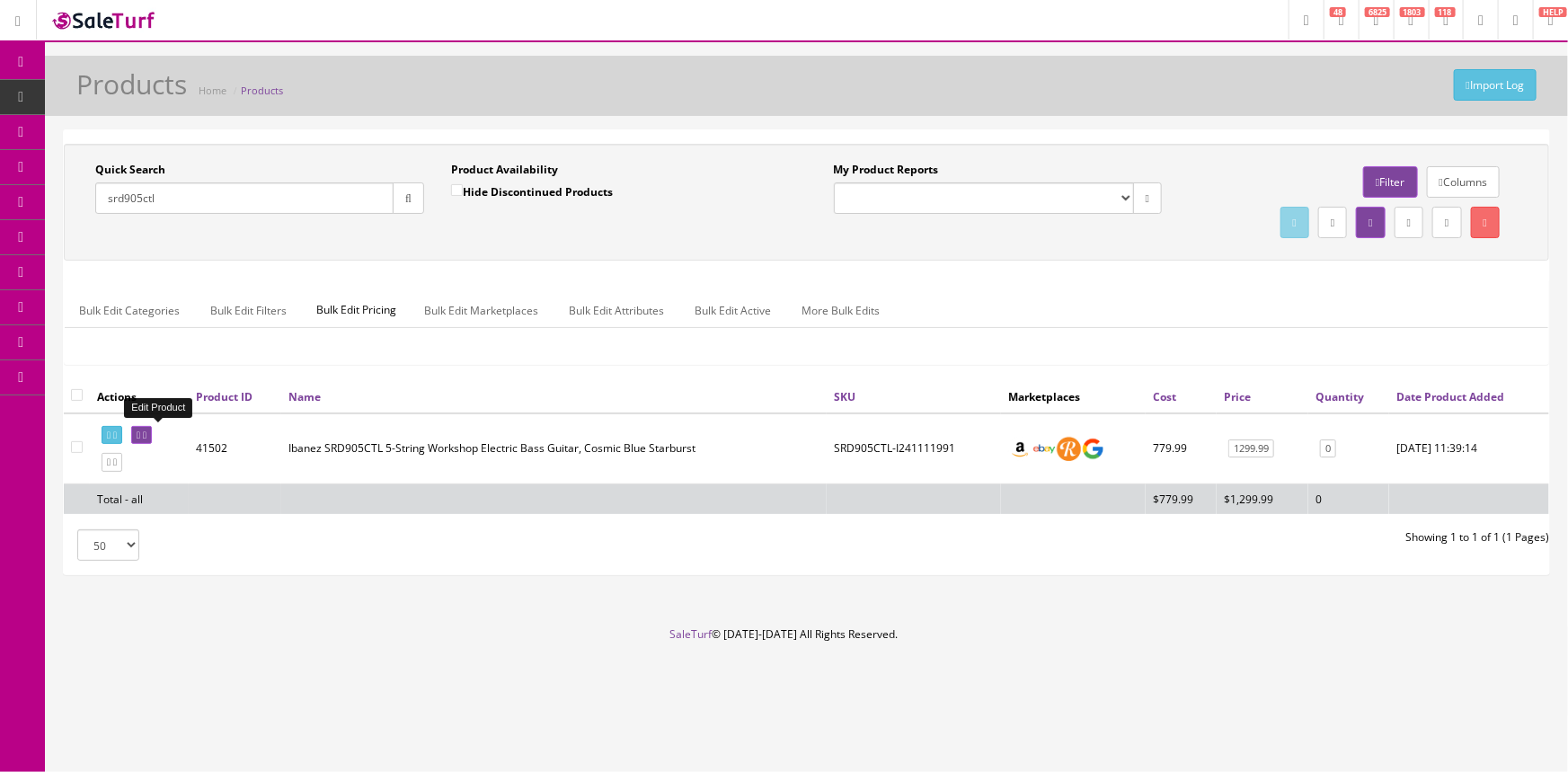
type input "srd905ctl"
click at [140, 435] on icon at bounding box center [138, 435] width 4 height 9
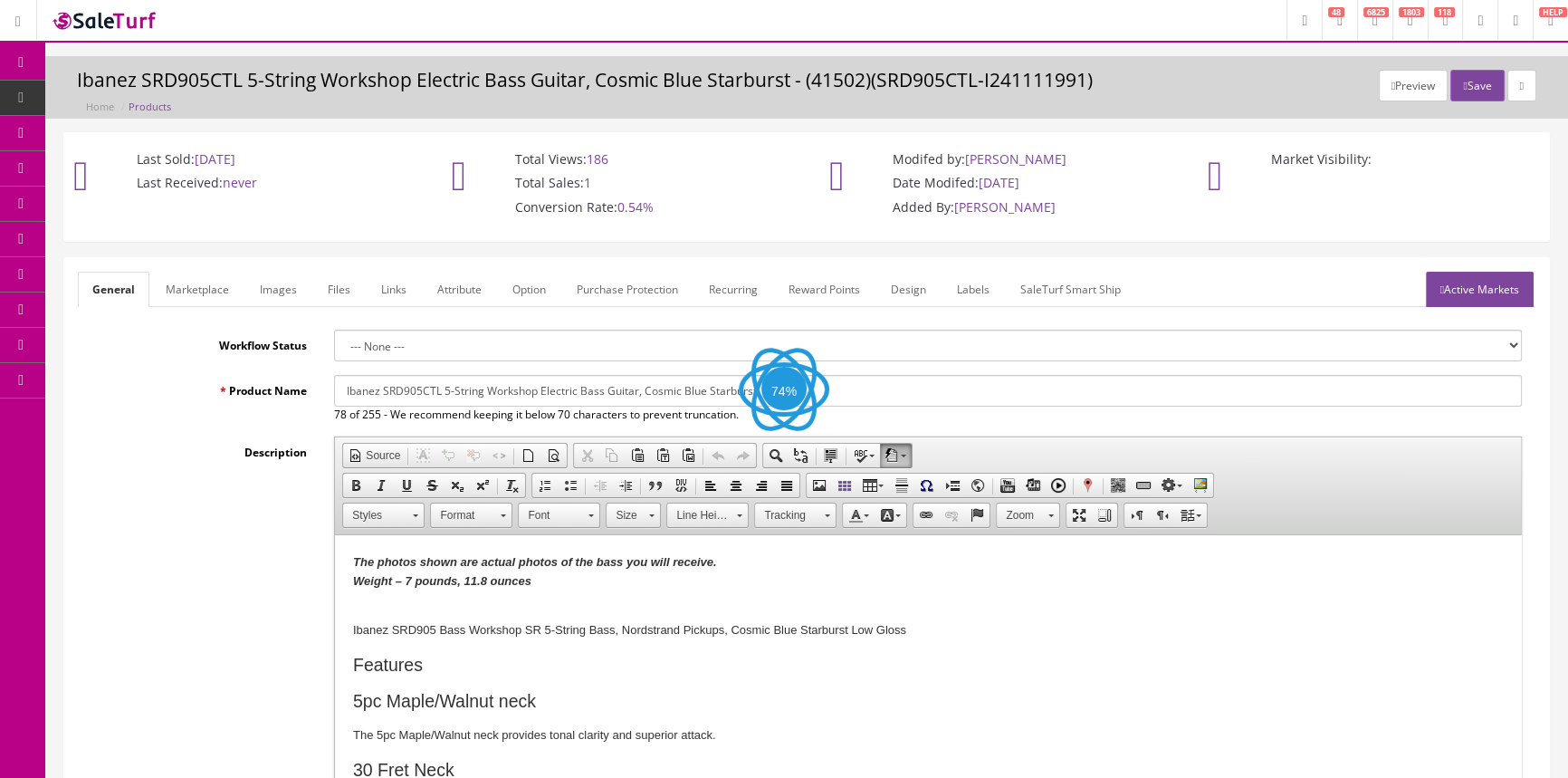
click at [276, 291] on link "Images" at bounding box center [279, 288] width 66 height 35
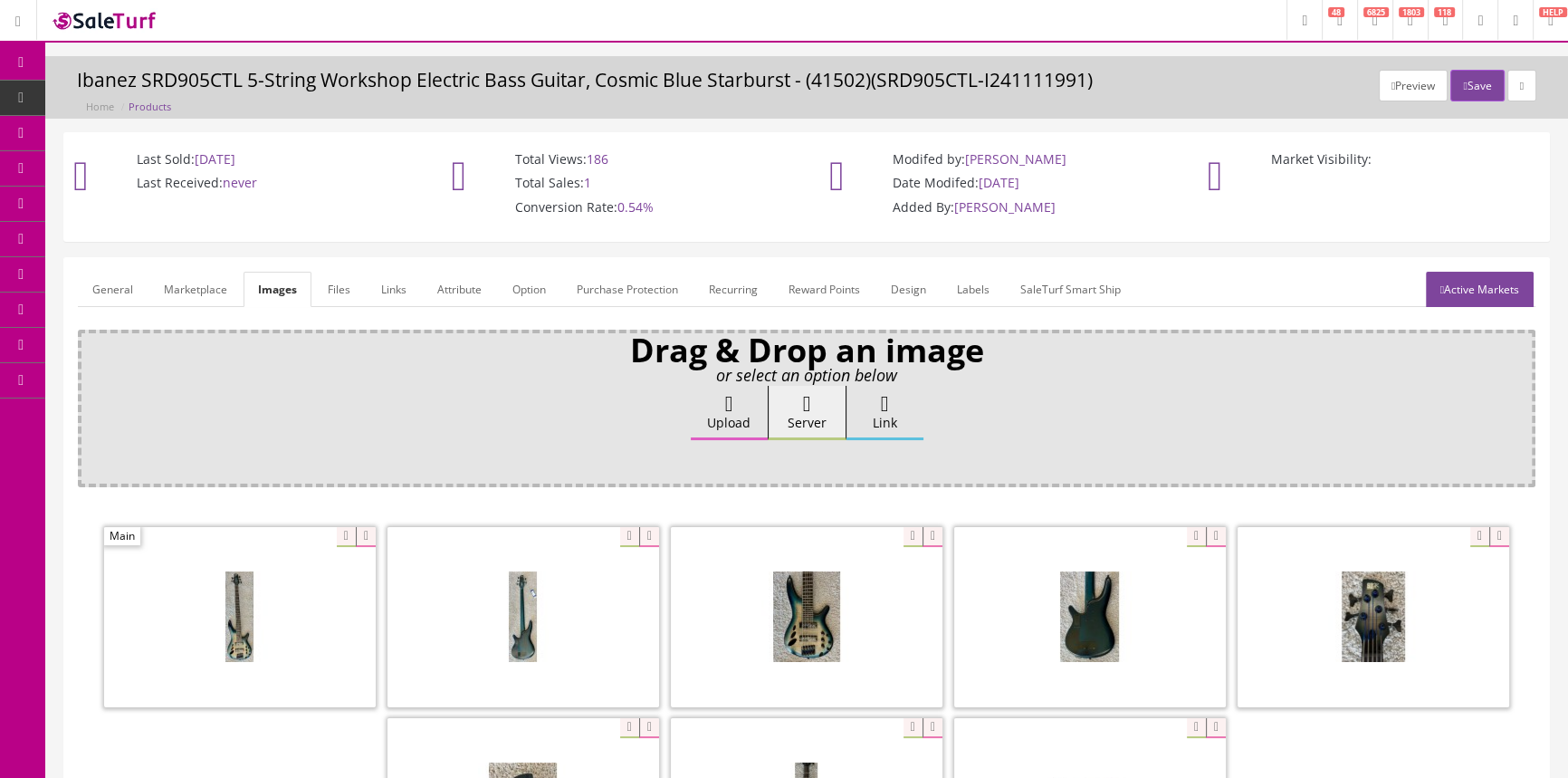
click at [120, 271] on link "General" at bounding box center [112, 288] width 69 height 35
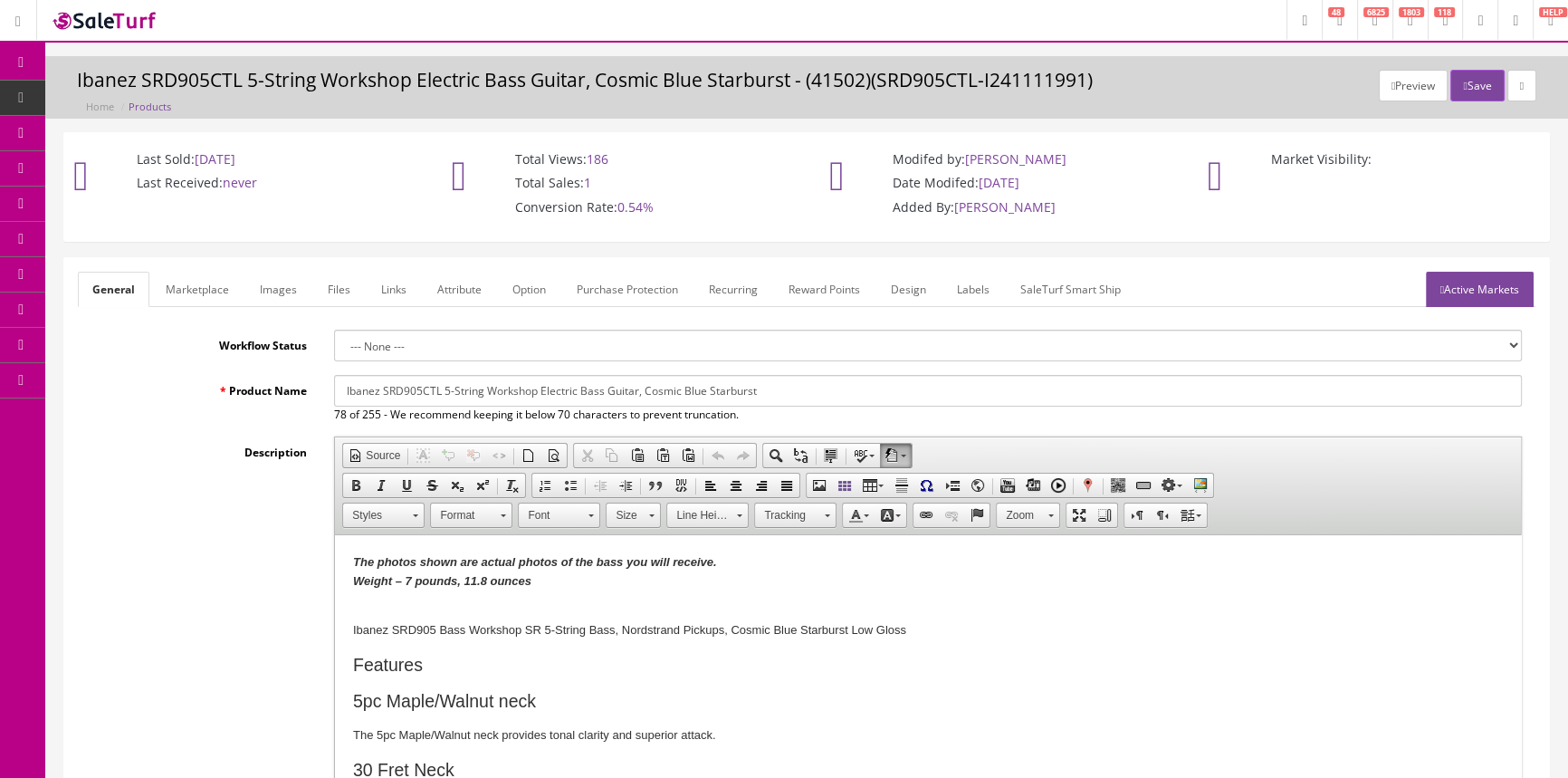
click at [199, 99] on link "Products" at bounding box center [140, 98] width 190 height 35
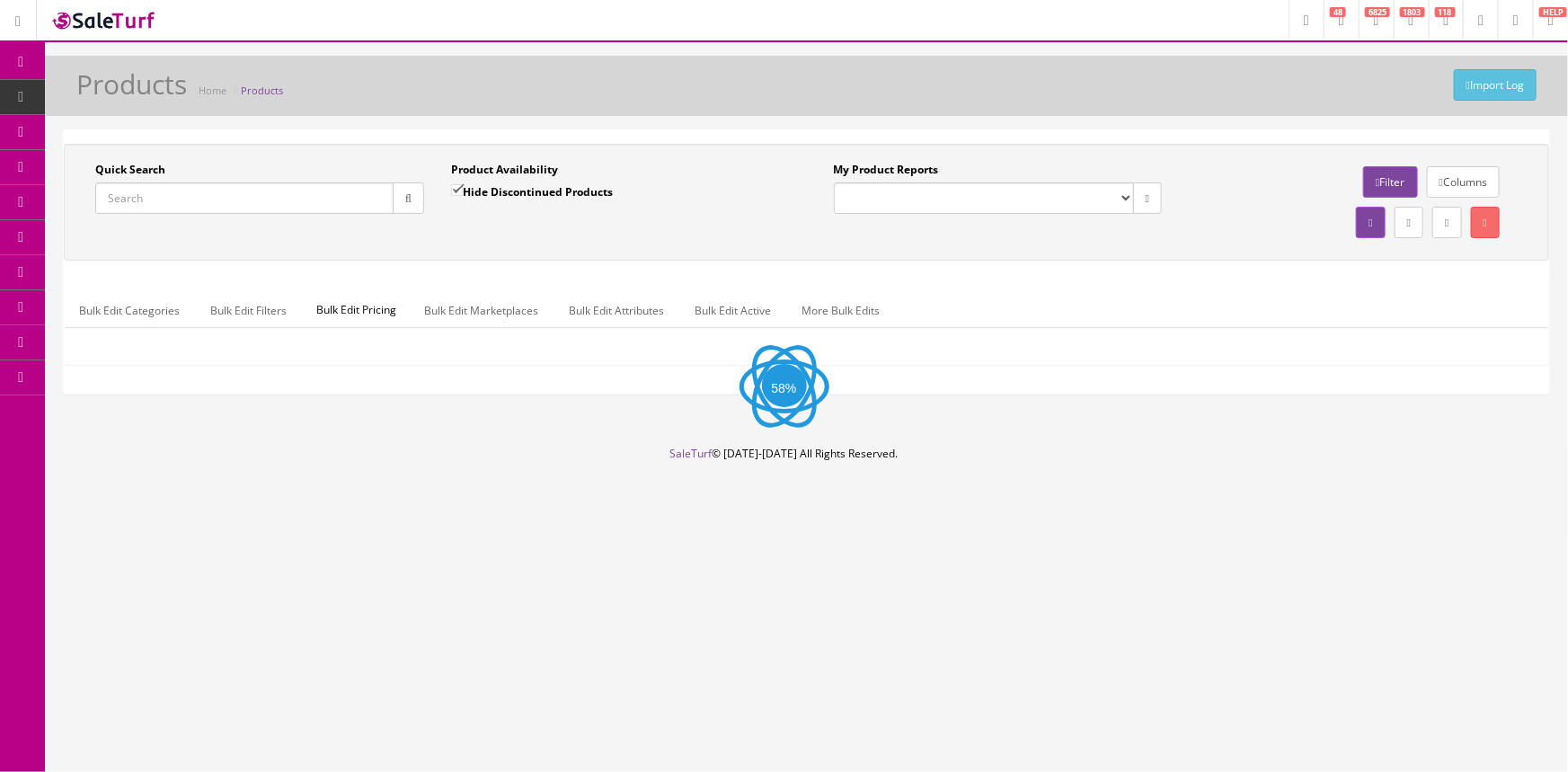
click at [219, 193] on input "Quick Search" at bounding box center [244, 198] width 299 height 31
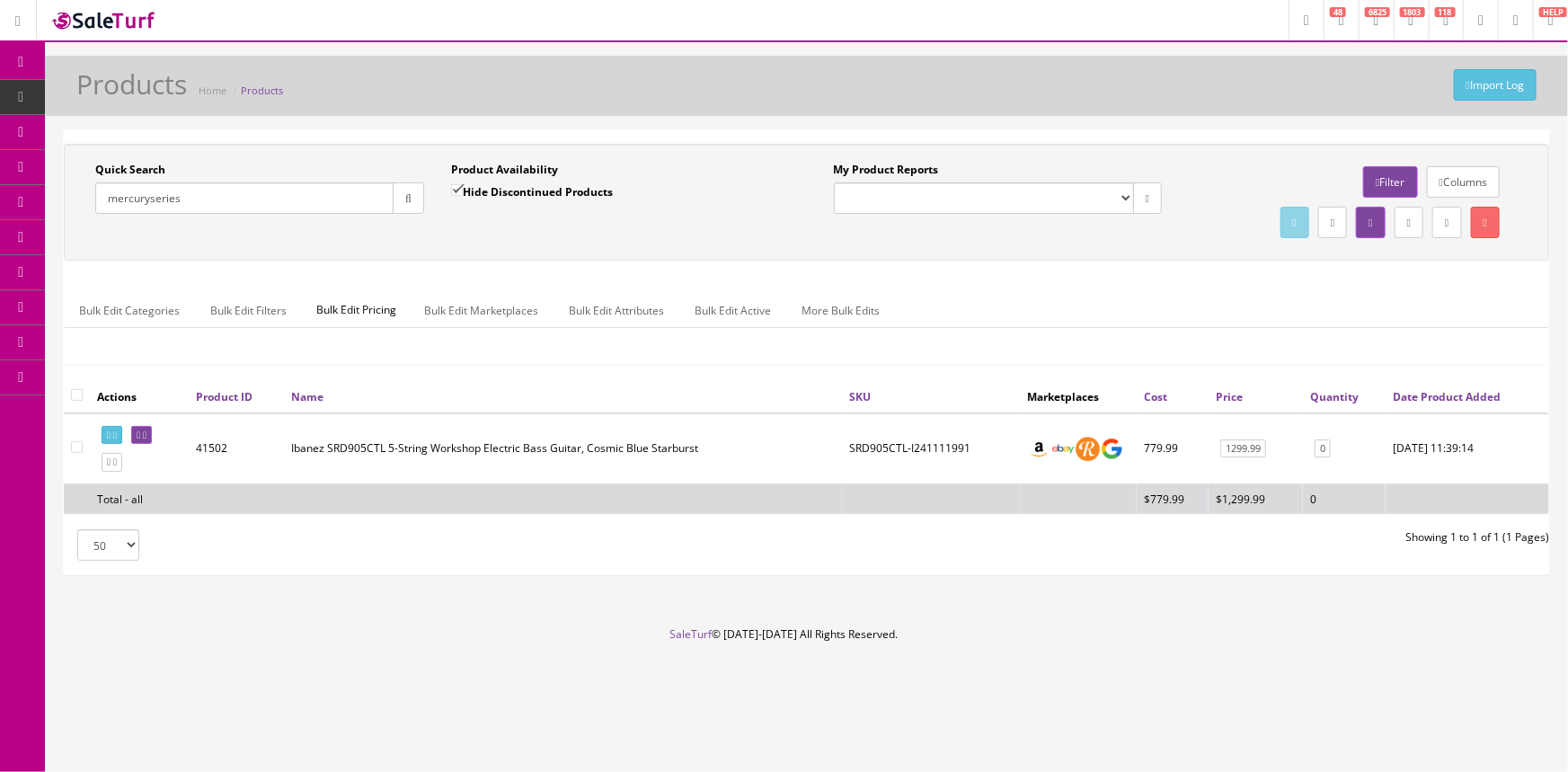
type input "mercuryseries"
click at [454, 189] on input "Hide Discontinued Products" at bounding box center [457, 190] width 11 height 11
checkbox input "false"
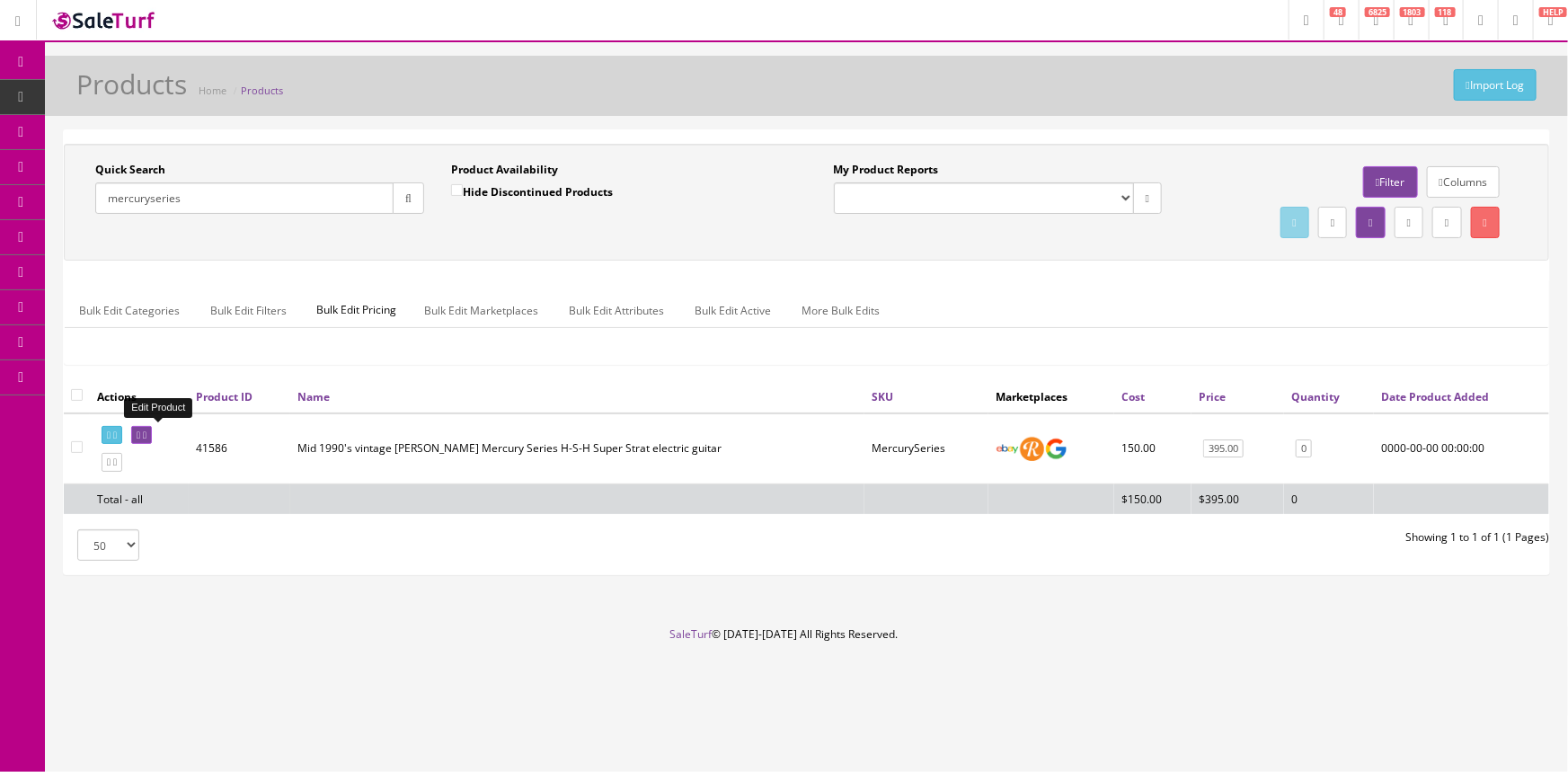
click at [140, 434] on icon at bounding box center [138, 435] width 4 height 9
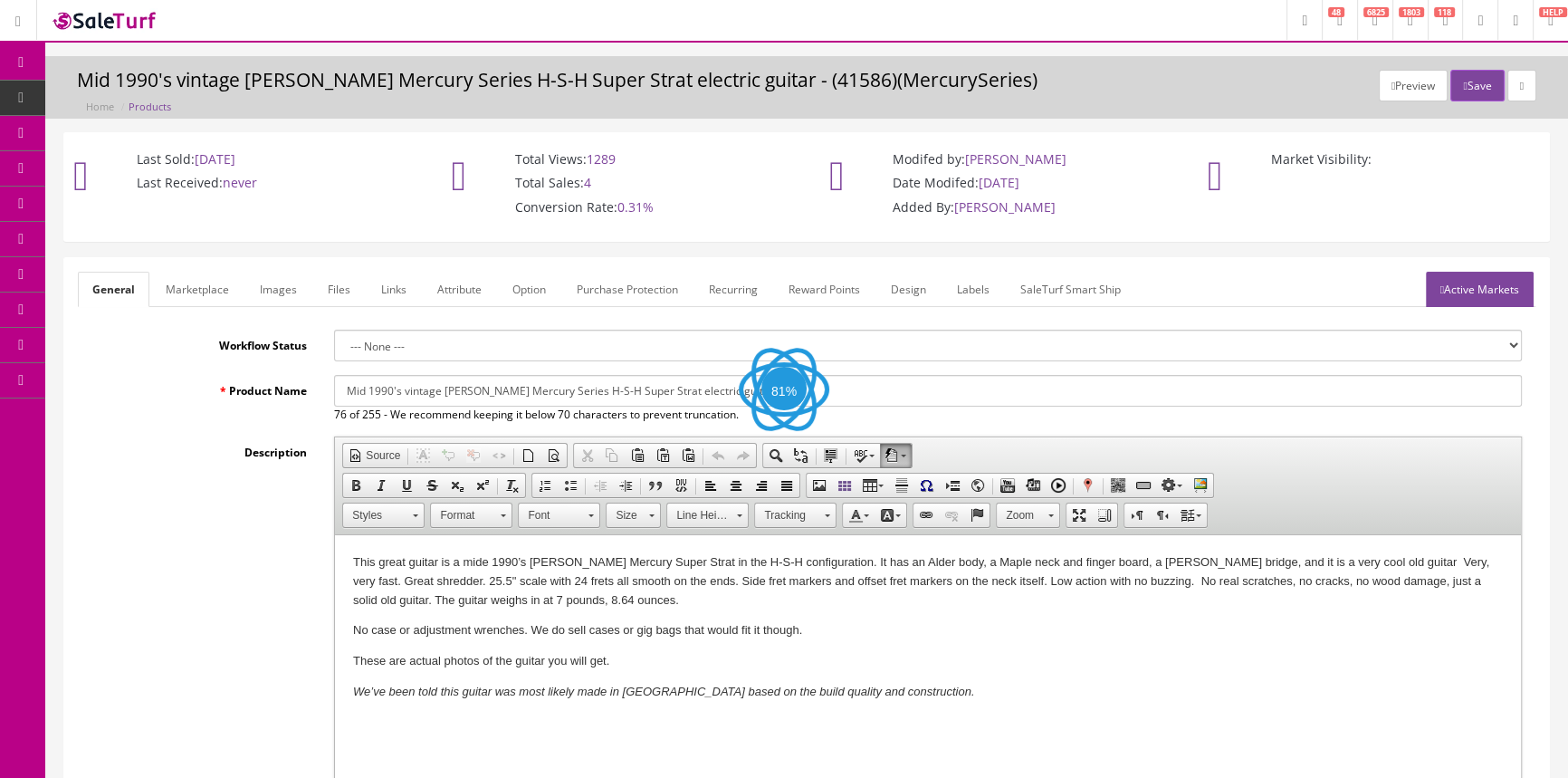
click at [280, 292] on link "Images" at bounding box center [279, 288] width 66 height 35
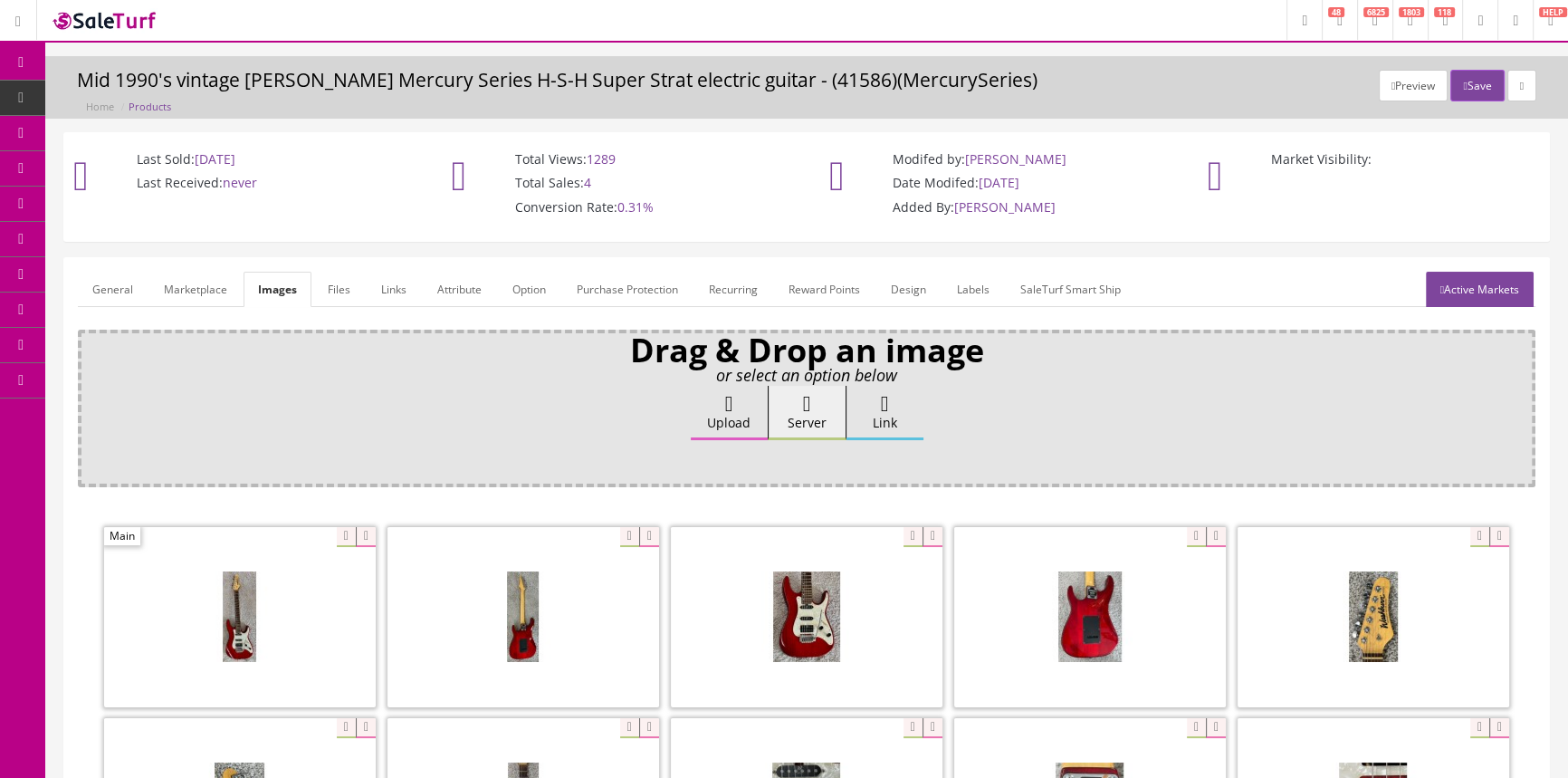
click at [168, 157] on link "POS Console" at bounding box center [140, 168] width 190 height 35
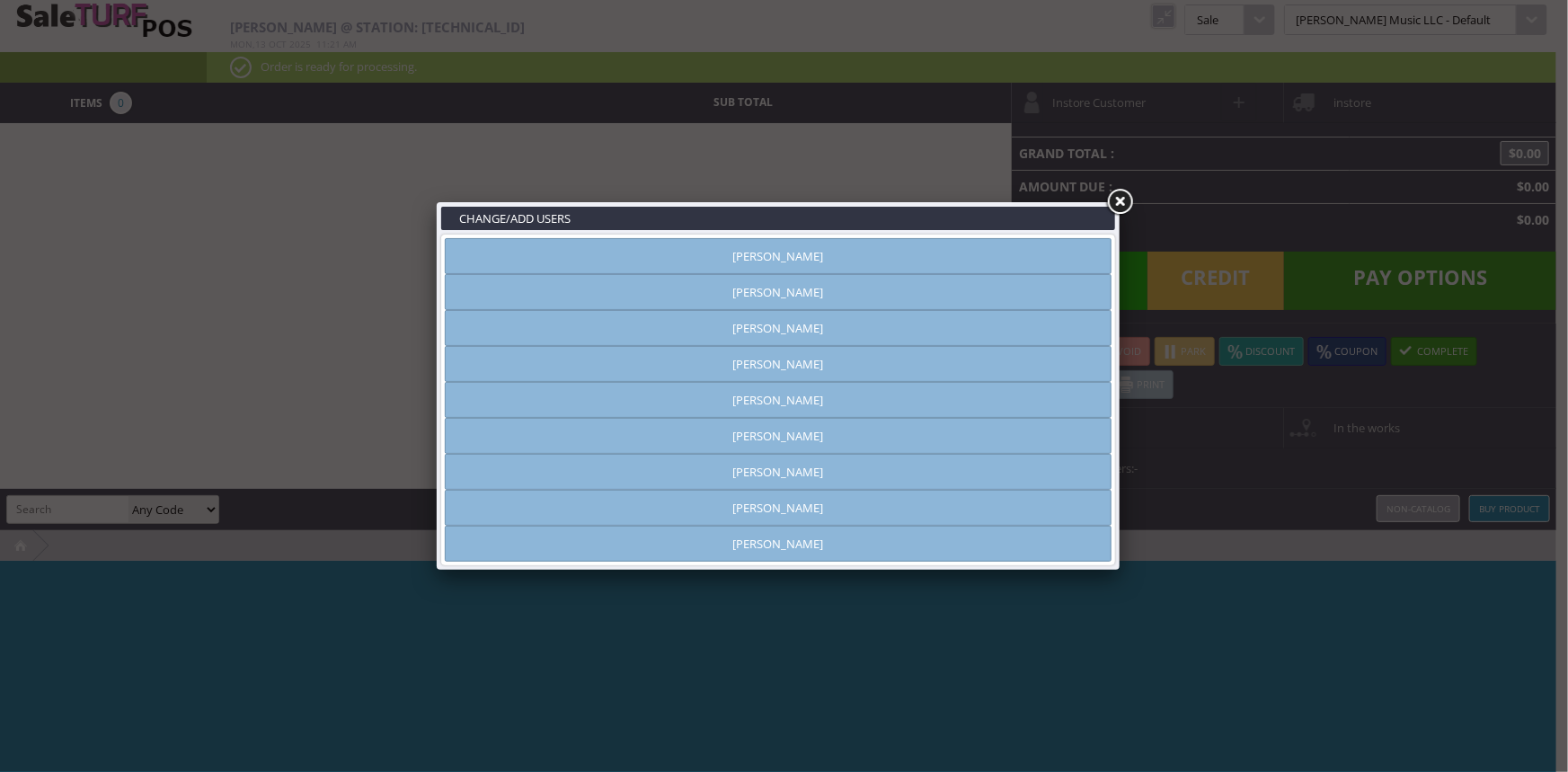
type input "[PERSON_NAME]"
drag, startPoint x: 624, startPoint y: 251, endPoint x: 638, endPoint y: 262, distance: 17.8
click at [624, 250] on link "[PERSON_NAME]" at bounding box center [778, 256] width 667 height 36
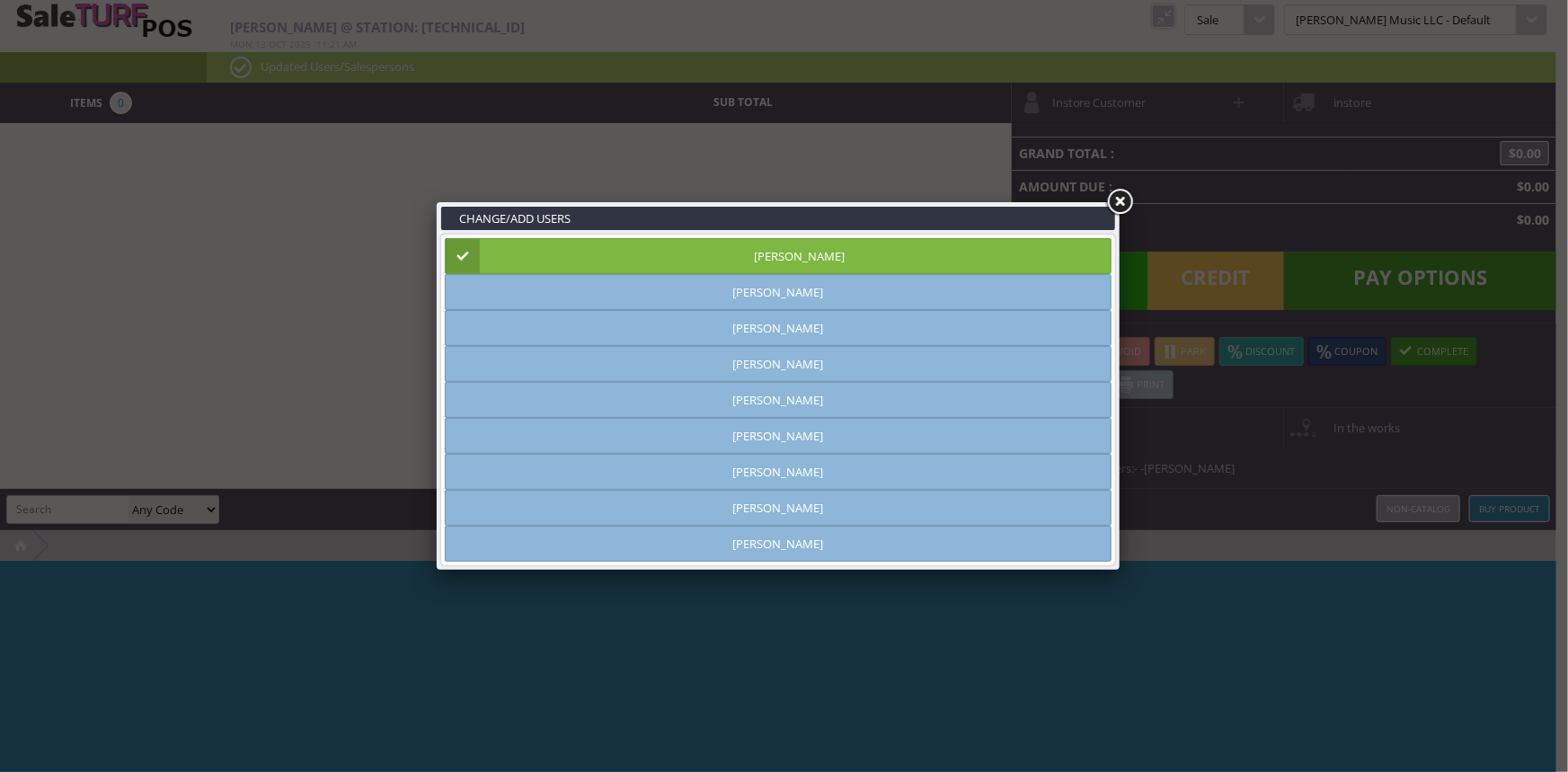
click at [1114, 201] on link at bounding box center [1120, 202] width 32 height 32
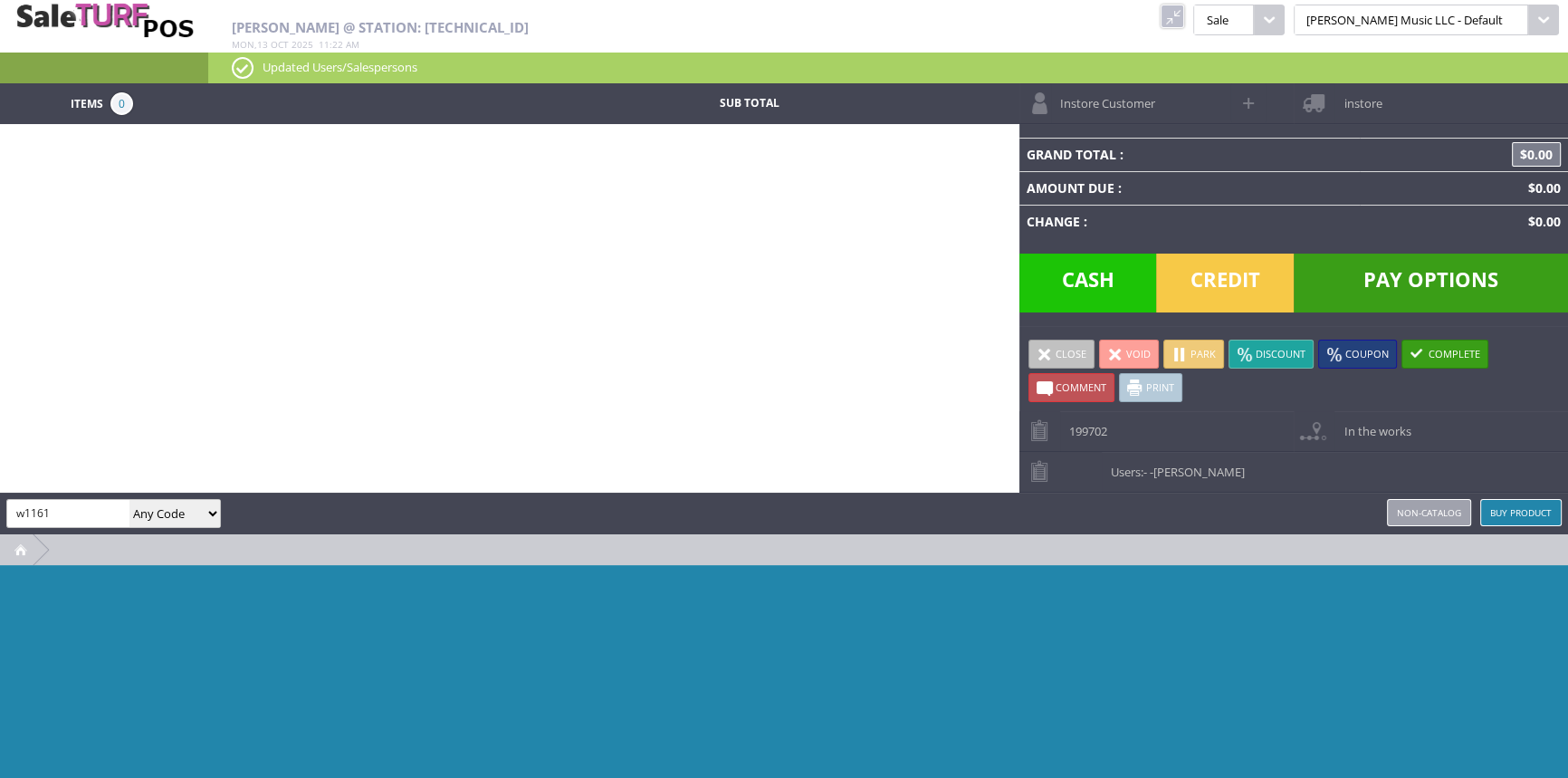
type input "w1161"
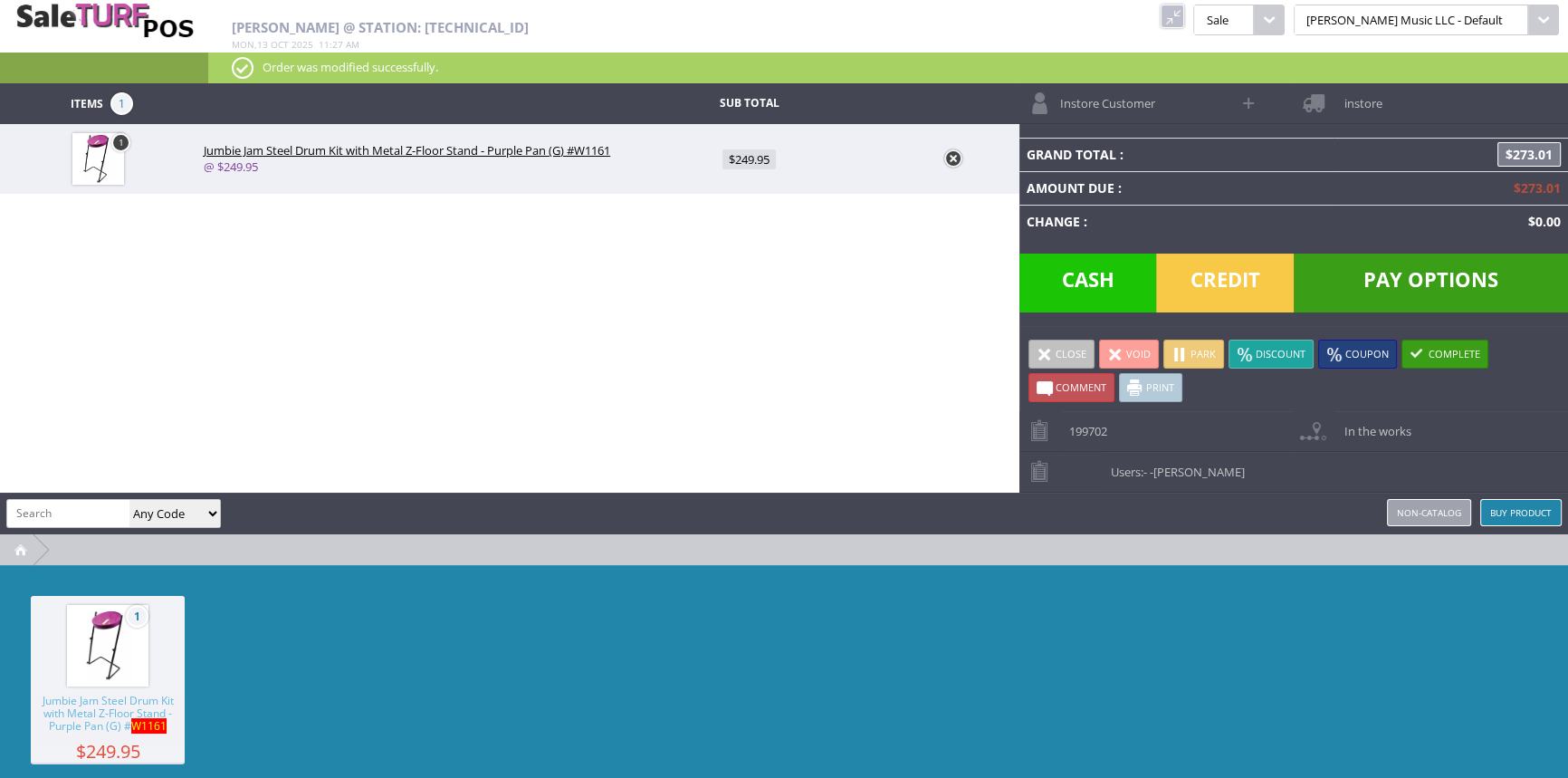
drag, startPoint x: 1231, startPoint y: 17, endPoint x: 1081, endPoint y: 29, distance: 150.5
click at [1184, 18] on link at bounding box center [1171, 16] width 24 height 24
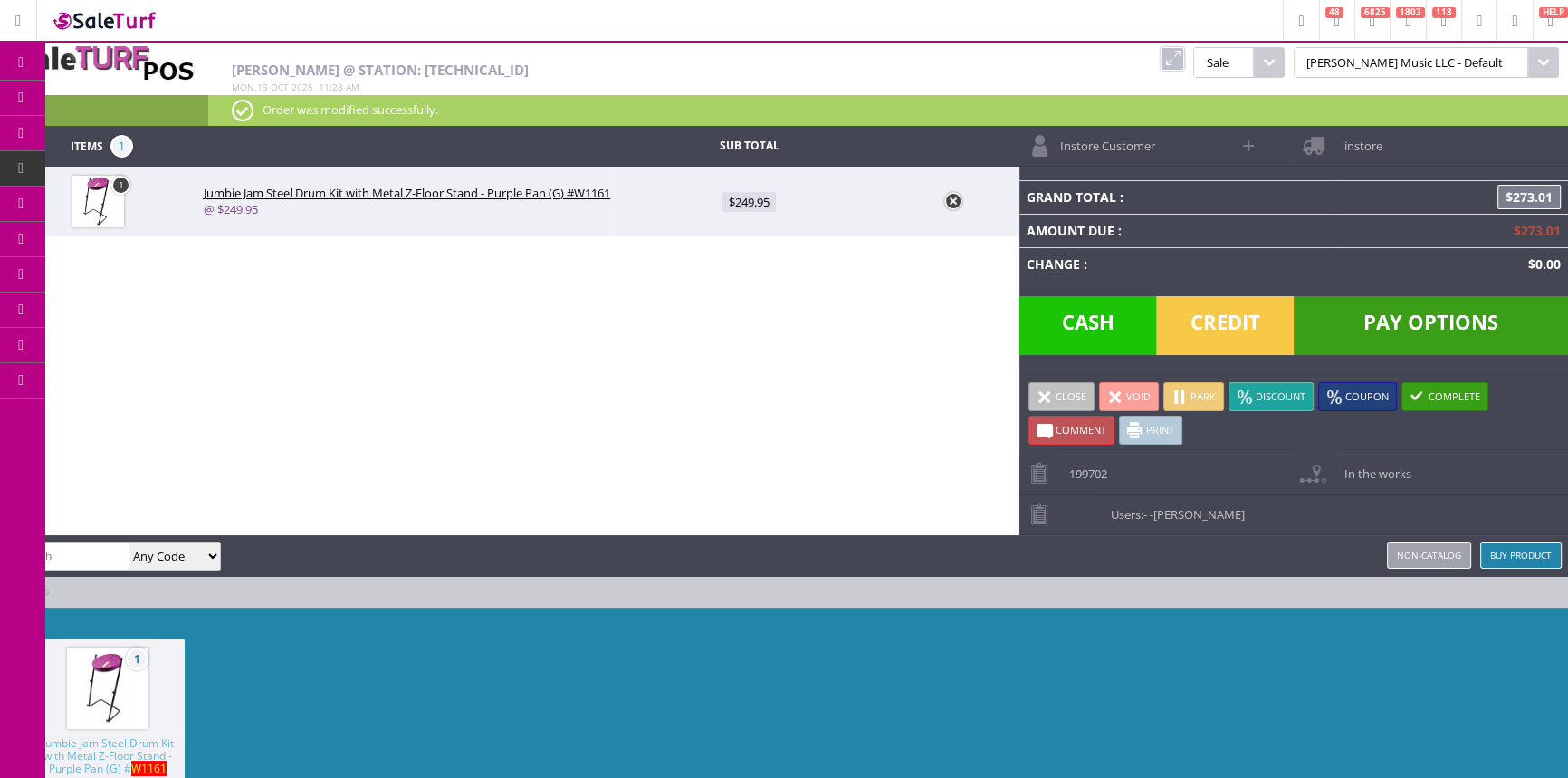
drag, startPoint x: 526, startPoint y: 671, endPoint x: 512, endPoint y: 674, distance: 14.3
click at [526, 671] on div "1 Jumbie Jam Steel Drum Kit with Metal Z-Floor Stand - Purple Pan (G) # W1161 $…" at bounding box center [784, 743] width 1568 height 271
drag, startPoint x: 1232, startPoint y: 50, endPoint x: 1219, endPoint y: 37, distance: 18.4
click at [1184, 50] on link at bounding box center [1171, 59] width 24 height 24
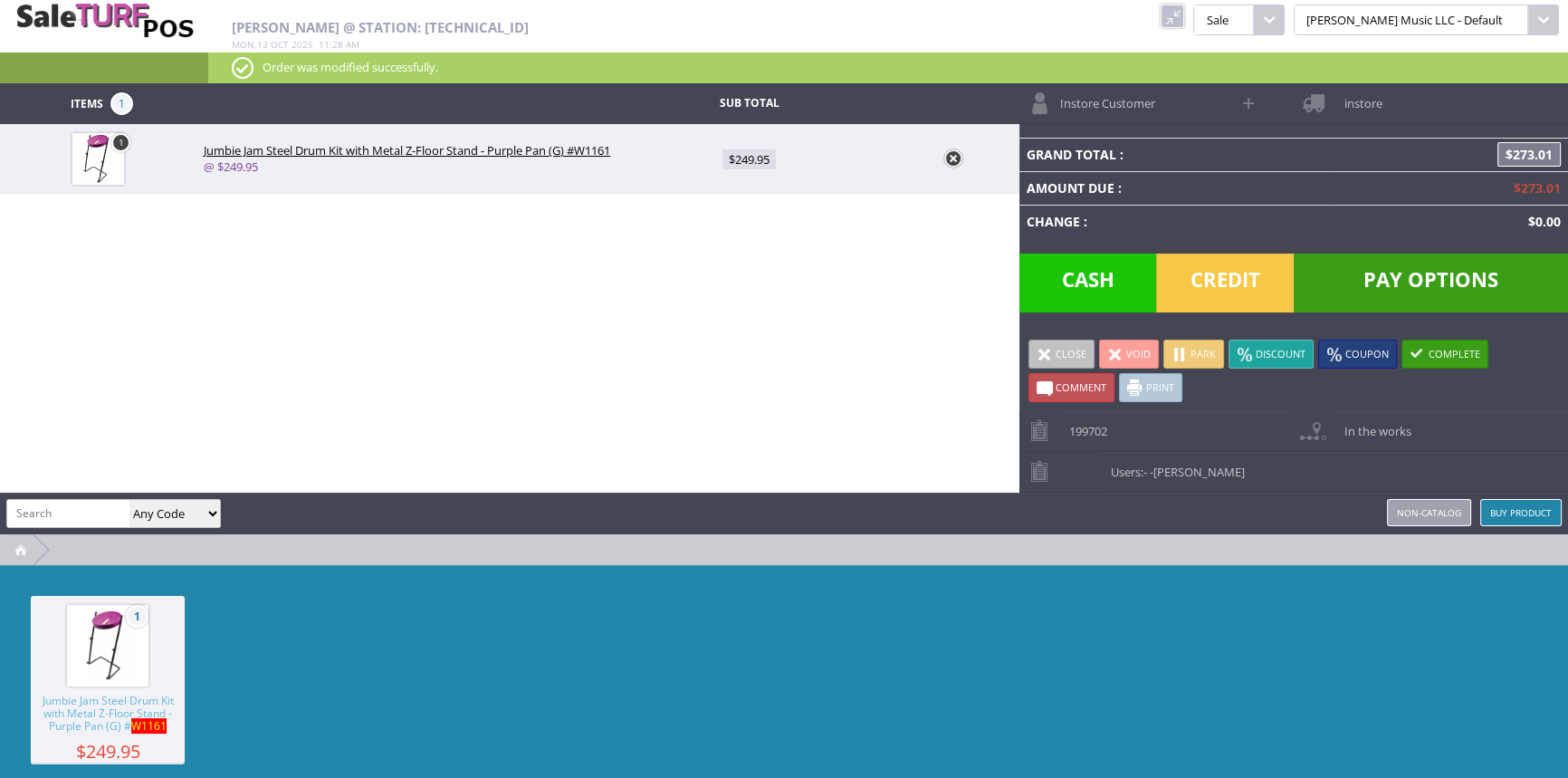
click at [101, 503] on input "search" at bounding box center [68, 513] width 122 height 27
type input "fender3for$1.00"
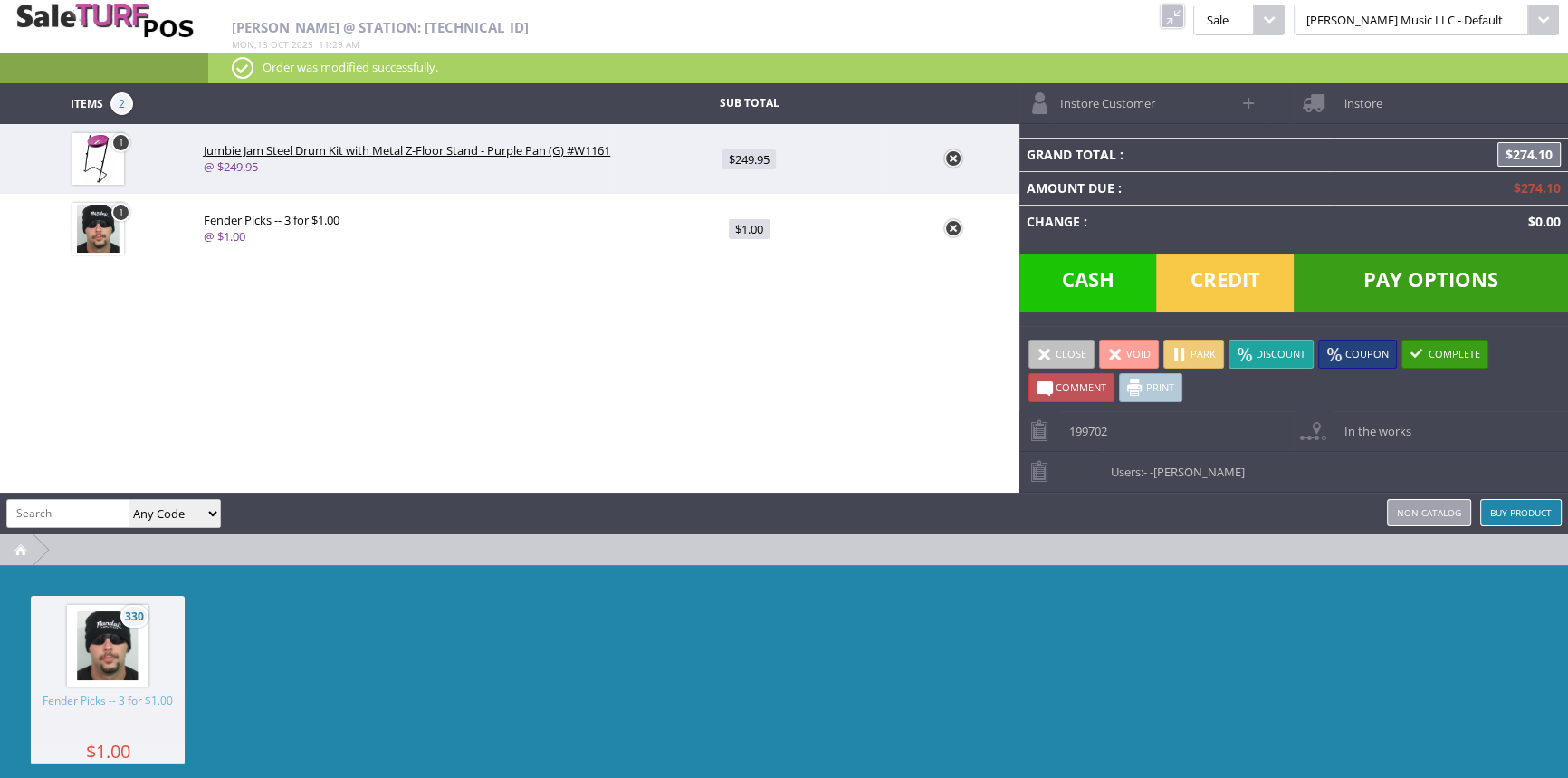
click at [1231, 281] on span "Credit" at bounding box center [1224, 283] width 138 height 59
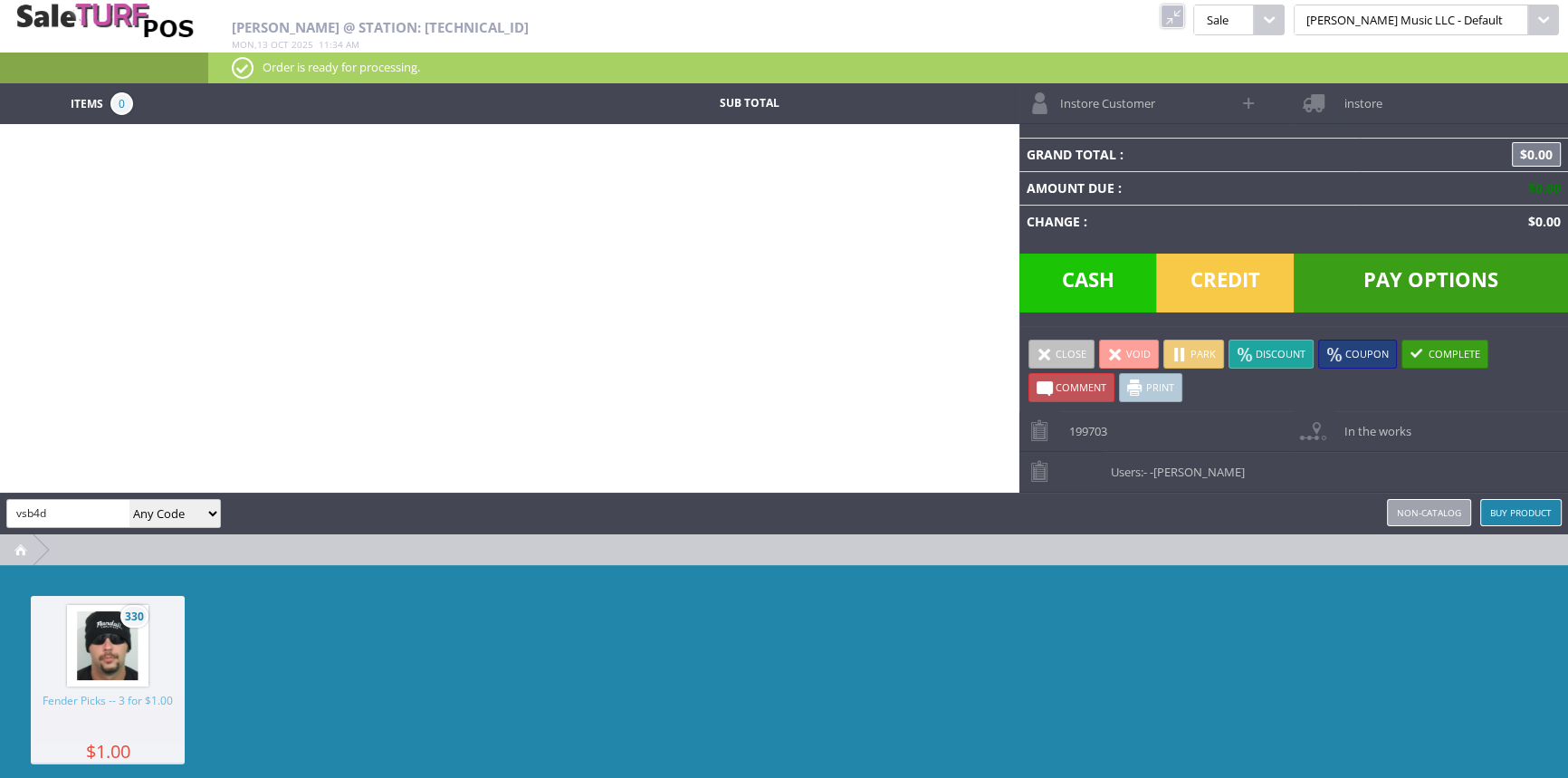
type input "vsb4d"
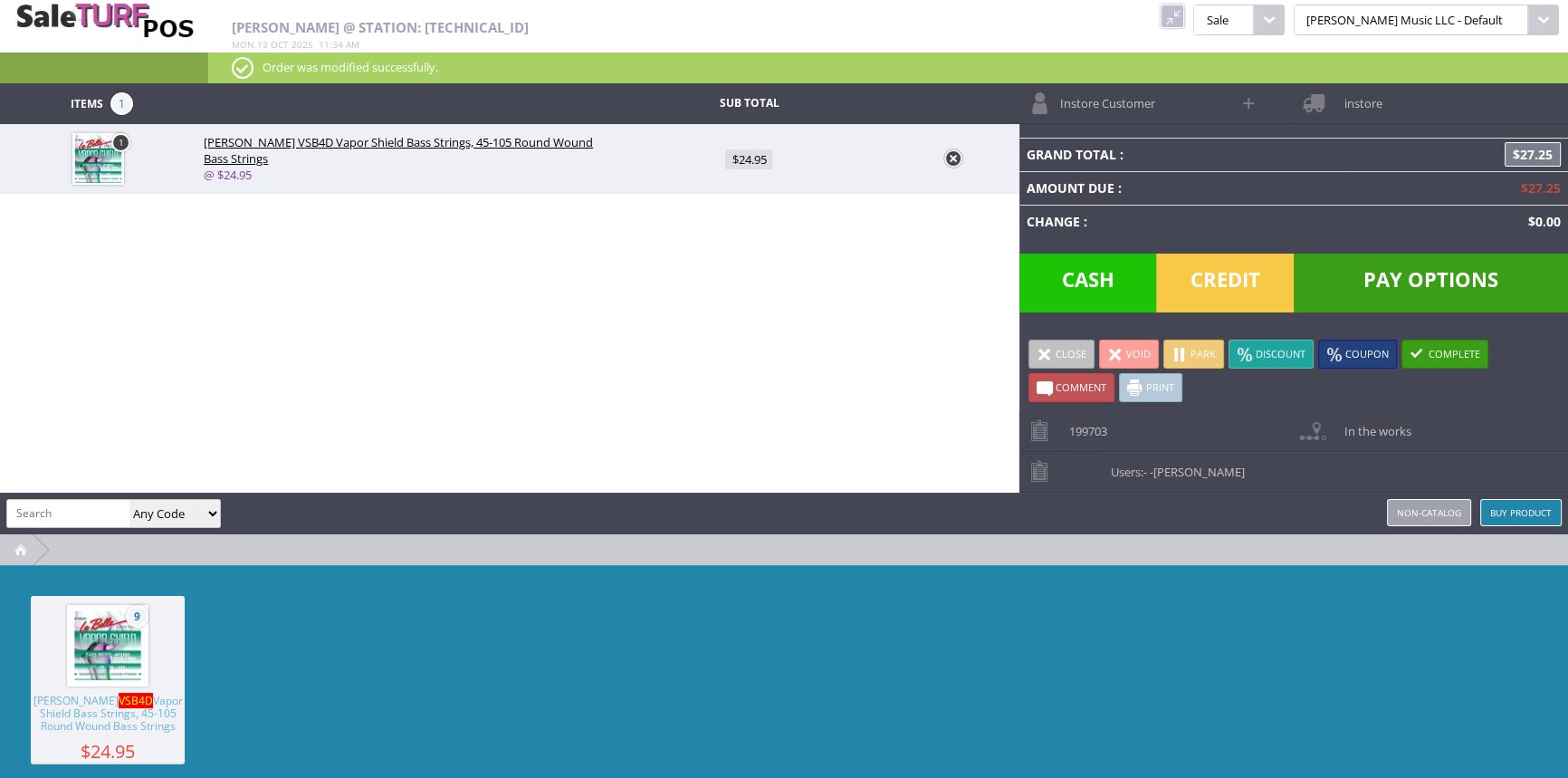
click at [1208, 281] on span "Credit" at bounding box center [1224, 283] width 138 height 59
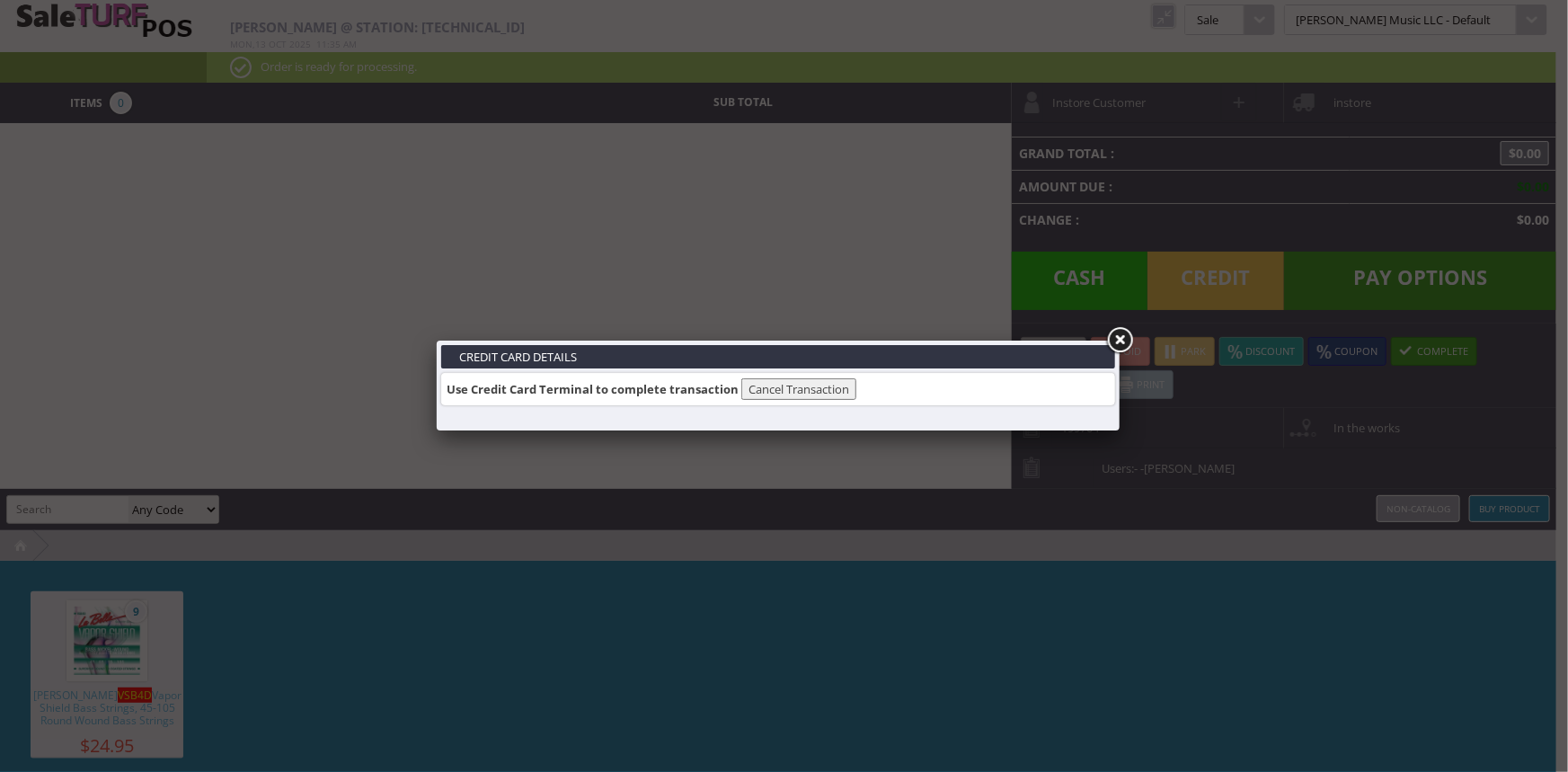
click at [1127, 334] on link at bounding box center [1120, 340] width 32 height 32
click at [1114, 343] on link at bounding box center [1120, 340] width 32 height 32
click at [1127, 332] on link at bounding box center [1120, 340] width 32 height 32
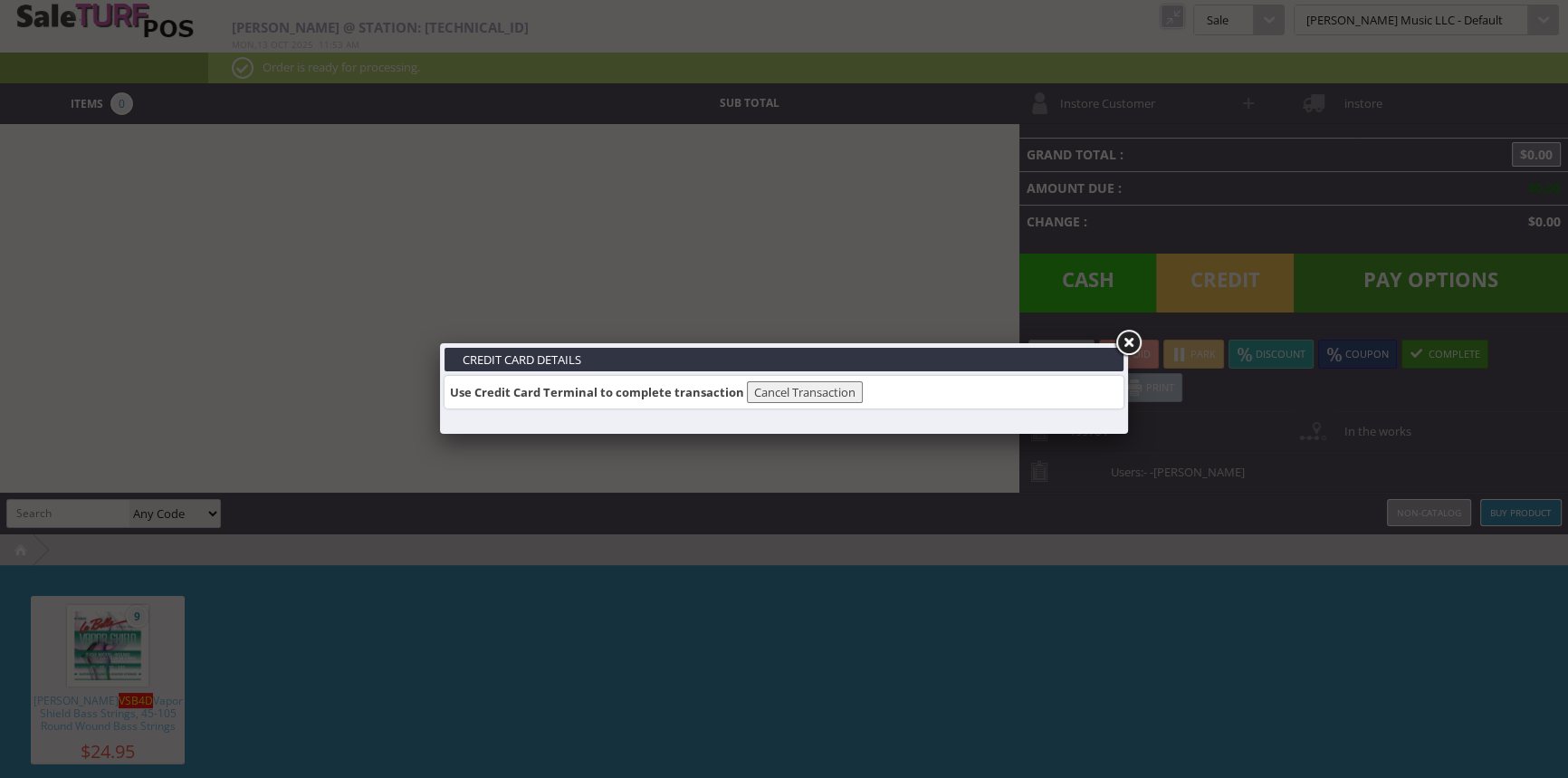
click at [1125, 336] on link at bounding box center [1128, 343] width 32 height 32
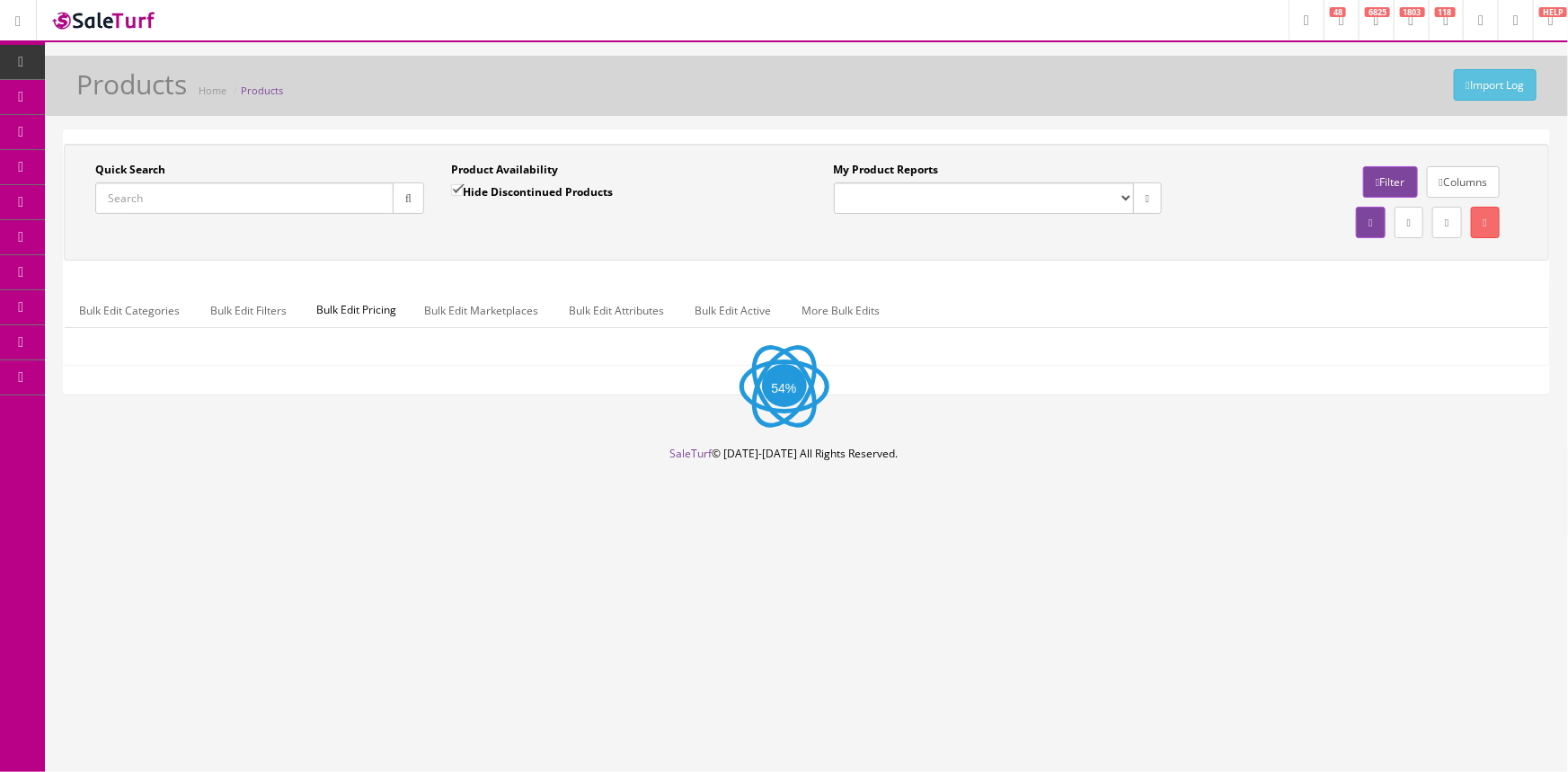
click at [206, 200] on input "Quick Search" at bounding box center [244, 198] width 299 height 31
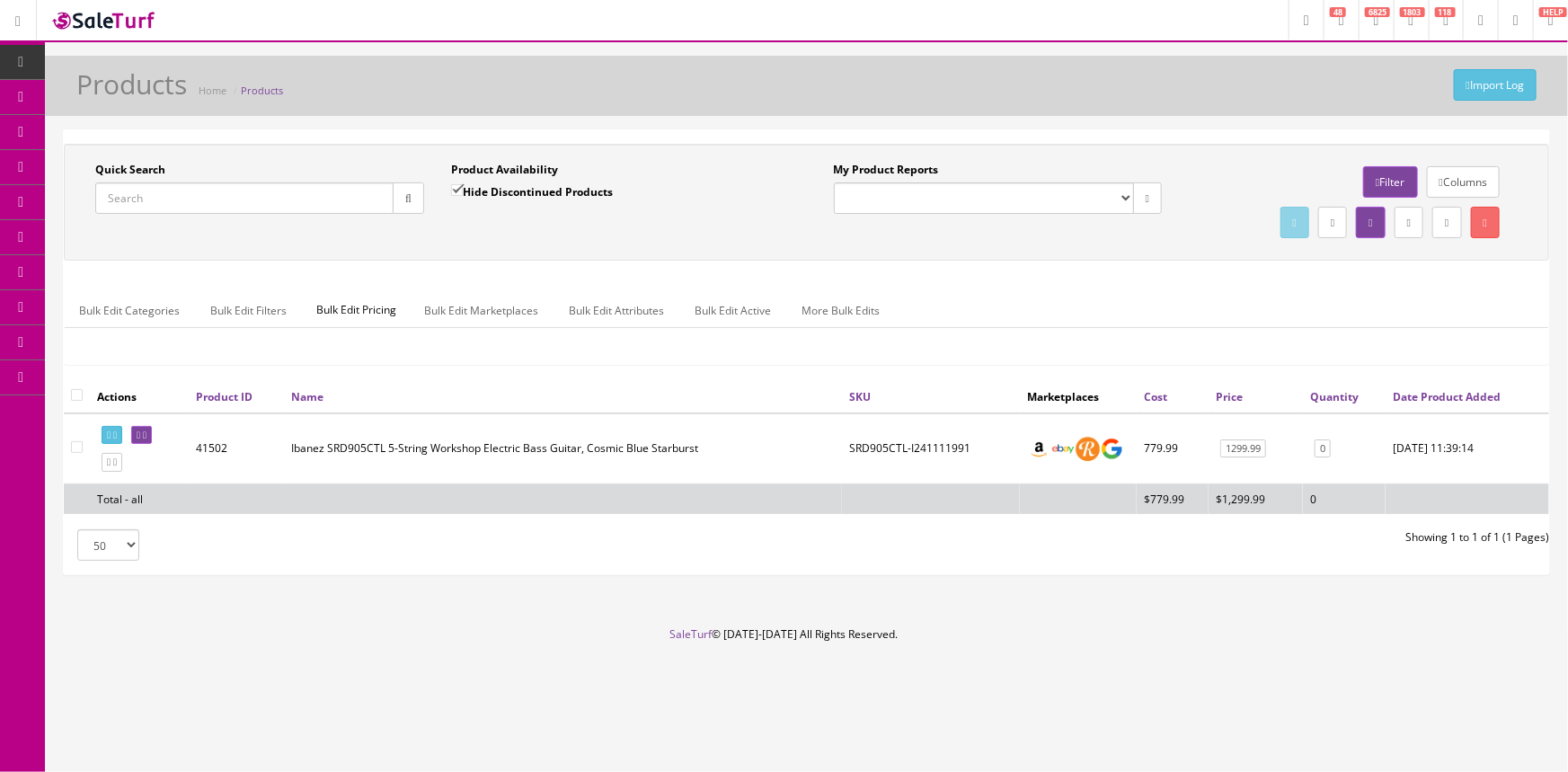
paste input "AMH90BK"
type input "AMH90BK"
click at [405, 194] on icon "button" at bounding box center [408, 198] width 7 height 10
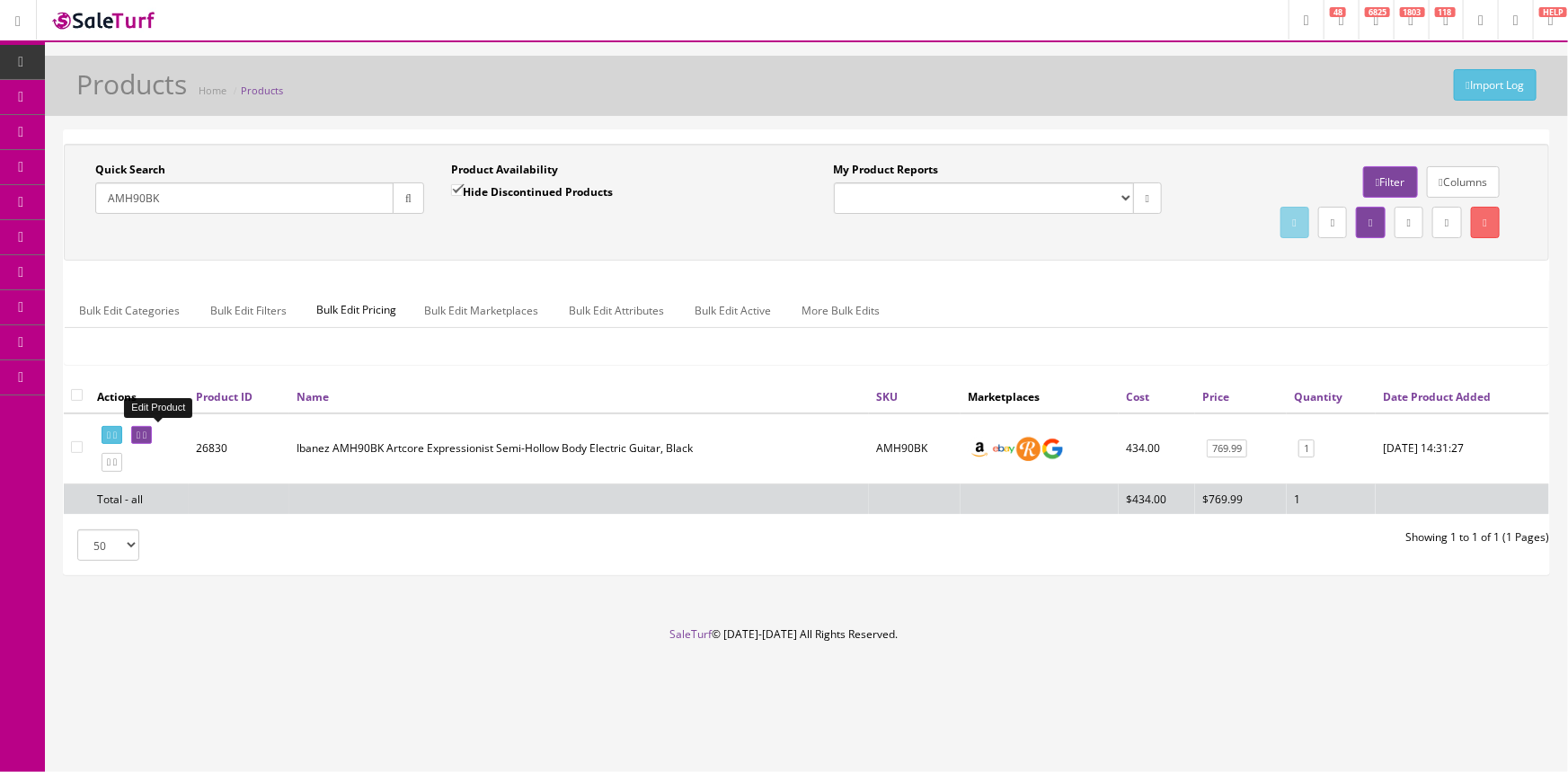
click at [140, 433] on icon at bounding box center [138, 435] width 4 height 9
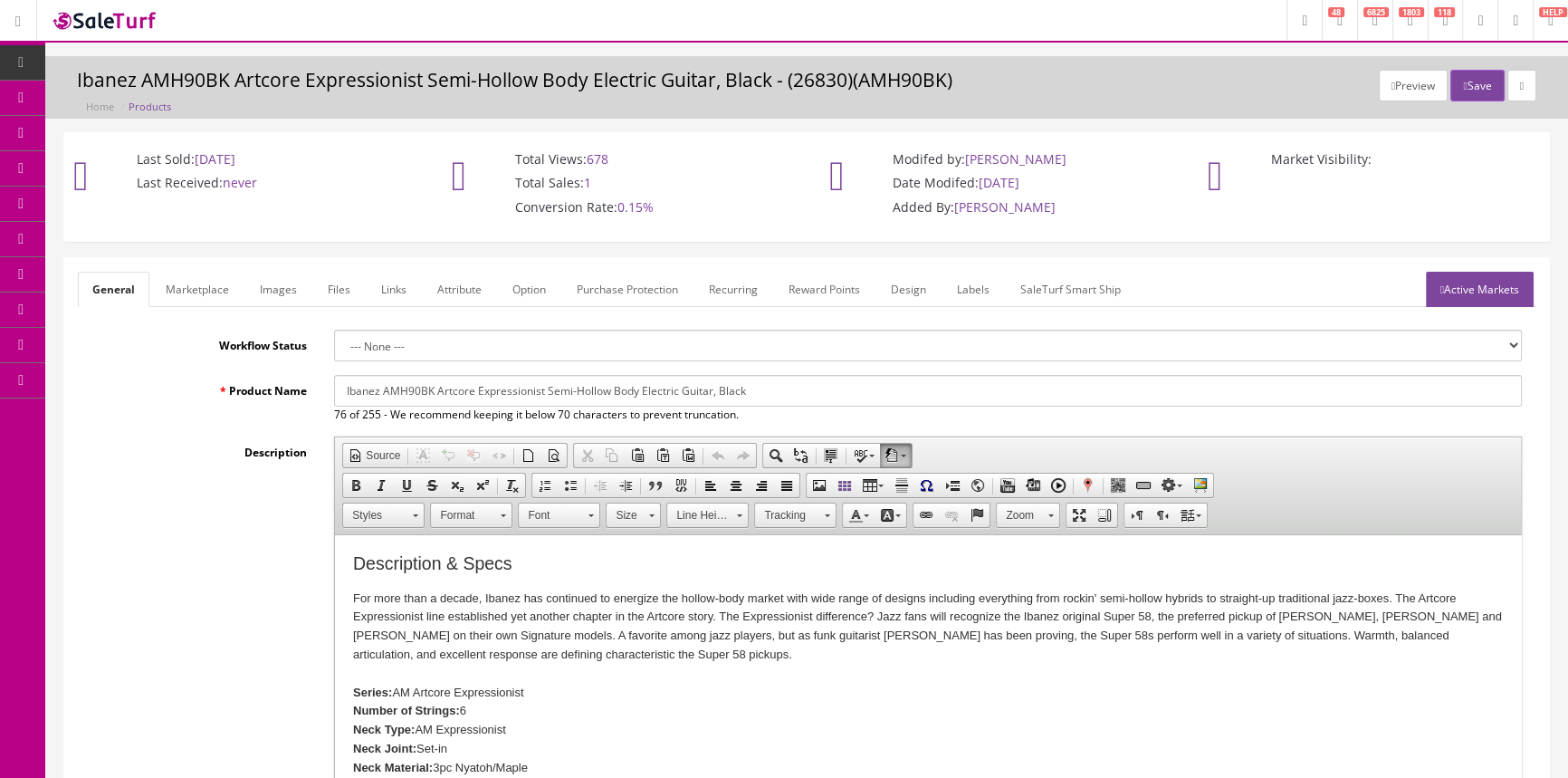
click at [138, 88] on link "Products" at bounding box center [140, 98] width 190 height 35
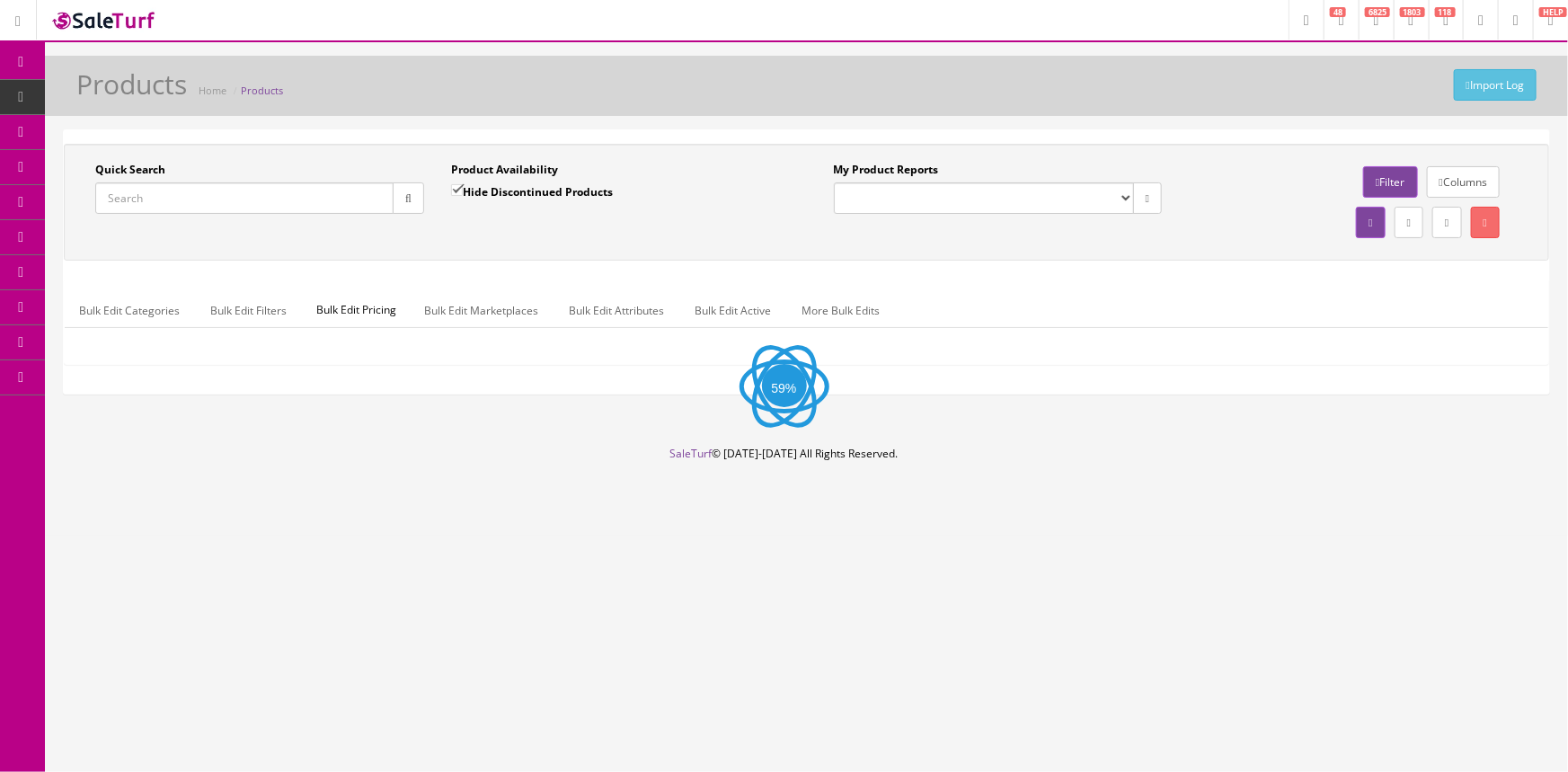
drag, startPoint x: 201, startPoint y: 192, endPoint x: 197, endPoint y: 177, distance: 15.5
click at [201, 189] on input "Quick Search" at bounding box center [244, 198] width 299 height 31
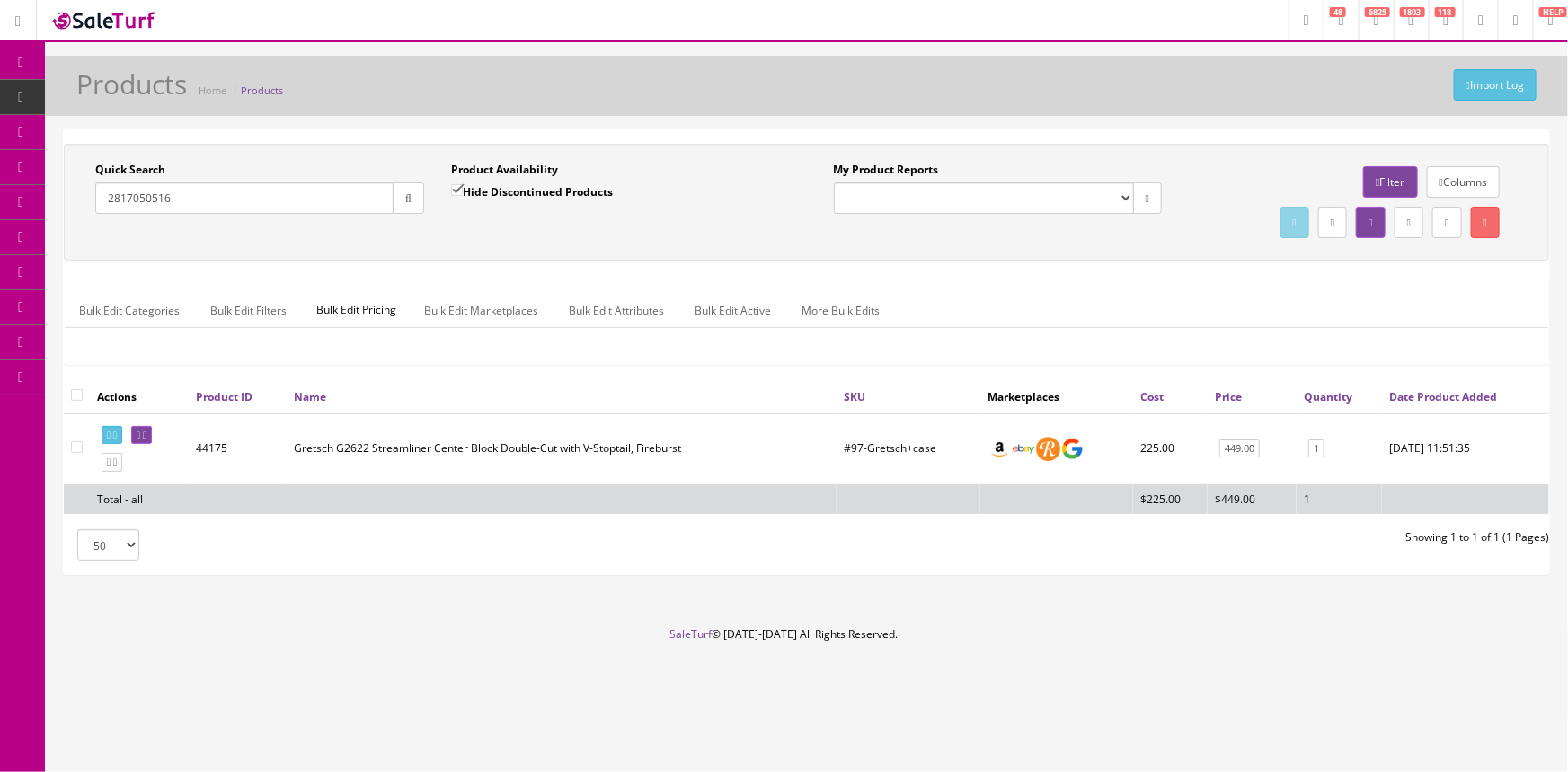
type input "2817050516"
click at [456, 187] on input "Hide Discontinued Products" at bounding box center [457, 190] width 11 height 11
checkbox input "false"
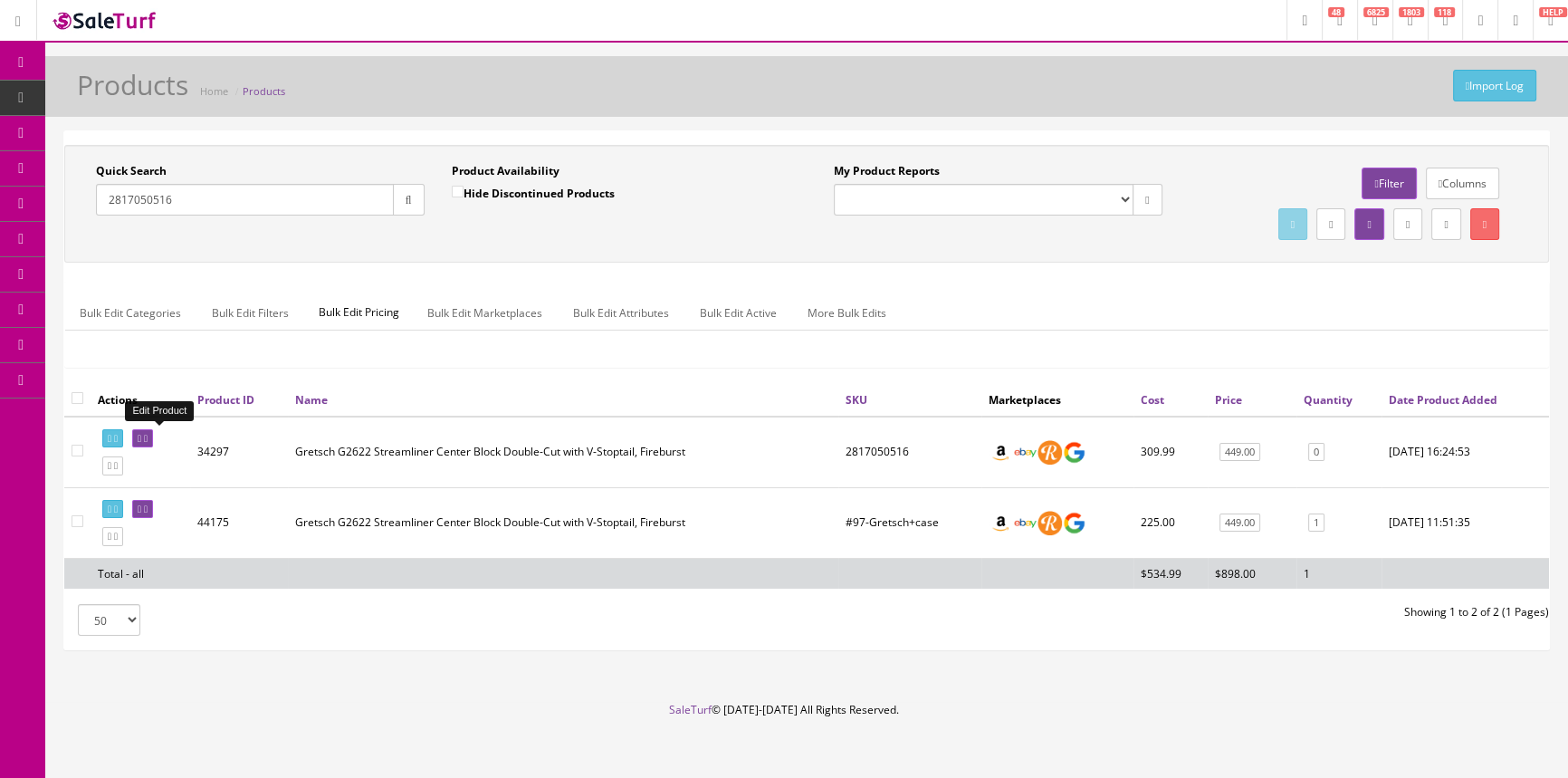
click at [141, 434] on icon at bounding box center [139, 438] width 4 height 9
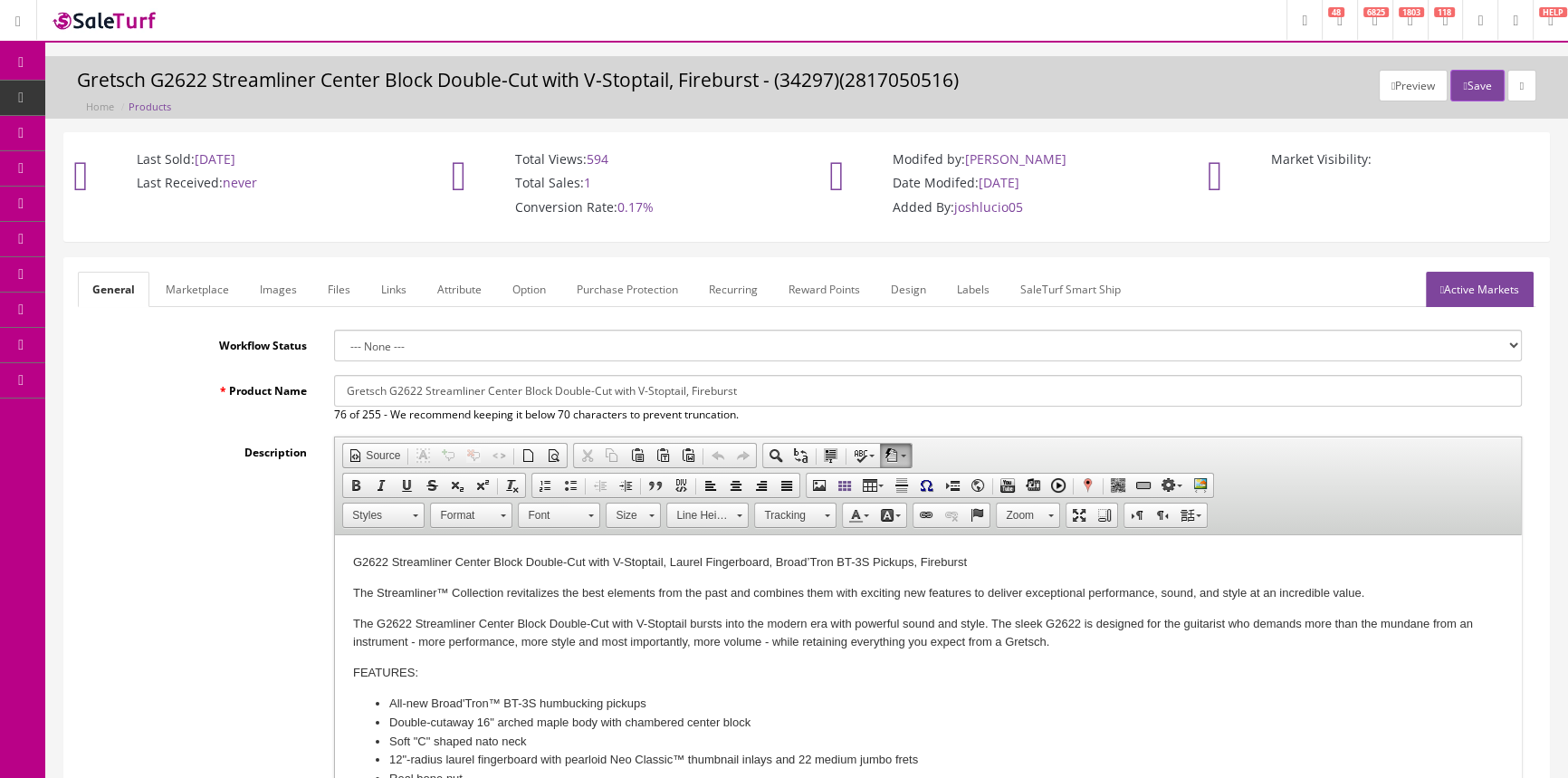
click at [266, 287] on link "Images" at bounding box center [279, 288] width 66 height 35
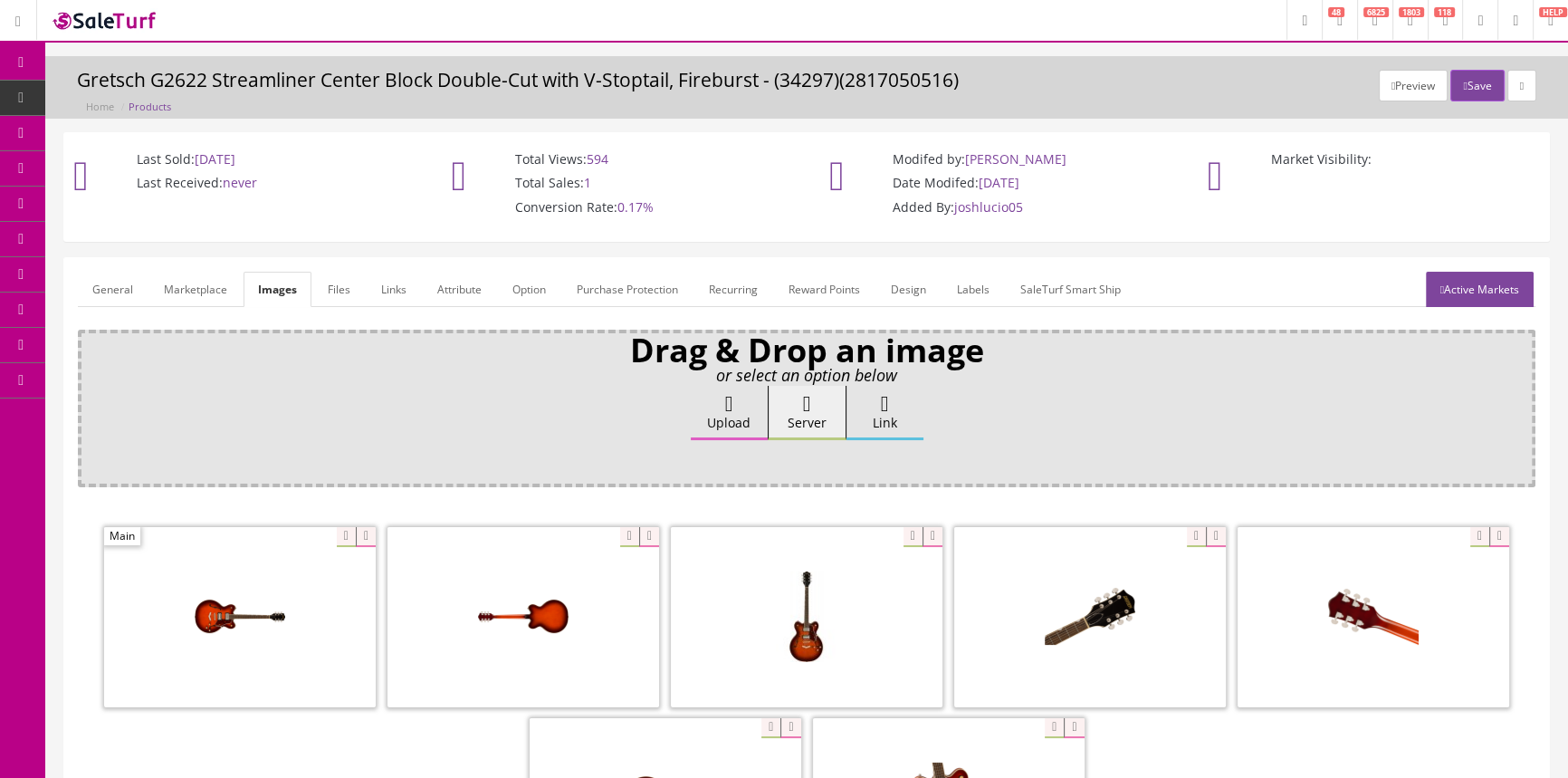
click at [98, 287] on link "General" at bounding box center [112, 288] width 69 height 35
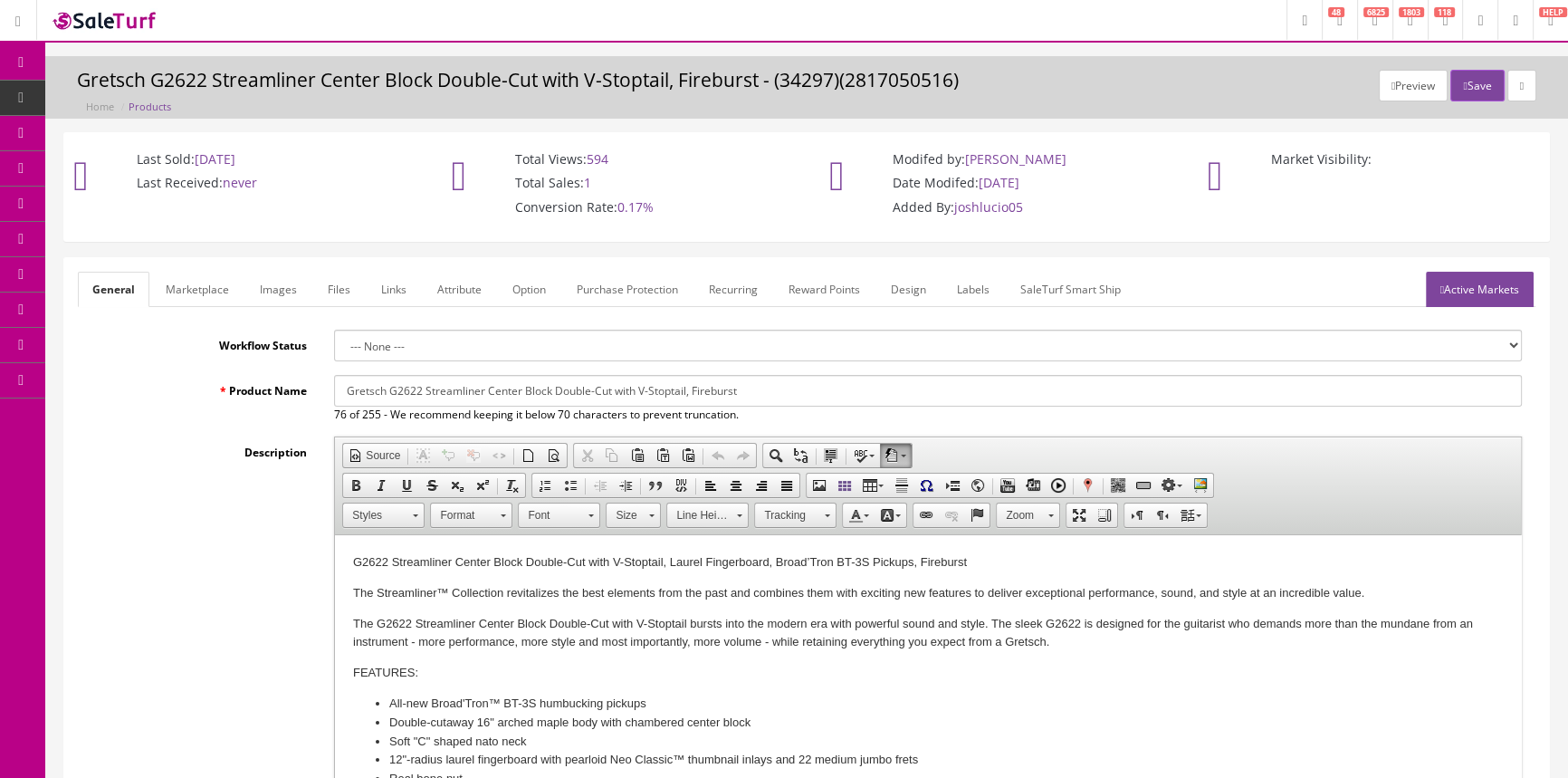
click at [267, 285] on link "Images" at bounding box center [279, 288] width 66 height 35
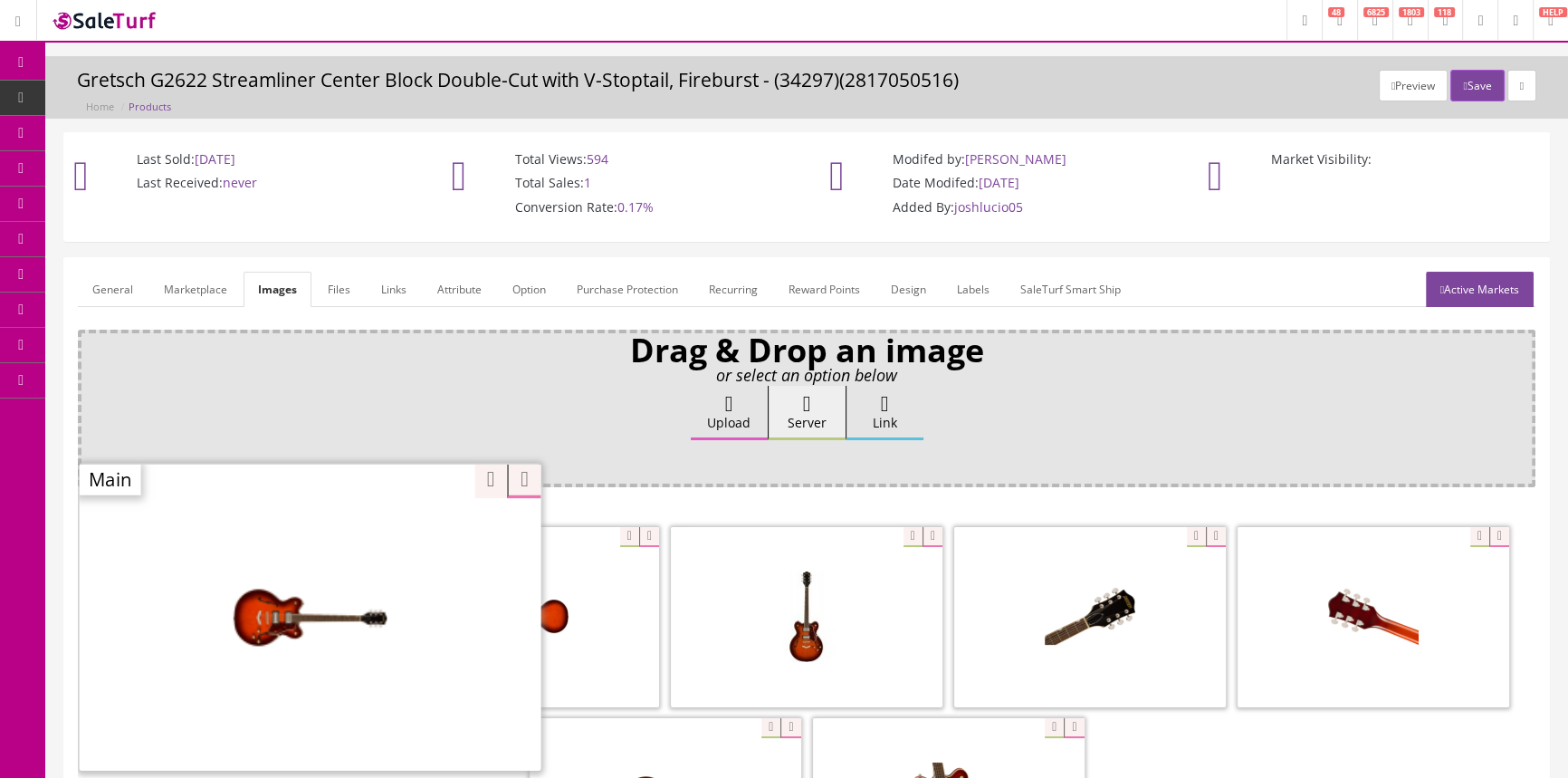
click at [334, 531] on div "Zoom" at bounding box center [310, 617] width 462 height 307
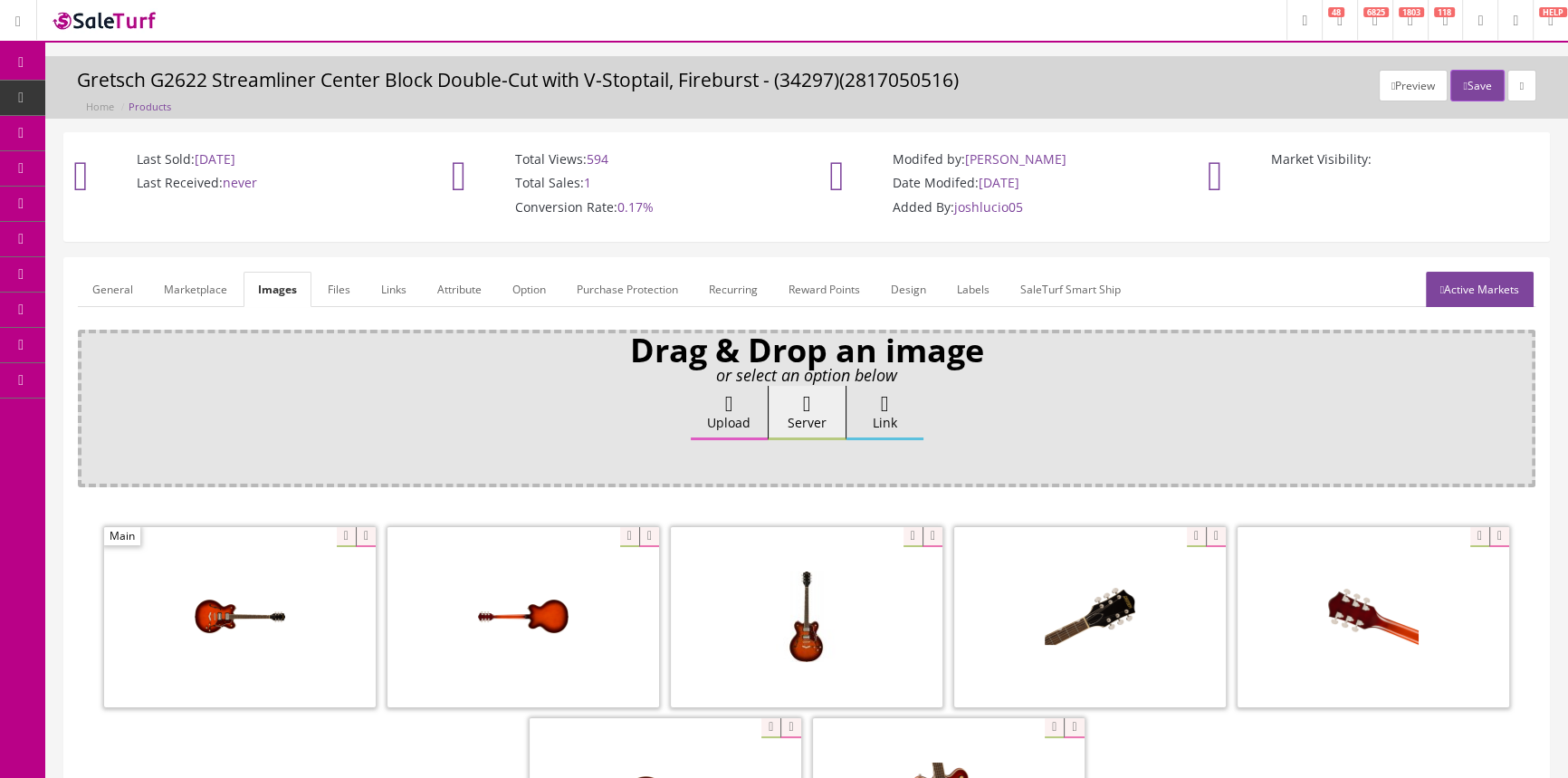
click at [113, 291] on link "General" at bounding box center [112, 288] width 69 height 35
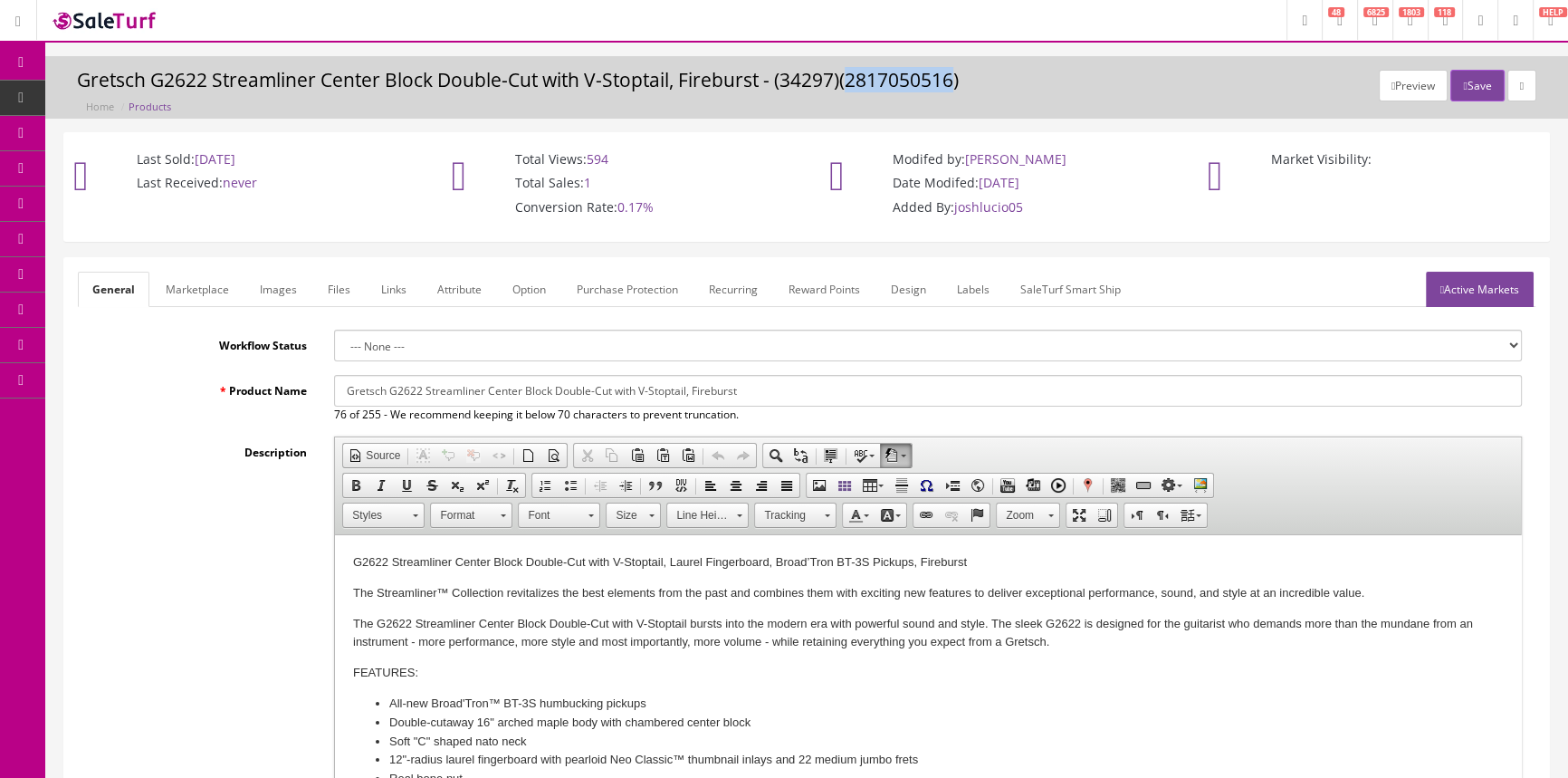
drag, startPoint x: 851, startPoint y: 80, endPoint x: 959, endPoint y: 82, distance: 108.0
click at [959, 82] on h3 "Gretsch G2622 Streamliner Center Block Double-Cut with V-Stoptail, Fireburst - …" at bounding box center [806, 80] width 1459 height 21
copy h3 "2817050516"
click at [168, 343] on span "Scan & Compare" at bounding box center [151, 344] width 85 height 15
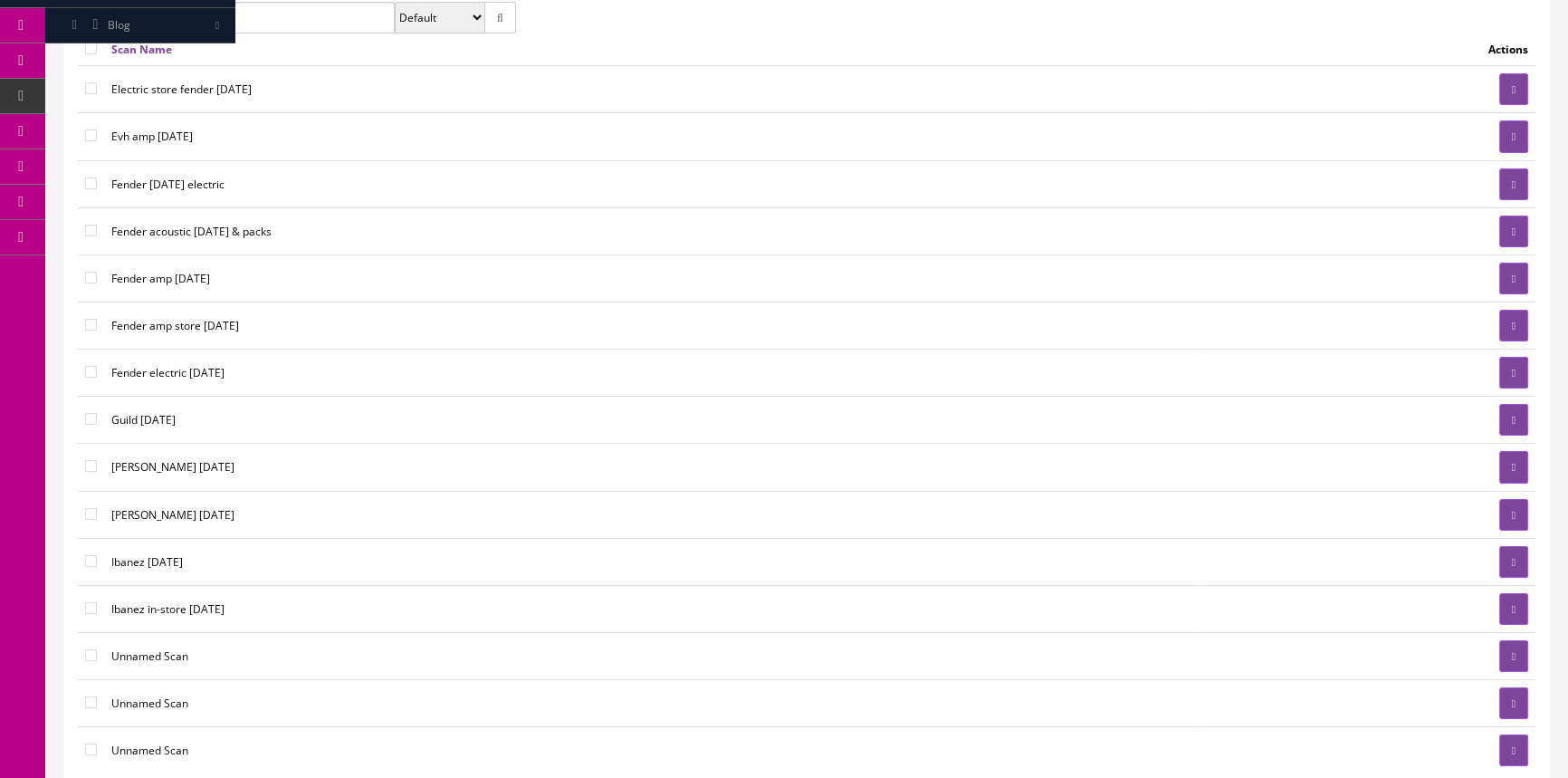
scroll to position [61, 0]
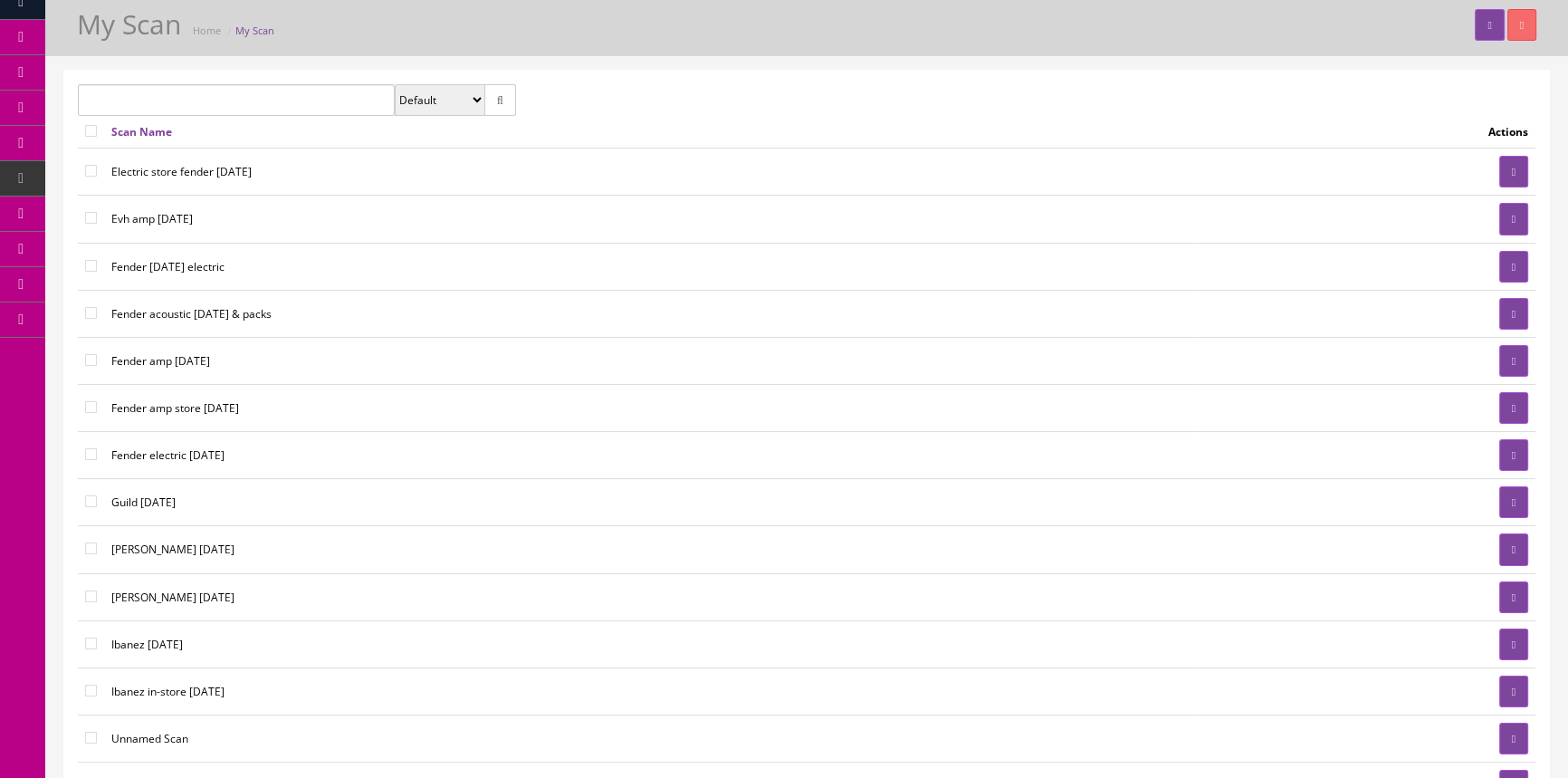
drag, startPoint x: 129, startPoint y: 106, endPoint x: 118, endPoint y: 90, distance: 19.4
click at [128, 106] on input "text" at bounding box center [236, 100] width 317 height 31
type input "gretsch"
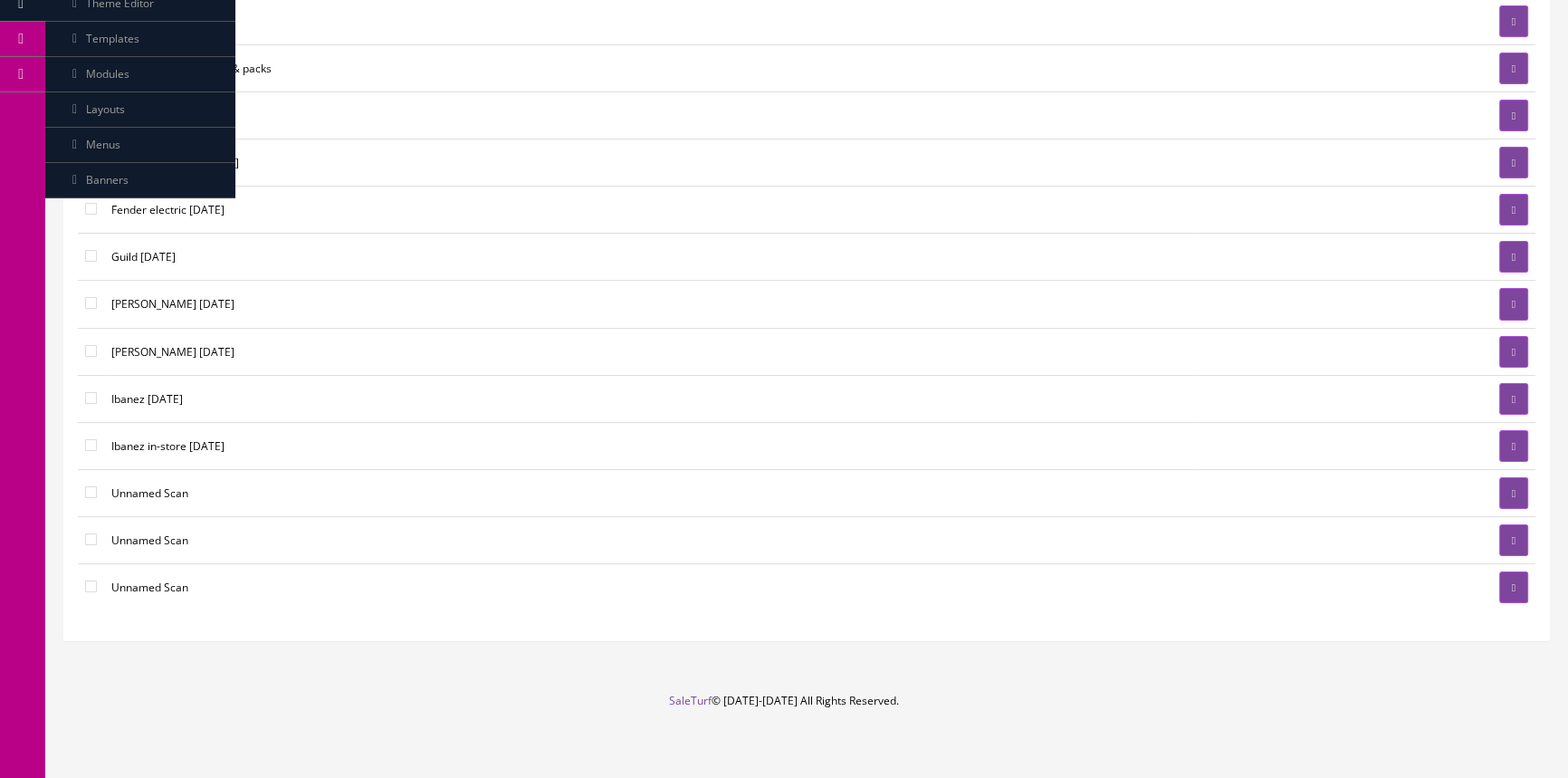
scroll to position [307, 0]
click at [1513, 486] on icon at bounding box center [1513, 491] width 4 height 10
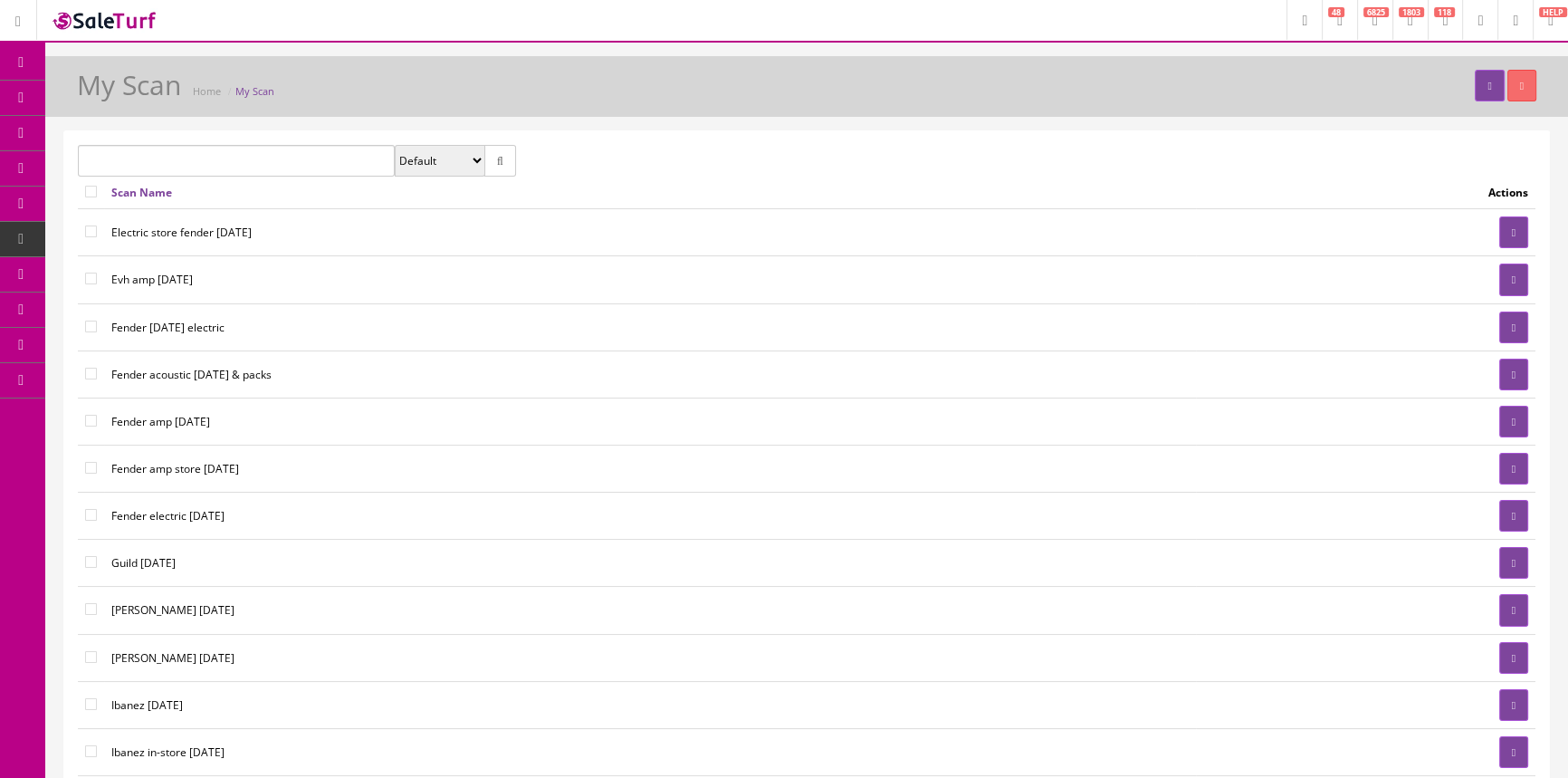
click at [134, 90] on span "Products" at bounding box center [130, 97] width 45 height 15
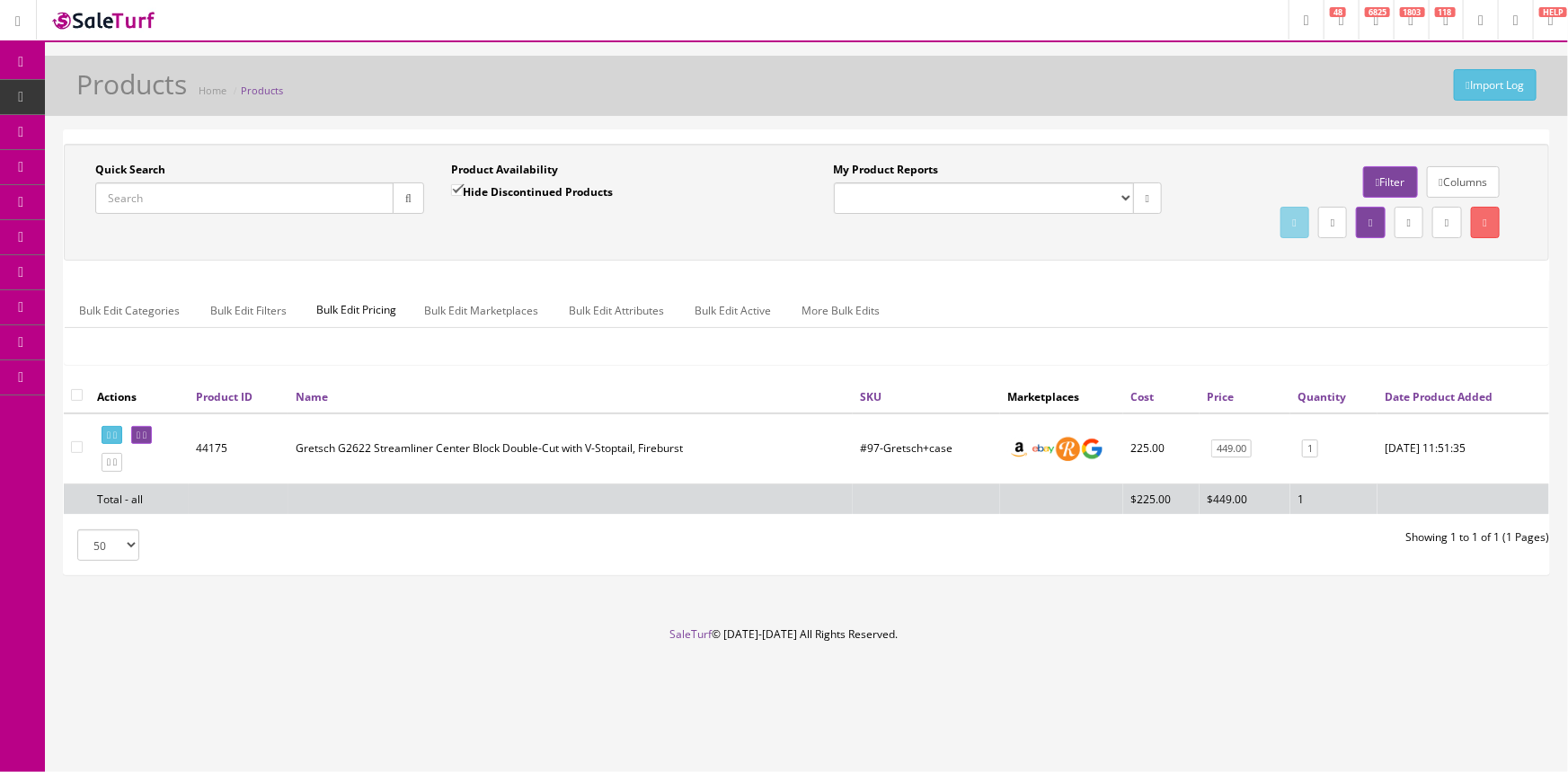
click at [183, 197] on input "Quick Search" at bounding box center [244, 198] width 299 height 31
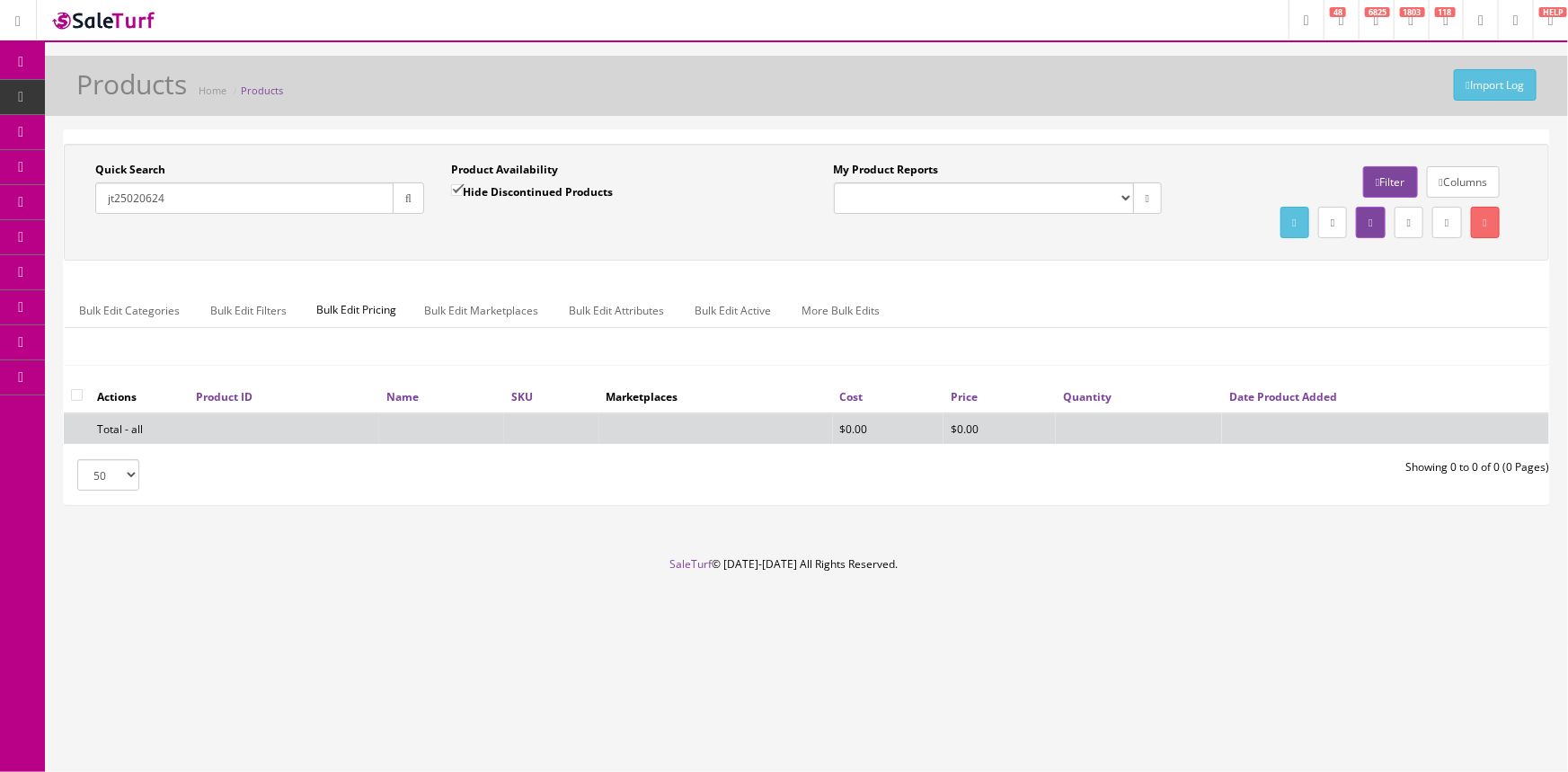
type input "jt25020624"
click at [457, 186] on input "Hide Discontinued Products" at bounding box center [457, 190] width 11 height 11
checkbox input "false"
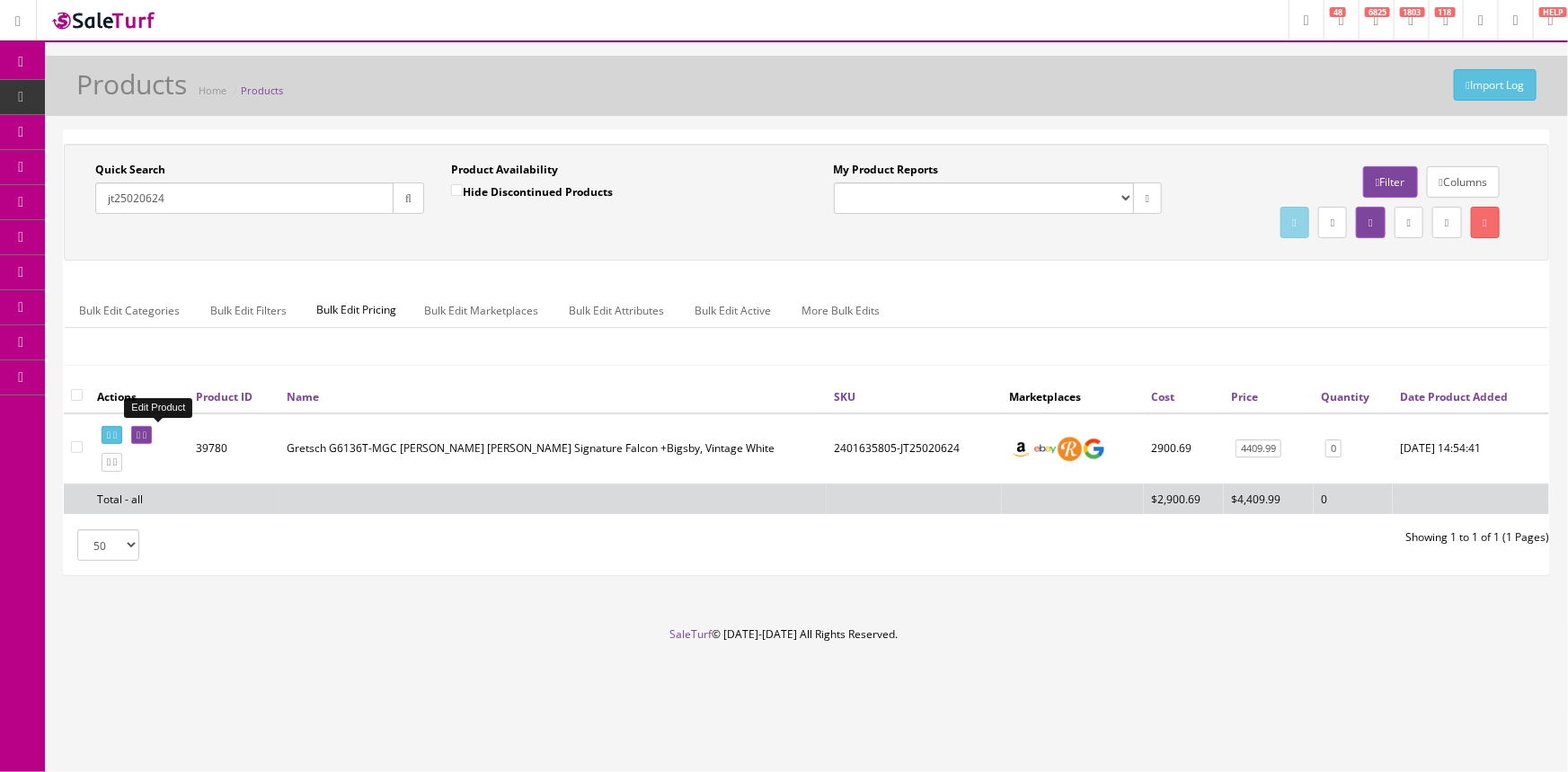
click at [140, 434] on icon at bounding box center [138, 435] width 4 height 9
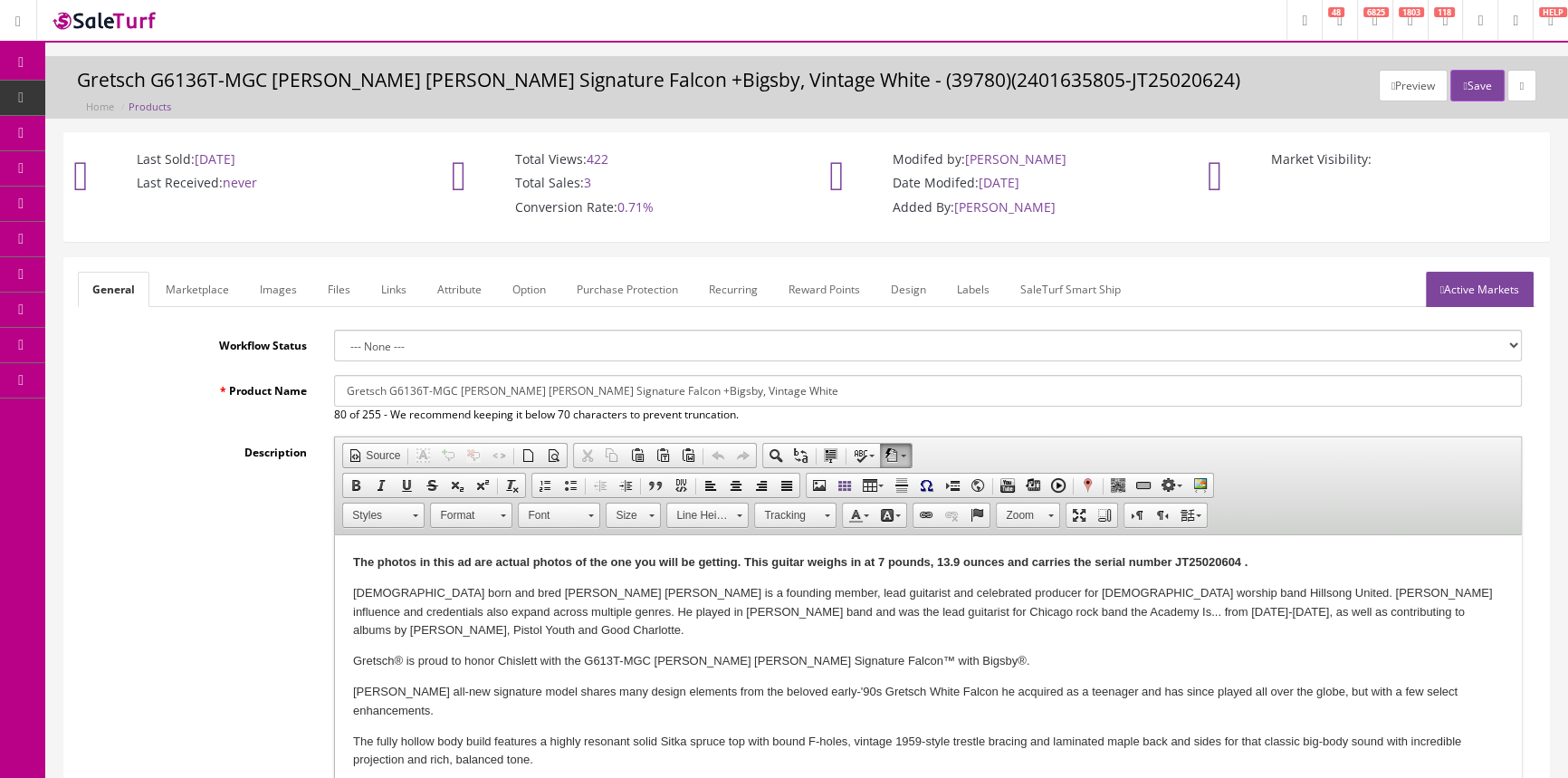
click at [286, 289] on link "Images" at bounding box center [279, 288] width 66 height 35
